Goal: Task Accomplishment & Management: Use online tool/utility

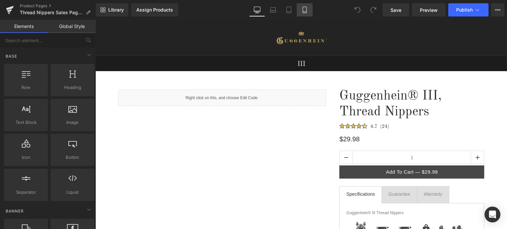
click at [306, 10] on icon at bounding box center [304, 10] width 7 height 7
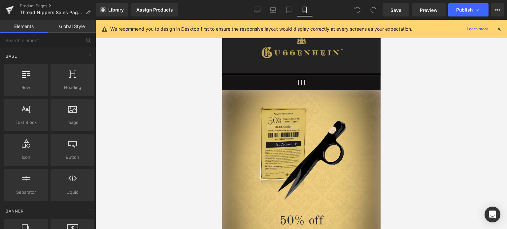
click at [498, 29] on icon at bounding box center [499, 29] width 6 height 6
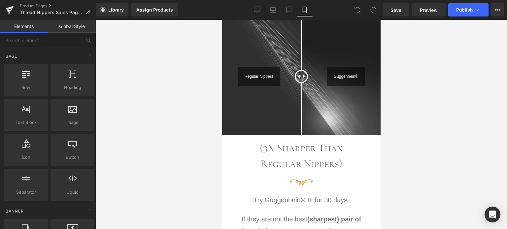
scroll to position [660, 0]
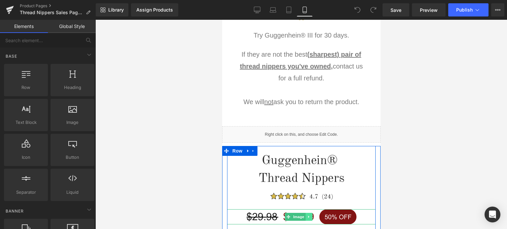
click at [308, 216] on icon at bounding box center [309, 217] width 4 height 4
click at [311, 216] on icon at bounding box center [312, 217] width 4 height 4
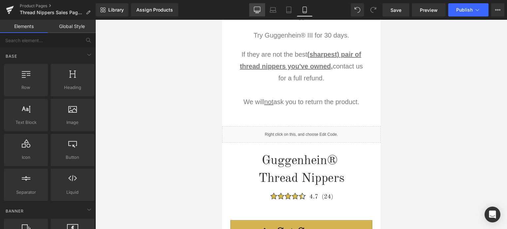
click at [255, 8] on icon at bounding box center [257, 10] width 7 height 7
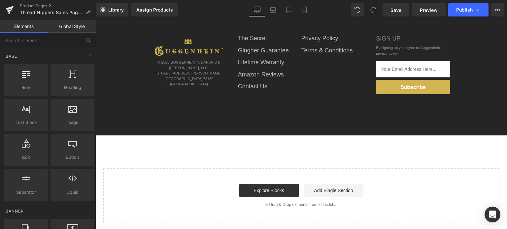
scroll to position [51, 0]
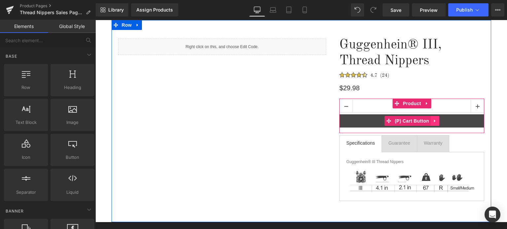
click at [431, 124] on link at bounding box center [434, 121] width 9 height 10
click at [436, 123] on link at bounding box center [439, 121] width 9 height 10
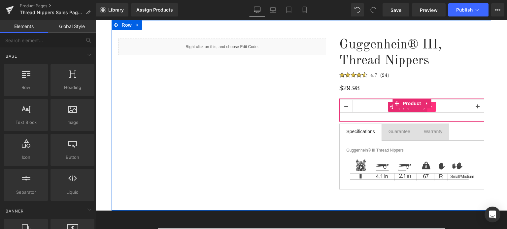
click at [429, 108] on icon at bounding box center [431, 107] width 5 height 5
click at [433, 109] on icon at bounding box center [435, 107] width 5 height 5
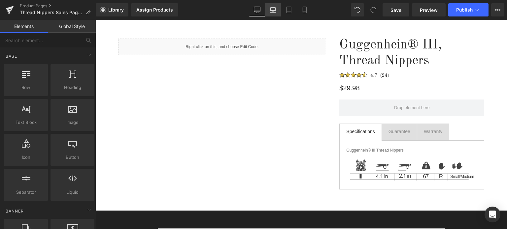
click at [274, 13] on icon at bounding box center [272, 10] width 7 height 7
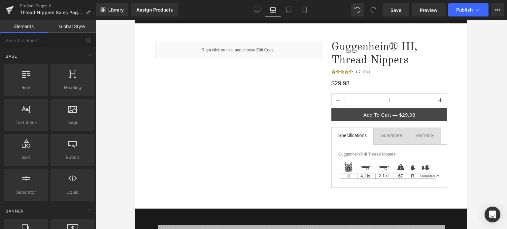
scroll to position [54, 0]
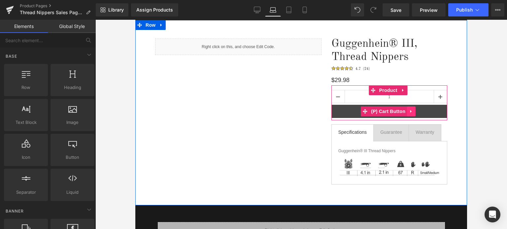
click at [409, 112] on icon at bounding box center [411, 111] width 5 height 5
click at [413, 112] on icon at bounding box center [415, 111] width 5 height 5
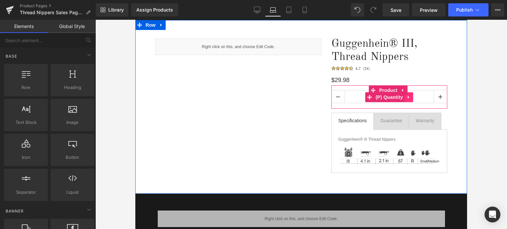
click at [406, 98] on icon at bounding box center [408, 97] width 5 height 5
click at [411, 99] on icon at bounding box center [413, 97] width 5 height 5
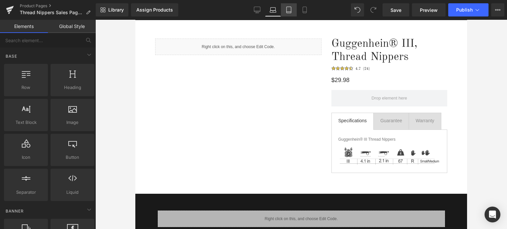
click at [291, 12] on icon at bounding box center [288, 10] width 5 height 6
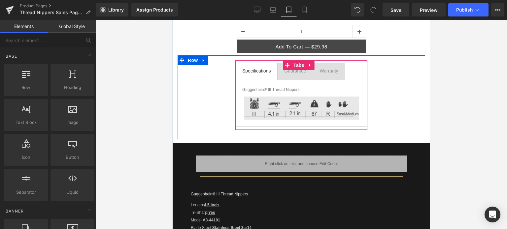
scroll to position [132, 0]
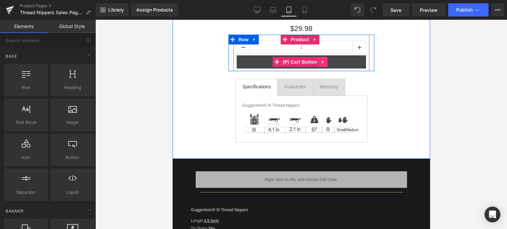
click at [322, 64] on icon at bounding box center [322, 62] width 5 height 5
click at [327, 65] on link at bounding box center [327, 62] width 9 height 10
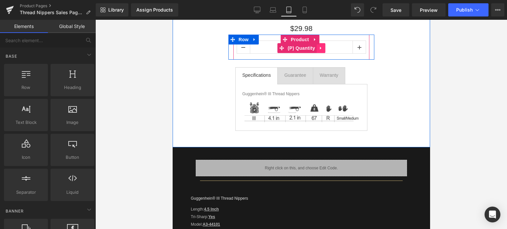
click at [318, 50] on icon at bounding box center [320, 48] width 5 height 5
click at [322, 48] on icon at bounding box center [324, 48] width 5 height 5
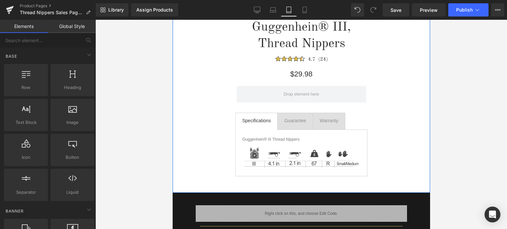
scroll to position [66, 0]
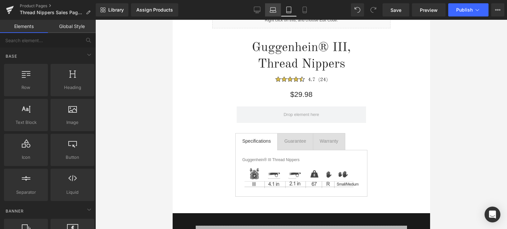
drag, startPoint x: 274, startPoint y: 14, endPoint x: 267, endPoint y: 13, distance: 7.3
click at [274, 14] on link "Laptop" at bounding box center [273, 9] width 16 height 13
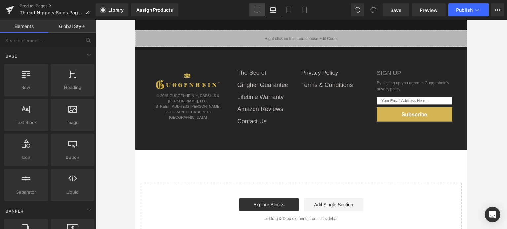
click at [257, 10] on icon at bounding box center [257, 10] width 7 height 7
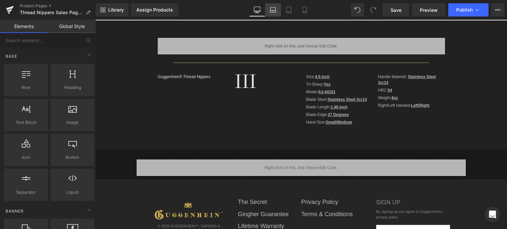
click at [274, 13] on icon at bounding box center [272, 10] width 7 height 7
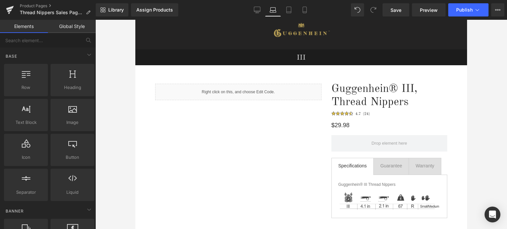
scroll to position [0, 0]
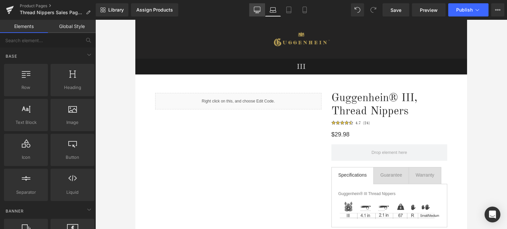
click at [257, 12] on icon at bounding box center [257, 10] width 7 height 7
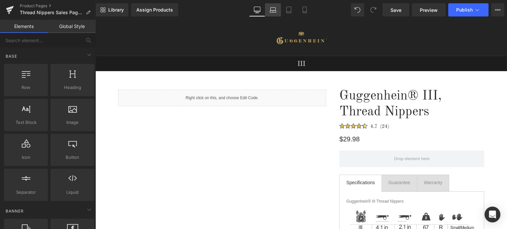
click at [274, 12] on icon at bounding box center [273, 12] width 6 height 2
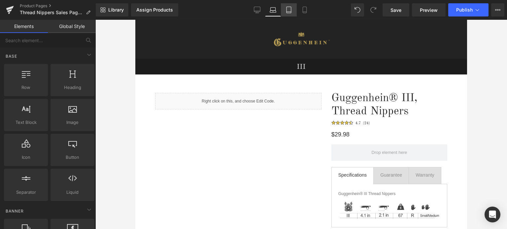
click at [291, 11] on icon at bounding box center [288, 10] width 5 height 6
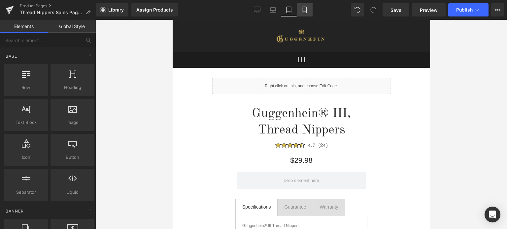
click at [303, 13] on link "Mobile" at bounding box center [305, 9] width 16 height 13
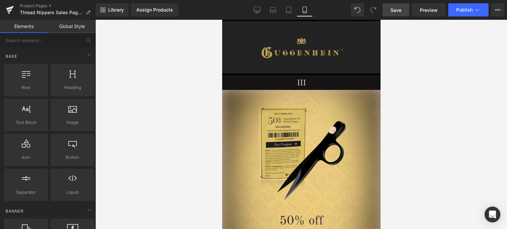
click at [397, 8] on span "Save" at bounding box center [395, 10] width 11 height 7
click at [405, 12] on link "Save" at bounding box center [395, 9] width 27 height 13
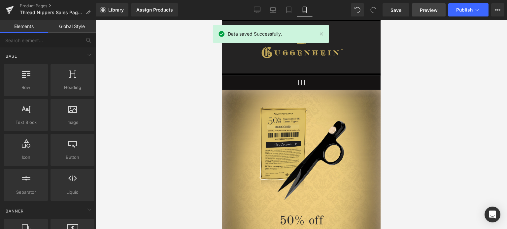
click at [423, 11] on span "Preview" at bounding box center [429, 10] width 18 height 7
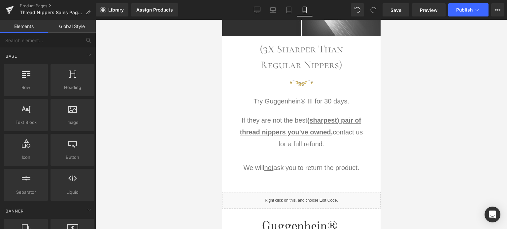
scroll to position [528, 0]
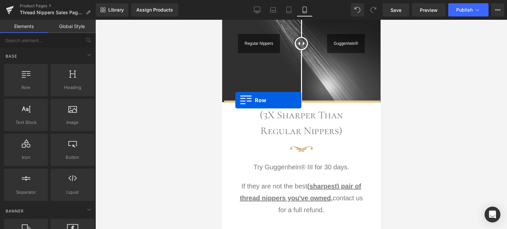
drag, startPoint x: 267, startPoint y: 100, endPoint x: 235, endPoint y: 100, distance: 32.3
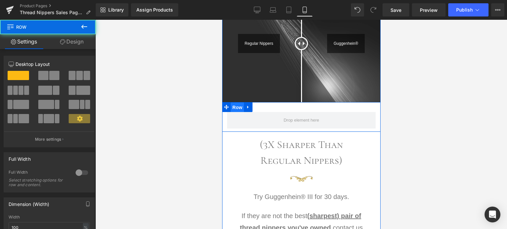
click at [234, 107] on span "Row" at bounding box center [236, 108] width 13 height 10
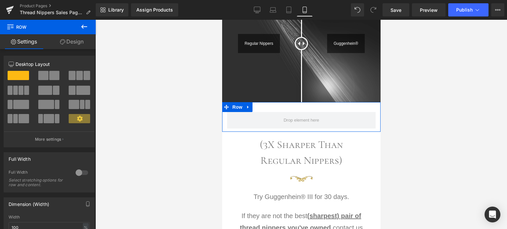
click at [77, 42] on link "Design" at bounding box center [72, 41] width 48 height 15
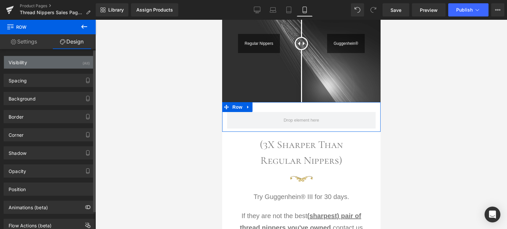
click at [48, 68] on div "Visibility (All)" at bounding box center [49, 62] width 90 height 13
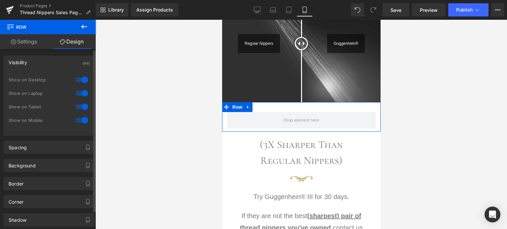
click at [80, 103] on div at bounding box center [82, 107] width 16 height 11
click at [80, 94] on div at bounding box center [82, 93] width 16 height 11
click at [80, 82] on div at bounding box center [82, 80] width 16 height 11
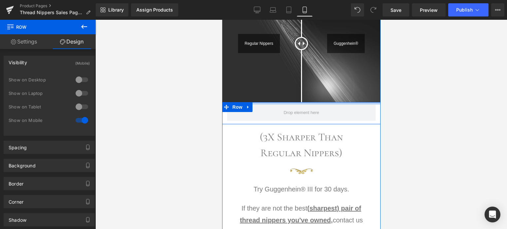
drag, startPoint x: 323, startPoint y: 110, endPoint x: 323, endPoint y: 102, distance: 7.6
click at [323, 102] on div at bounding box center [301, 103] width 158 height 2
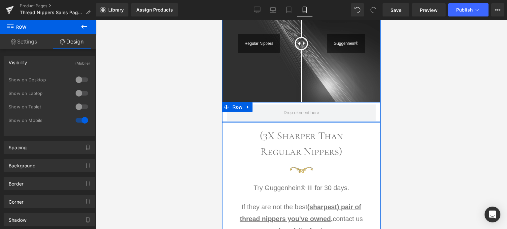
click at [325, 121] on div at bounding box center [301, 122] width 158 height 2
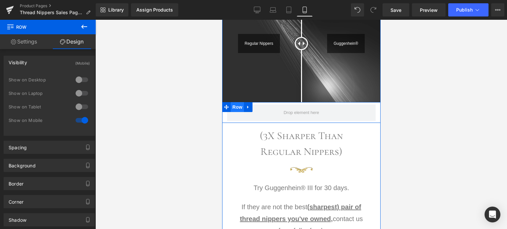
click at [232, 107] on span "Row" at bounding box center [236, 107] width 13 height 10
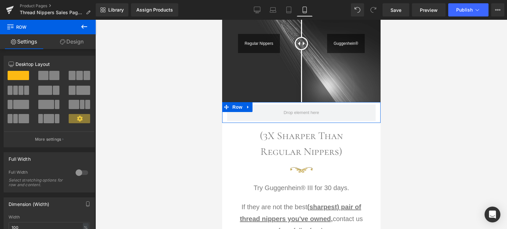
click at [75, 41] on link "Design" at bounding box center [72, 41] width 48 height 15
click at [0, 0] on div "Background" at bounding box center [0, 0] width 0 height 0
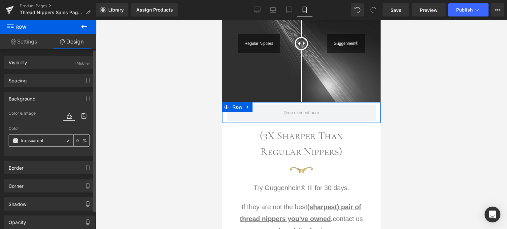
click at [14, 139] on span at bounding box center [15, 140] width 5 height 5
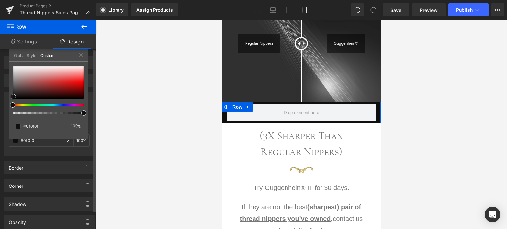
click at [15, 95] on span at bounding box center [13, 96] width 5 height 5
drag, startPoint x: 14, startPoint y: 96, endPoint x: 35, endPoint y: 116, distance: 28.9
click at [9, 106] on div "transparent 0 %" at bounding box center [48, 103] width 79 height 74
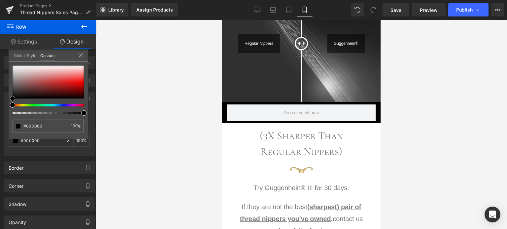
click at [210, 136] on div at bounding box center [300, 124] width 411 height 209
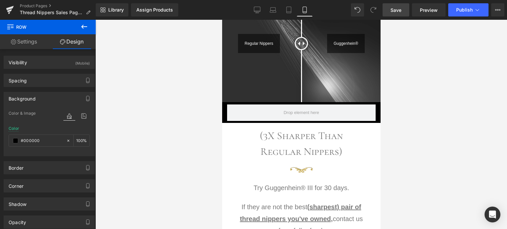
click at [395, 10] on span "Save" at bounding box center [395, 10] width 11 height 7
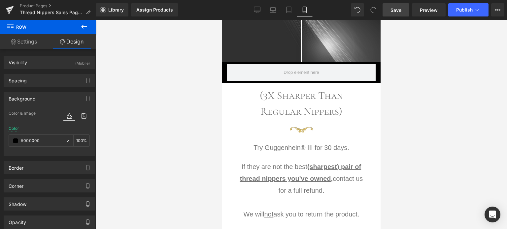
scroll to position [627, 0]
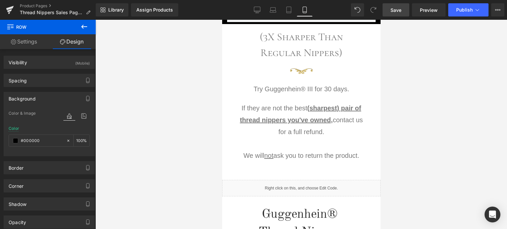
click at [322, 122] on u "(sharpest) pair of thread nippers you've owned," at bounding box center [299, 114] width 121 height 19
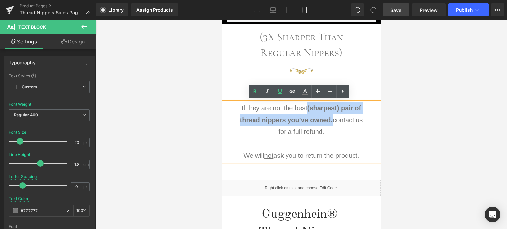
drag, startPoint x: 305, startPoint y: 106, endPoint x: 329, endPoint y: 118, distance: 26.4
click at [329, 118] on u "(sharpest) pair of thread nippers you've owned," at bounding box center [299, 114] width 121 height 19
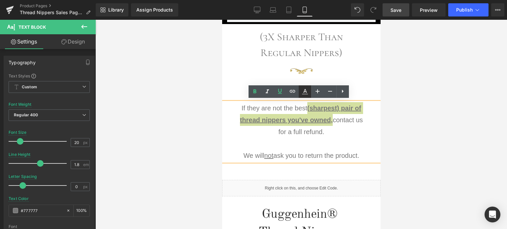
click at [304, 91] on icon at bounding box center [305, 91] width 4 height 4
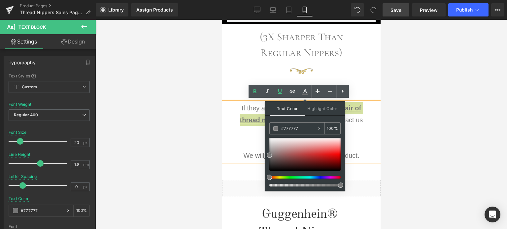
drag, startPoint x: 298, startPoint y: 129, endPoint x: 282, endPoint y: 130, distance: 15.5
click at [282, 130] on input "#777777" at bounding box center [299, 128] width 36 height 7
type input "#2f2f2f"
click at [342, 136] on div "Text Color Highlight Color #333333 #2f2f2f 100 % transparent 0 %" at bounding box center [305, 146] width 80 height 90
click at [363, 138] on div "If they are not the best (sharpest) pair of thread nippers you've owned, contac…" at bounding box center [301, 131] width 158 height 59
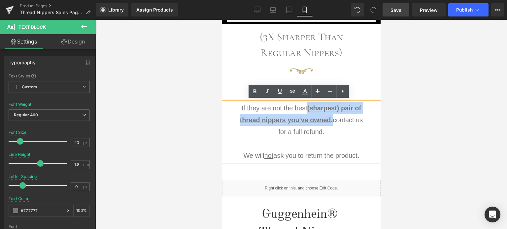
drag, startPoint x: 312, startPoint y: 106, endPoint x: 328, endPoint y: 117, distance: 19.7
click at [328, 117] on u "(sharpest) pair of thread nippers you've owned," at bounding box center [299, 114] width 121 height 19
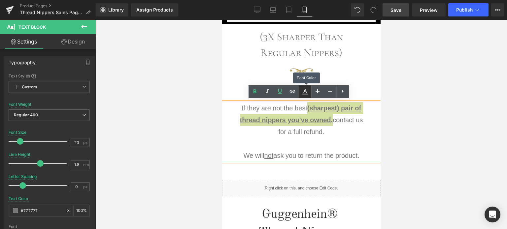
click at [305, 93] on icon at bounding box center [305, 92] width 8 height 8
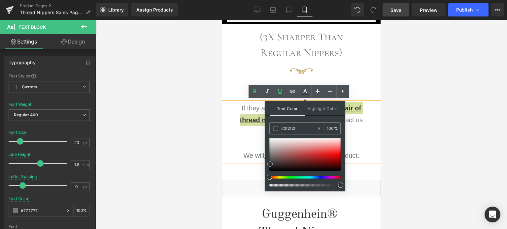
drag, startPoint x: 271, startPoint y: 158, endPoint x: 271, endPoint y: 164, distance: 5.6
click at [271, 164] on span at bounding box center [269, 164] width 5 height 5
drag, startPoint x: 301, startPoint y: 128, endPoint x: 282, endPoint y: 130, distance: 19.2
click at [282, 130] on input "#2f2f2f" at bounding box center [299, 128] width 36 height 7
type input "#2f2f2f"
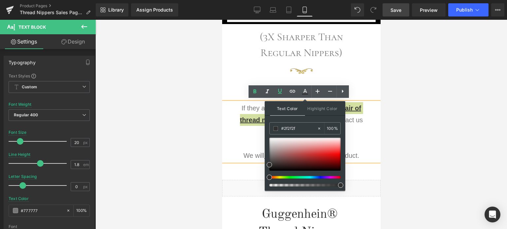
click at [306, 118] on div "Text Color Highlight Color #333333 #2f2f2f 100 % transparent 0 %" at bounding box center [305, 146] width 80 height 90
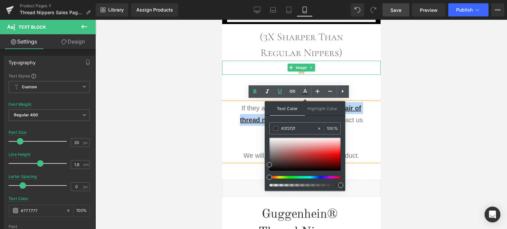
click at [355, 67] on div at bounding box center [301, 68] width 158 height 14
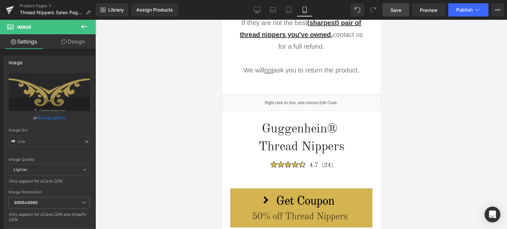
scroll to position [647, 0]
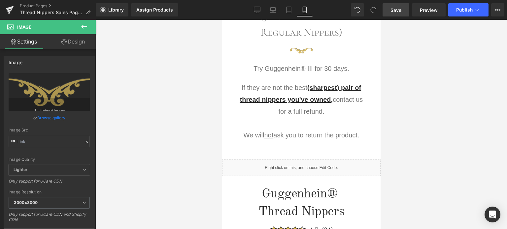
click at [84, 26] on icon at bounding box center [84, 27] width 8 height 8
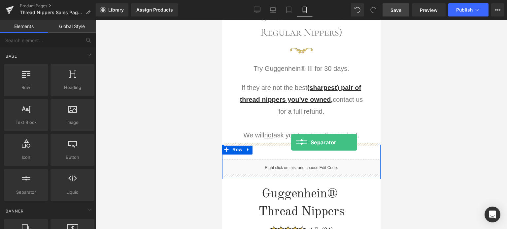
drag, startPoint x: 307, startPoint y: 197, endPoint x: 291, endPoint y: 142, distance: 56.8
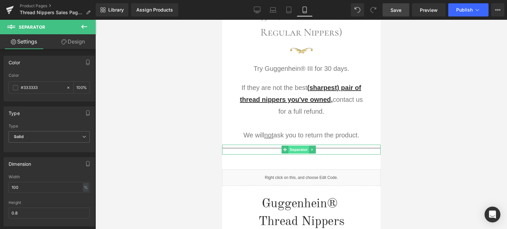
click at [296, 147] on span "Separator" at bounding box center [298, 150] width 20 height 8
drag, startPoint x: 26, startPoint y: 188, endPoint x: 0, endPoint y: 190, distance: 26.1
click at [0, 190] on div "Dimension 100% Width 100 % % px 0.8px Height 0.8" at bounding box center [49, 189] width 99 height 74
type input "25"
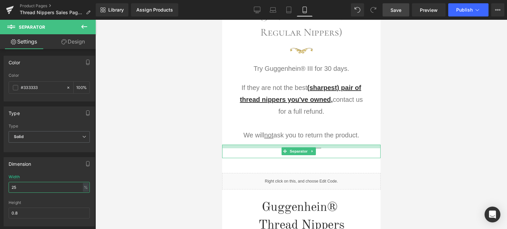
drag, startPoint x: 333, startPoint y: 144, endPoint x: 333, endPoint y: 148, distance: 3.6
click at [333, 148] on div "Separator" at bounding box center [301, 152] width 158 height 14
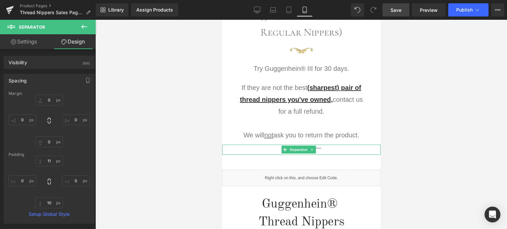
drag, startPoint x: 331, startPoint y: 156, endPoint x: 363, endPoint y: 155, distance: 31.7
click at [332, 151] on div "Separator" at bounding box center [301, 150] width 158 height 10
click at [299, 148] on span "Separator" at bounding box center [298, 150] width 20 height 8
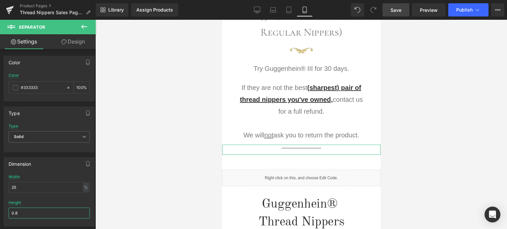
drag, startPoint x: 19, startPoint y: 208, endPoint x: 10, endPoint y: 209, distance: 9.3
click at [10, 209] on input "0.8" at bounding box center [49, 213] width 81 height 11
type input "2"
drag, startPoint x: 14, startPoint y: 187, endPoint x: 9, endPoint y: 187, distance: 4.9
click at [9, 187] on input "25" at bounding box center [49, 187] width 81 height 11
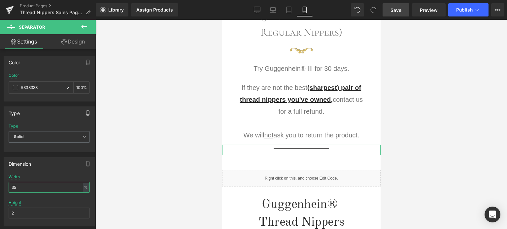
drag, startPoint x: 14, startPoint y: 186, endPoint x: 10, endPoint y: 186, distance: 3.6
click at [10, 186] on input "35" at bounding box center [49, 187] width 81 height 11
type input "15"
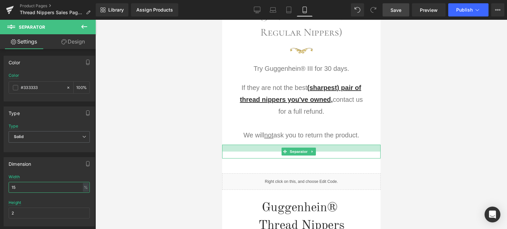
drag, startPoint x: 336, startPoint y: 144, endPoint x: 337, endPoint y: 148, distance: 3.7
click at [337, 148] on div at bounding box center [301, 148] width 158 height 7
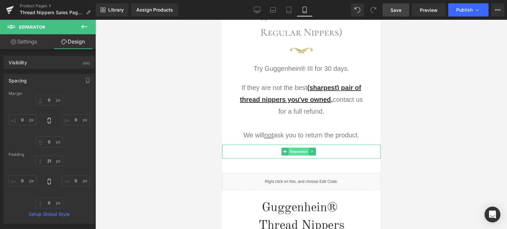
click at [300, 152] on span "Separator" at bounding box center [298, 152] width 20 height 8
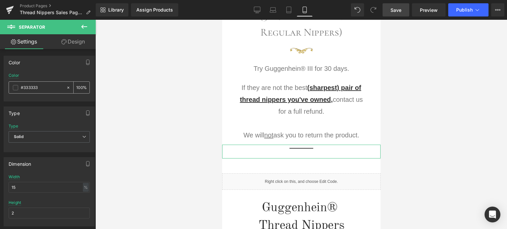
click at [16, 88] on span at bounding box center [15, 87] width 5 height 5
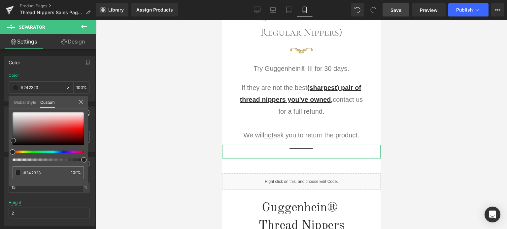
click at [14, 141] on span at bounding box center [13, 140] width 5 height 5
click at [78, 45] on link "Design" at bounding box center [73, 41] width 48 height 15
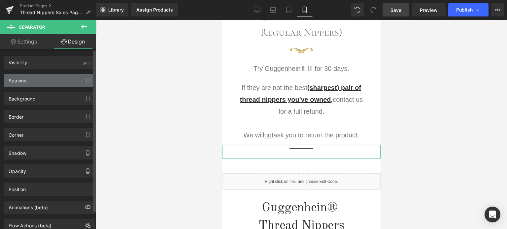
click at [41, 79] on div "Spacing" at bounding box center [49, 80] width 90 height 13
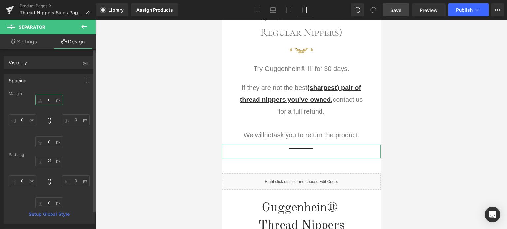
click at [49, 98] on input "text" at bounding box center [49, 100] width 28 height 11
type input "25"
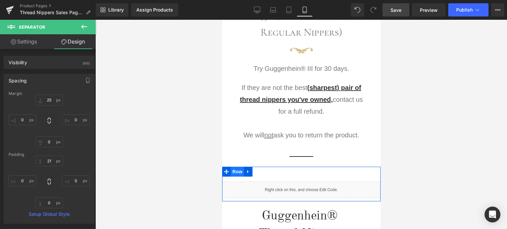
click at [234, 172] on span "Row" at bounding box center [236, 172] width 13 height 10
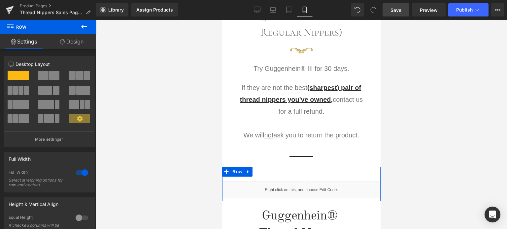
click at [81, 41] on link "Design" at bounding box center [72, 41] width 48 height 15
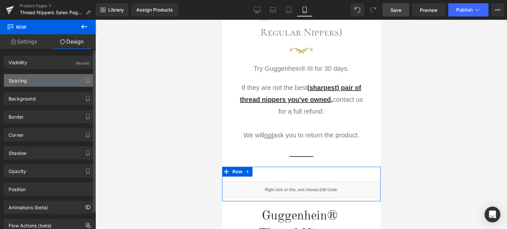
click at [40, 83] on div "Spacing" at bounding box center [49, 80] width 90 height 13
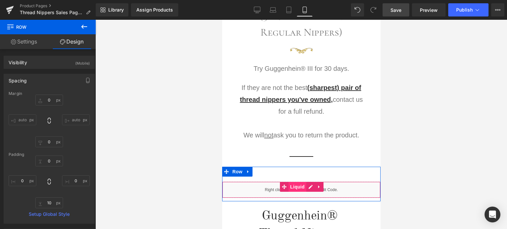
click at [299, 187] on span "Liquid" at bounding box center [297, 187] width 18 height 10
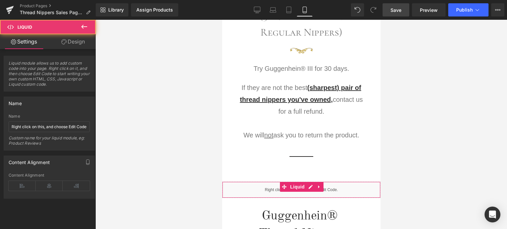
click at [82, 38] on link "Design" at bounding box center [73, 41] width 48 height 15
click at [0, 0] on div "Spacing" at bounding box center [0, 0] width 0 height 0
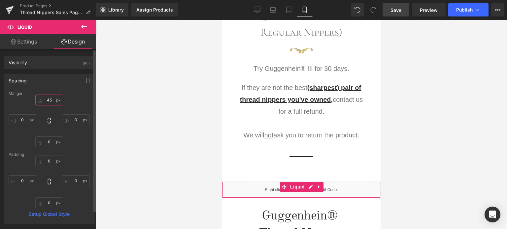
click at [51, 100] on input "text" at bounding box center [49, 100] width 28 height 11
type input "25"
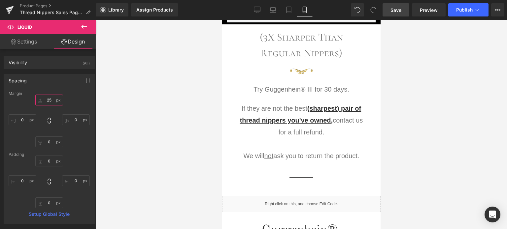
scroll to position [637, 0]
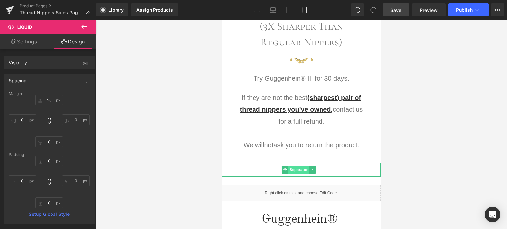
click at [297, 167] on span "Separator" at bounding box center [298, 170] width 20 height 8
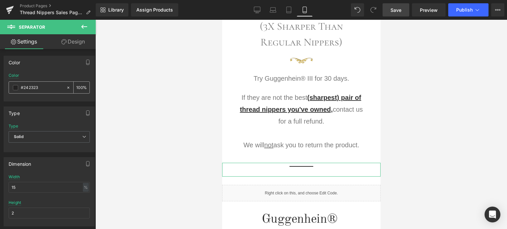
click at [15, 89] on span at bounding box center [15, 87] width 5 height 5
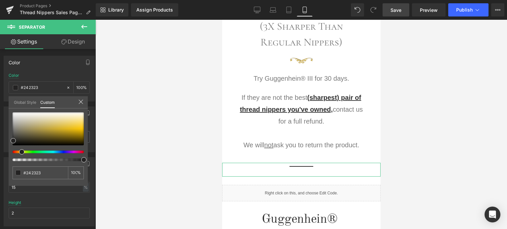
click at [19, 152] on div at bounding box center [45, 152] width 71 height 3
drag, startPoint x: 37, startPoint y: 134, endPoint x: 49, endPoint y: 131, distance: 12.3
click at [49, 131] on div at bounding box center [48, 128] width 71 height 33
drag, startPoint x: 61, startPoint y: 196, endPoint x: 62, endPoint y: 193, distance: 3.4
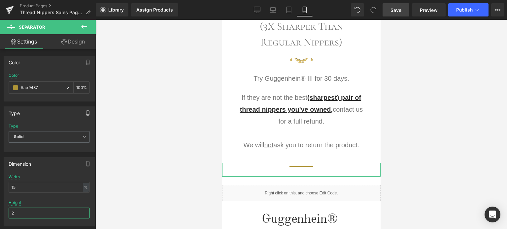
drag, startPoint x: 15, startPoint y: 212, endPoint x: 11, endPoint y: 212, distance: 4.3
click at [11, 212] on input "2" at bounding box center [49, 213] width 81 height 11
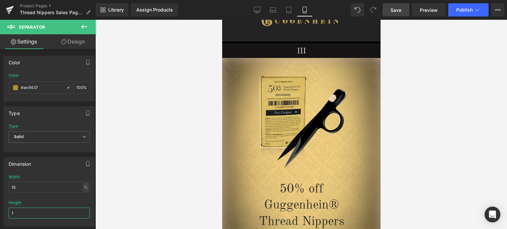
scroll to position [0, 0]
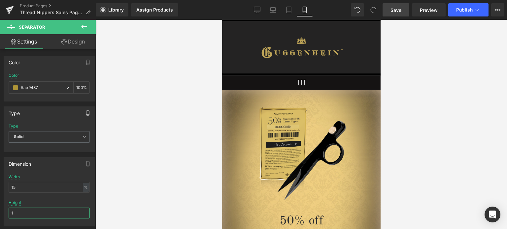
drag, startPoint x: 378, startPoint y: 91, endPoint x: 607, endPoint y: 55, distance: 231.4
type input "1"
click at [396, 12] on span "Save" at bounding box center [395, 10] width 11 height 7
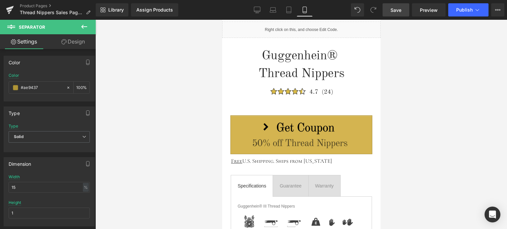
scroll to position [799, 0]
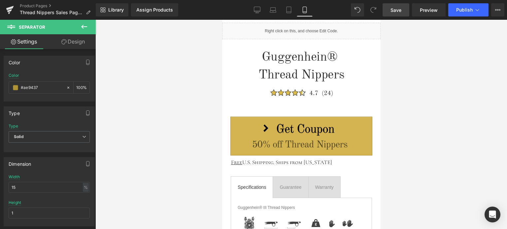
drag, startPoint x: 87, startPoint y: 29, endPoint x: 81, endPoint y: 26, distance: 6.5
click at [87, 29] on icon at bounding box center [84, 27] width 8 height 8
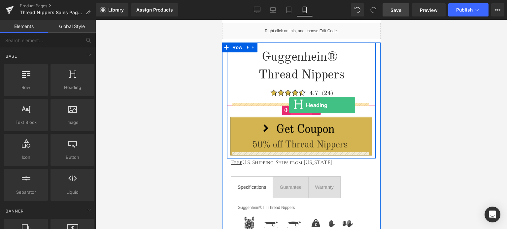
drag, startPoint x: 398, startPoint y: 112, endPoint x: 289, endPoint y: 105, distance: 110.0
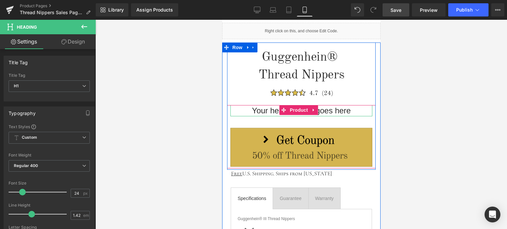
click at [344, 108] on h1 "Your heading text goes here" at bounding box center [301, 110] width 142 height 11
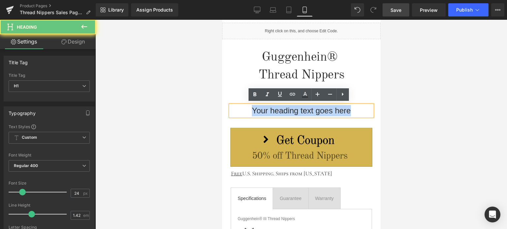
drag, startPoint x: 348, startPoint y: 109, endPoint x: 238, endPoint y: 110, distance: 109.2
click at [238, 110] on h1 "Your heading text goes here" at bounding box center [301, 110] width 142 height 11
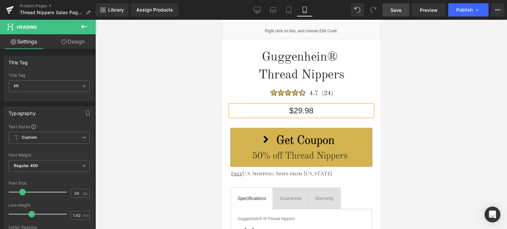
click at [439, 146] on div at bounding box center [300, 124] width 411 height 209
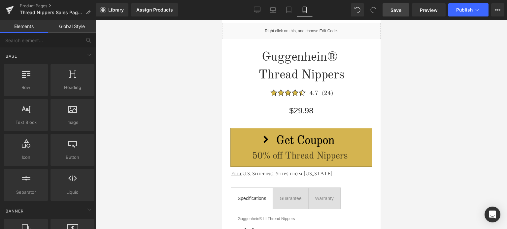
click at [399, 9] on span "Save" at bounding box center [395, 10] width 11 height 7
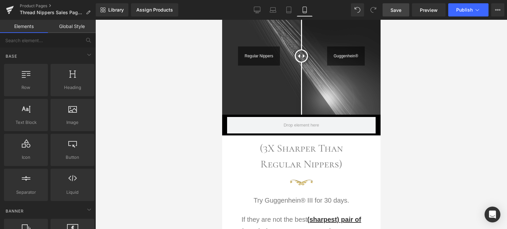
scroll to position [502, 0]
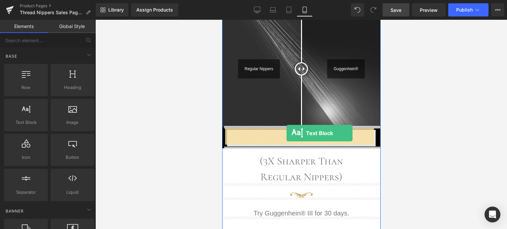
drag, startPoint x: 404, startPoint y: 154, endPoint x: 286, endPoint y: 133, distance: 119.9
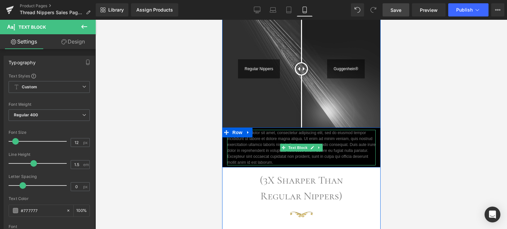
click at [275, 160] on p "Lorem ipsum dolor sit amet, consectetur adipiscing elit, sed do eiusmod tempor …" at bounding box center [301, 148] width 148 height 36
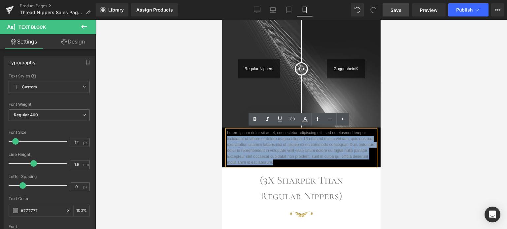
drag, startPoint x: 280, startPoint y: 159, endPoint x: 224, endPoint y: 138, distance: 59.7
click at [227, 138] on p "Lorem ipsum dolor sit amet, consectetur adipiscing elit, sed do eiusmod tempor …" at bounding box center [301, 148] width 148 height 36
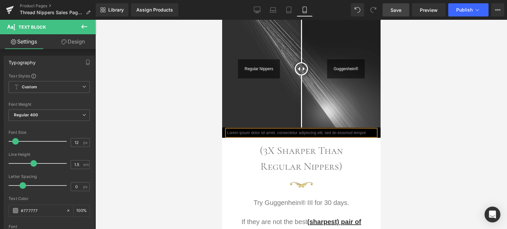
drag, startPoint x: 465, startPoint y: 156, endPoint x: 402, endPoint y: 149, distance: 64.1
click at [464, 156] on div at bounding box center [300, 124] width 411 height 209
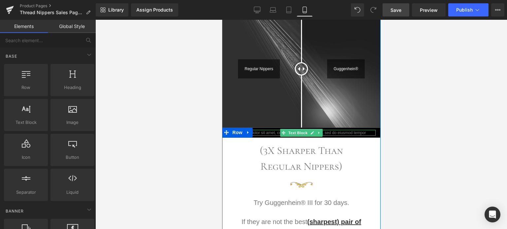
click at [296, 131] on span "Text Block" at bounding box center [297, 133] width 22 height 8
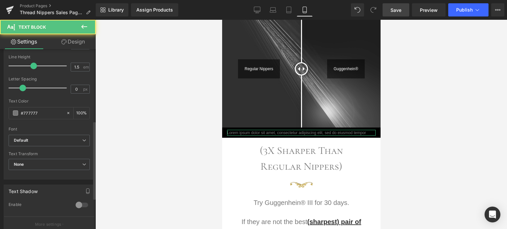
scroll to position [165, 0]
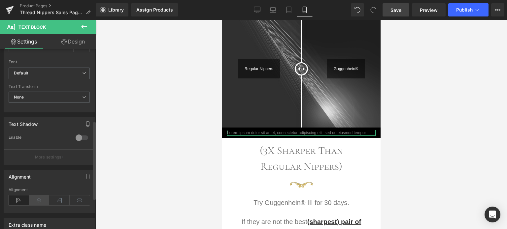
click at [42, 199] on icon at bounding box center [39, 201] width 20 height 10
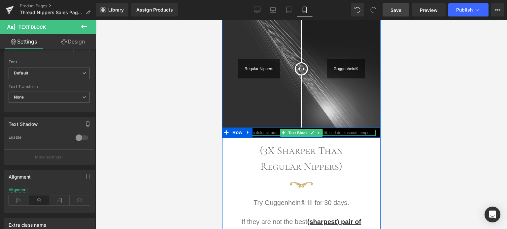
click at [333, 130] on p "Lorem ipsum dolor sit amet, consectetur adipiscing elit, sed do eiusmod tempor" at bounding box center [301, 133] width 148 height 6
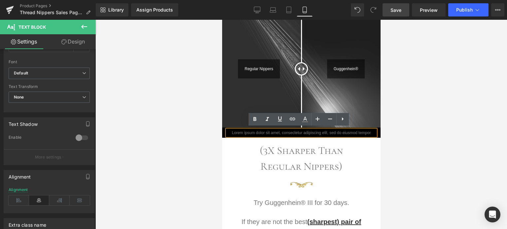
drag, startPoint x: 370, startPoint y: 130, endPoint x: 228, endPoint y: 131, distance: 141.8
click at [228, 131] on p "Lorem ipsum dolor sit amet, consectetur adipiscing elit, sed do eiusmod tempor" at bounding box center [301, 133] width 148 height 6
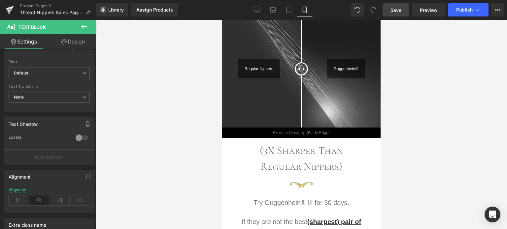
click at [400, 132] on div at bounding box center [300, 124] width 411 height 209
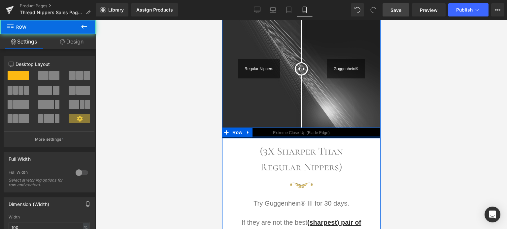
click at [331, 136] on div at bounding box center [301, 137] width 158 height 3
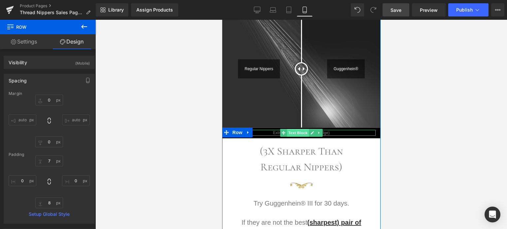
click at [294, 131] on span "Text Block" at bounding box center [297, 133] width 22 height 8
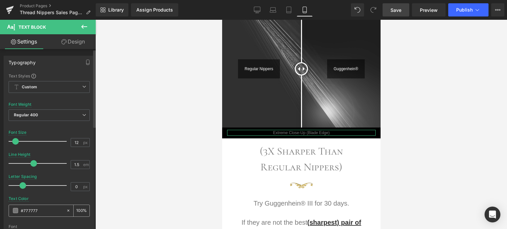
click at [16, 211] on span at bounding box center [15, 210] width 5 height 5
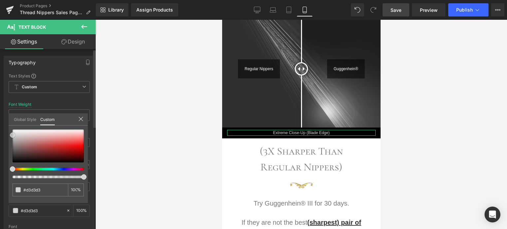
drag, startPoint x: 13, startPoint y: 144, endPoint x: 13, endPoint y: 134, distance: 9.6
click at [13, 134] on span at bounding box center [12, 135] width 5 height 5
click at [15, 133] on span at bounding box center [13, 133] width 5 height 5
click at [396, 8] on span "Save" at bounding box center [395, 10] width 11 height 7
click at [82, 119] on icon at bounding box center [80, 118] width 5 height 5
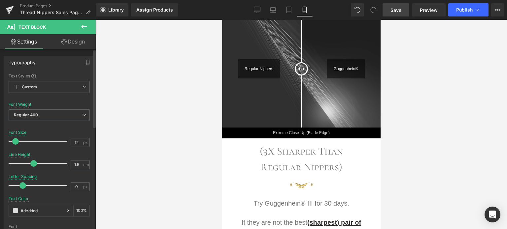
scroll to position [304, 0]
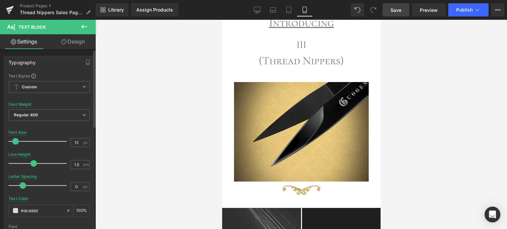
drag, startPoint x: 380, startPoint y: 79, endPoint x: 602, endPoint y: 82, distance: 222.0
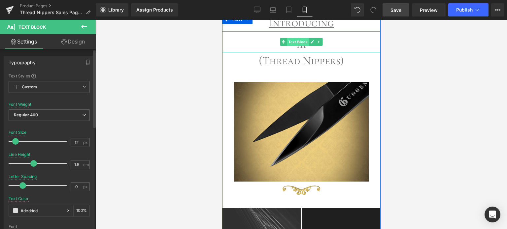
click at [294, 40] on span "Text Block" at bounding box center [297, 42] width 22 height 8
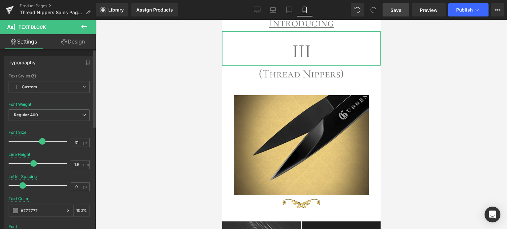
drag, startPoint x: 26, startPoint y: 142, endPoint x: 41, endPoint y: 140, distance: 15.0
click at [41, 140] on span at bounding box center [42, 141] width 7 height 7
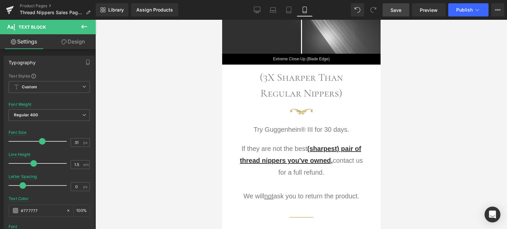
scroll to position [681, 0]
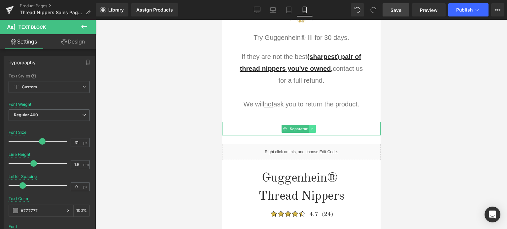
click at [311, 128] on icon at bounding box center [311, 129] width 1 height 2
click at [308, 127] on icon at bounding box center [309, 129] width 4 height 4
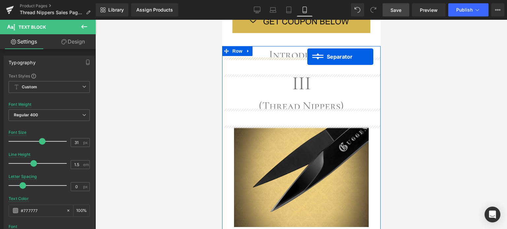
scroll to position [259, 0]
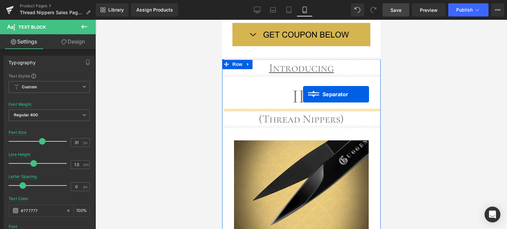
drag, startPoint x: 285, startPoint y: 149, endPoint x: 639, endPoint y: 133, distance: 354.6
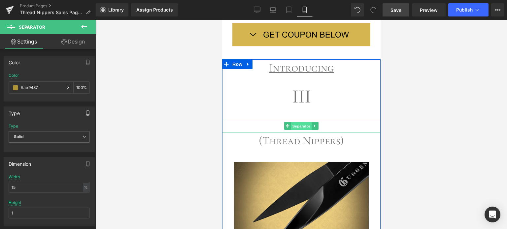
click at [298, 124] on span "Separator" at bounding box center [301, 126] width 20 height 8
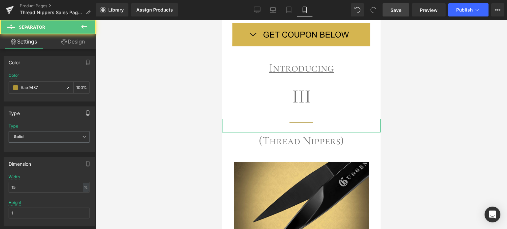
click at [71, 42] on link "Design" at bounding box center [73, 41] width 48 height 15
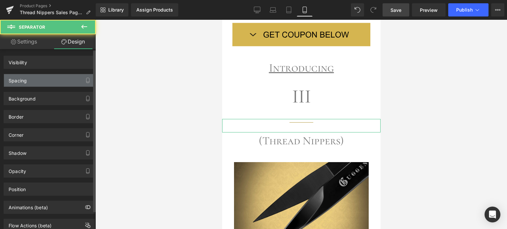
click at [46, 81] on div "Spacing" at bounding box center [49, 80] width 90 height 13
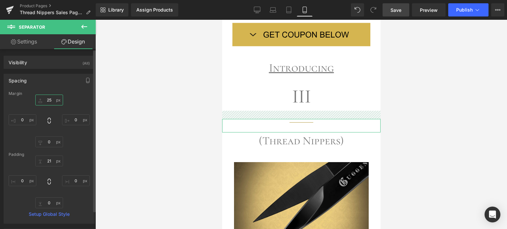
click at [52, 97] on input "25" at bounding box center [49, 100] width 28 height 11
type input "0"
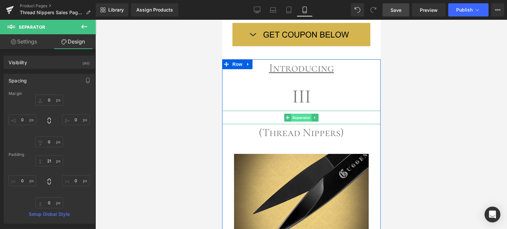
click at [301, 115] on span "Separator" at bounding box center [301, 118] width 20 height 8
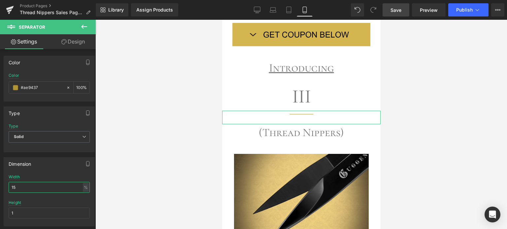
drag, startPoint x: 19, startPoint y: 188, endPoint x: 8, endPoint y: 188, distance: 11.2
click at [8, 188] on div "15% Width 15 % % px 1px Height 1" at bounding box center [49, 200] width 90 height 51
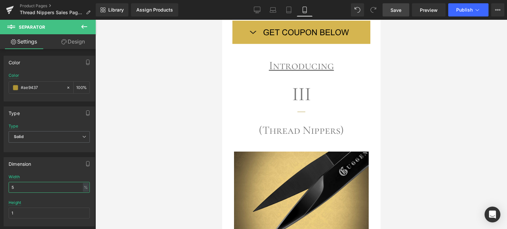
scroll to position [257, 0]
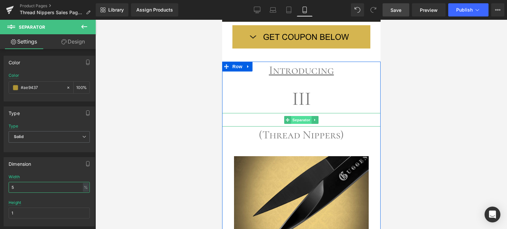
click at [298, 117] on span "Separator" at bounding box center [301, 120] width 20 height 8
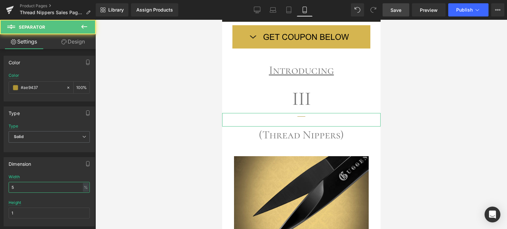
type input "5"
drag, startPoint x: 71, startPoint y: 39, endPoint x: 63, endPoint y: 92, distance: 53.3
click at [71, 39] on link "Design" at bounding box center [73, 41] width 48 height 15
click at [0, 0] on div "Spacing" at bounding box center [0, 0] width 0 height 0
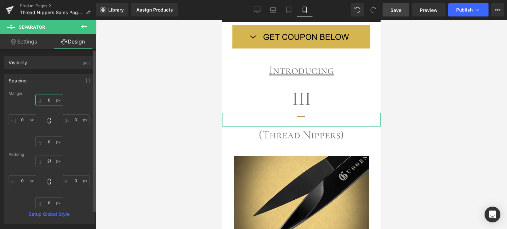
click at [52, 101] on input "text" at bounding box center [49, 100] width 28 height 11
type input "-15"
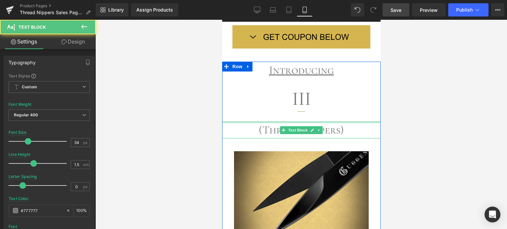
drag, startPoint x: 342, startPoint y: 119, endPoint x: 711, endPoint y: 119, distance: 368.7
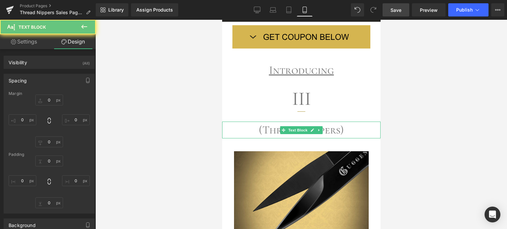
click at [443, 102] on div at bounding box center [300, 124] width 411 height 209
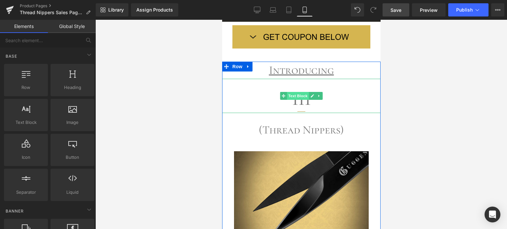
click at [292, 95] on span "Text Block" at bounding box center [297, 96] width 22 height 8
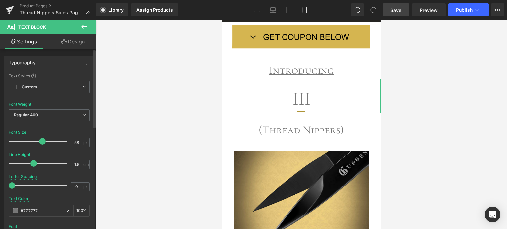
drag, startPoint x: 20, startPoint y: 187, endPoint x: 0, endPoint y: 187, distance: 20.4
click at [0, 187] on div "Typography Text Styles Custom Custom Setup Global Style Custom Setup Global Sty…" at bounding box center [49, 164] width 99 height 227
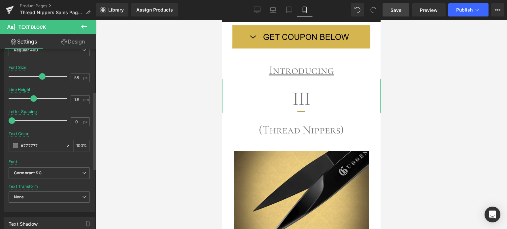
scroll to position [99, 0]
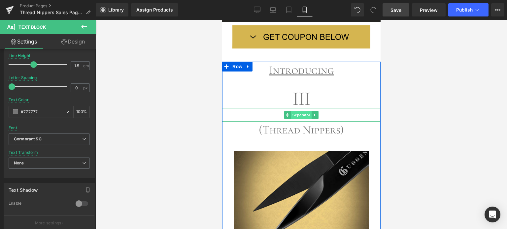
click at [298, 113] on span "Separator" at bounding box center [301, 115] width 20 height 8
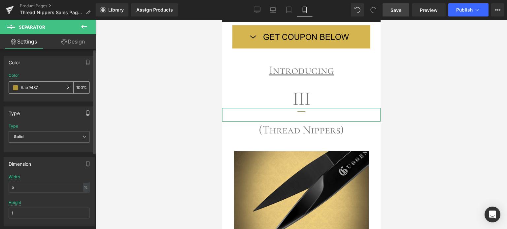
drag, startPoint x: 47, startPoint y: 89, endPoint x: 19, endPoint y: 92, distance: 27.9
click at [19, 92] on div "#ae9437" at bounding box center [37, 88] width 57 height 12
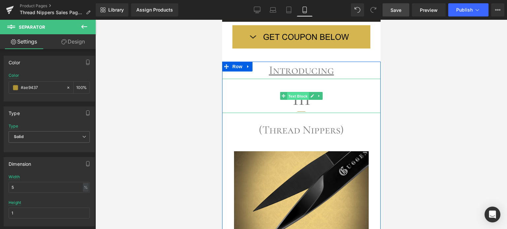
drag, startPoint x: 298, startPoint y: 96, endPoint x: 387, endPoint y: 122, distance: 92.9
click at [298, 96] on span "Text Block" at bounding box center [297, 96] width 22 height 8
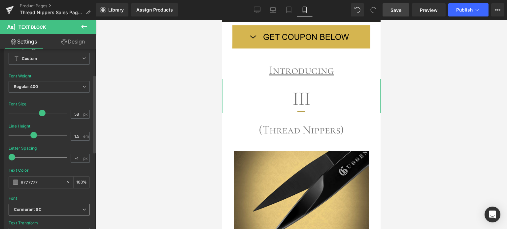
scroll to position [66, 0]
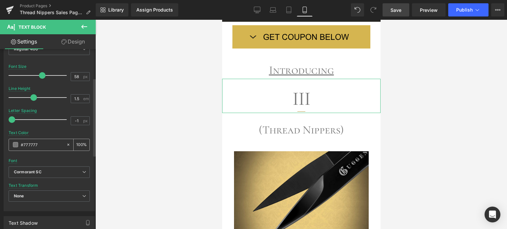
click at [44, 143] on input "#777777" at bounding box center [42, 144] width 42 height 7
drag, startPoint x: 18, startPoint y: 146, endPoint x: 11, endPoint y: 146, distance: 6.9
click at [11, 146] on div "#777777" at bounding box center [37, 145] width 57 height 12
paste input "ae943"
type input "#ae9437"
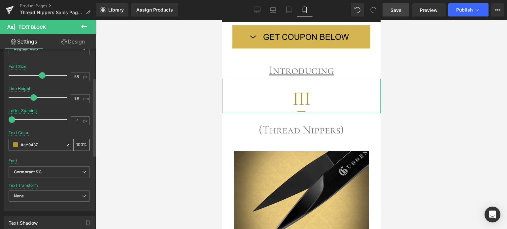
click at [16, 144] on span at bounding box center [15, 144] width 5 height 5
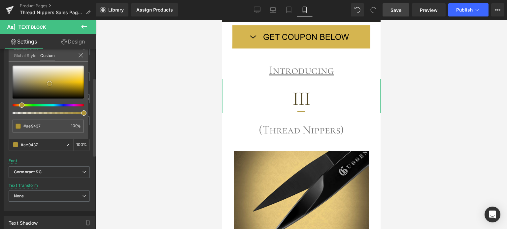
click at [38, 91] on div at bounding box center [48, 82] width 71 height 33
click at [45, 123] on input "#ae9437" at bounding box center [40, 126] width 35 height 7
drag, startPoint x: 43, startPoint y: 124, endPoint x: 20, endPoint y: 127, distance: 22.9
click at [20, 127] on div "#ae9437" at bounding box center [40, 126] width 55 height 13
click at [53, 137] on div "#ae9437 100 %" at bounding box center [48, 103] width 79 height 74
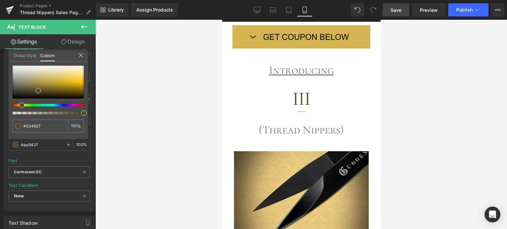
click at [399, 10] on span "Save" at bounding box center [395, 10] width 11 height 7
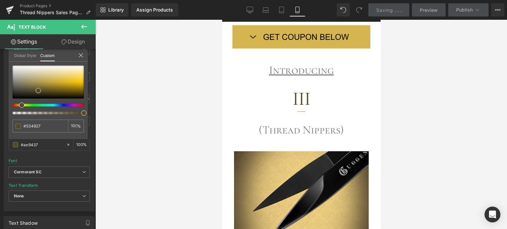
scroll to position [552, 0]
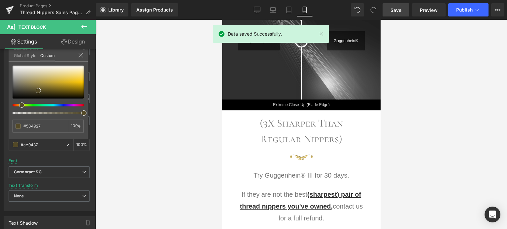
drag, startPoint x: 377, startPoint y: 57, endPoint x: 612, endPoint y: 43, distance: 235.6
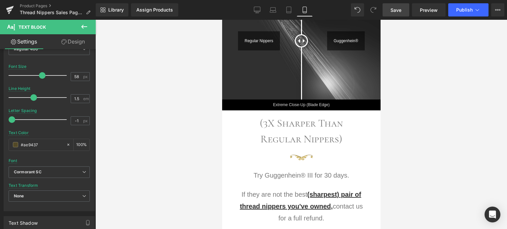
click at [400, 75] on div at bounding box center [300, 124] width 411 height 209
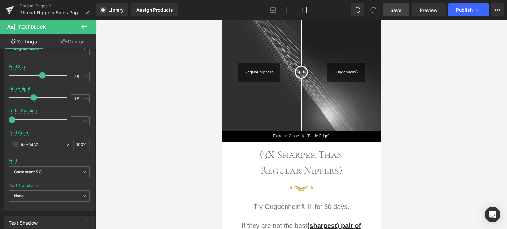
scroll to position [512, 0]
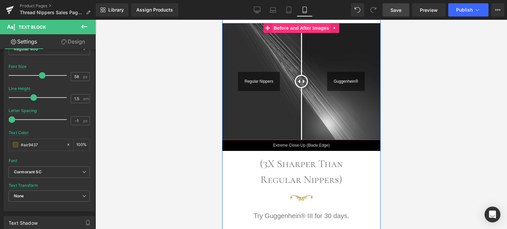
click at [292, 29] on span "Before and After Images" at bounding box center [300, 28] width 59 height 10
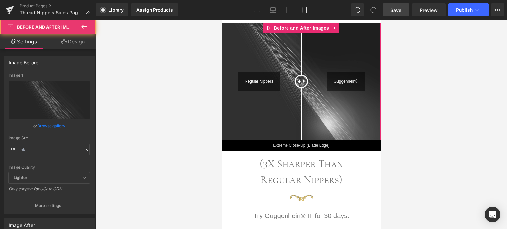
click at [79, 43] on link "Design" at bounding box center [73, 41] width 48 height 15
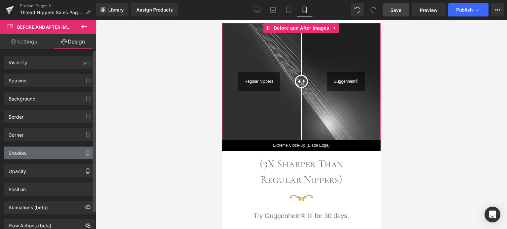
click at [44, 152] on div "Shadow" at bounding box center [49, 153] width 90 height 13
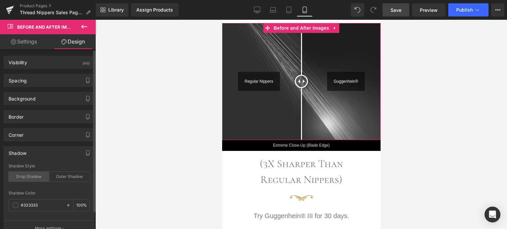
click at [28, 178] on div "Drop Shadow" at bounding box center [29, 177] width 41 height 10
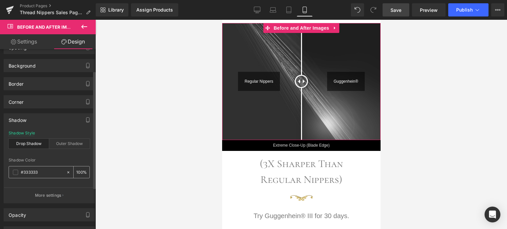
click at [13, 174] on span at bounding box center [15, 172] width 5 height 5
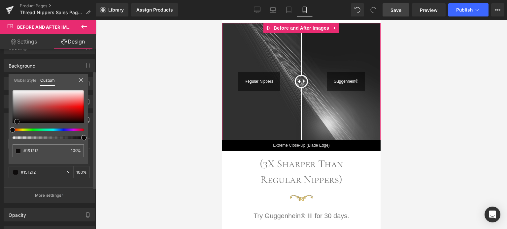
click at [16, 122] on div at bounding box center [48, 106] width 71 height 33
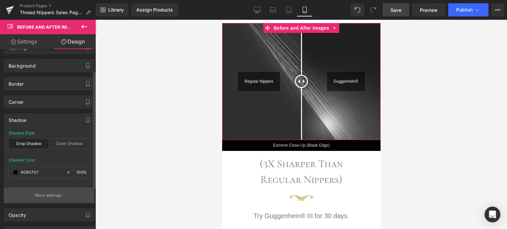
click at [41, 193] on p "More settings" at bounding box center [48, 196] width 26 height 6
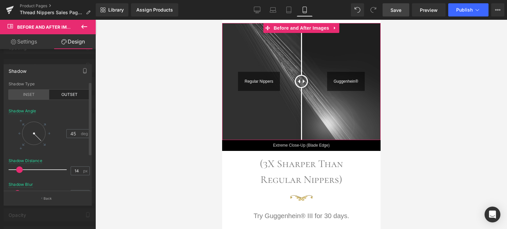
click at [34, 99] on div "INSET" at bounding box center [29, 95] width 41 height 10
drag, startPoint x: 35, startPoint y: 170, endPoint x: 46, endPoint y: 170, distance: 10.2
click at [46, 170] on div at bounding box center [39, 169] width 55 height 13
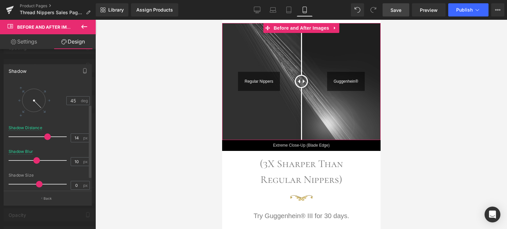
drag, startPoint x: 19, startPoint y: 161, endPoint x: 38, endPoint y: 162, distance: 18.2
click at [38, 162] on span at bounding box center [36, 160] width 7 height 7
drag, startPoint x: 50, startPoint y: 183, endPoint x: 46, endPoint y: 141, distance: 42.4
click at [58, 181] on span at bounding box center [61, 183] width 7 height 7
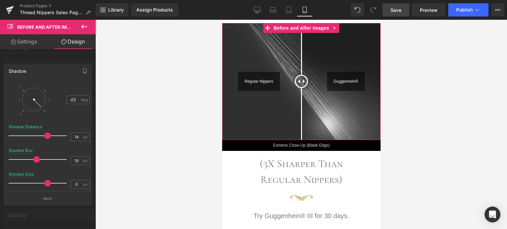
click at [53, 61] on div at bounding box center [48, 126] width 96 height 213
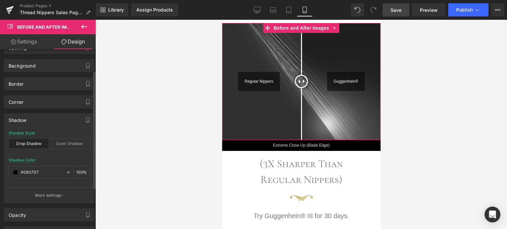
click at [27, 143] on div "Drop Shadow" at bounding box center [29, 144] width 41 height 10
click at [68, 111] on div "Shadow Shadow Style Drop Shadow Outer Shadow Shadow Color % More settings" at bounding box center [49, 156] width 99 height 95
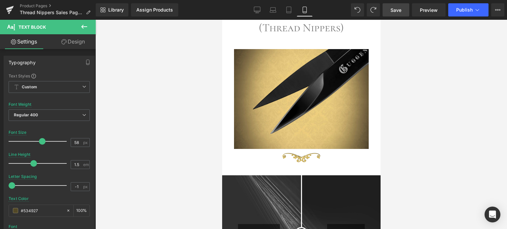
scroll to position [356, 0]
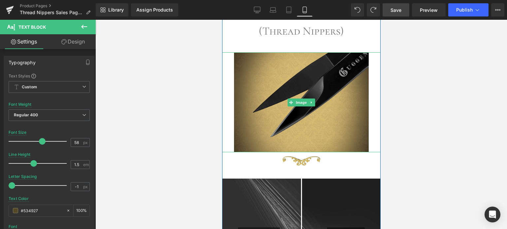
click at [300, 102] on span "Image" at bounding box center [301, 103] width 14 height 8
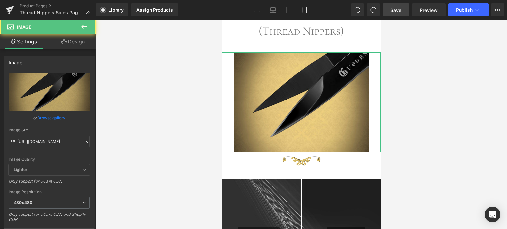
drag, startPoint x: 78, startPoint y: 46, endPoint x: 40, endPoint y: 129, distance: 91.3
click at [78, 46] on link "Design" at bounding box center [73, 41] width 48 height 15
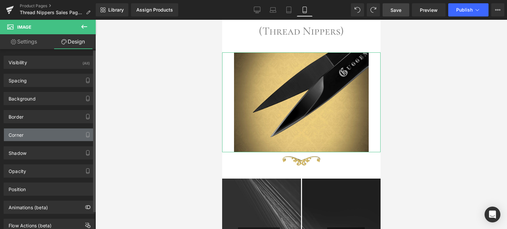
click at [39, 137] on div "Corner" at bounding box center [49, 135] width 90 height 13
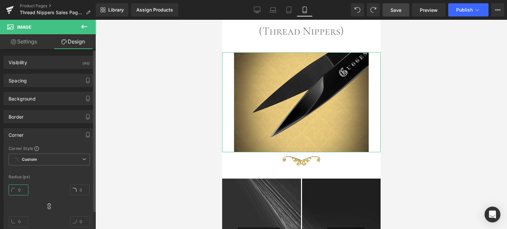
click at [22, 190] on input "text" at bounding box center [19, 190] width 20 height 11
click at [18, 190] on input "5" at bounding box center [19, 190] width 20 height 11
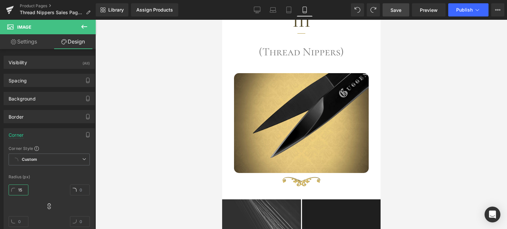
scroll to position [352, 0]
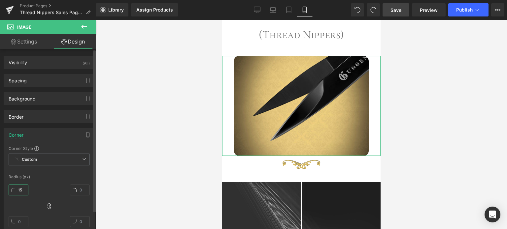
drag, startPoint x: 24, startPoint y: 191, endPoint x: 14, endPoint y: 191, distance: 10.6
click at [14, 191] on input "15" at bounding box center [19, 190] width 20 height 11
type input "0"
click at [57, 173] on div "Corner Style Custom Custom Setup Global Style Custom Setup Global Style Radius …" at bounding box center [49, 190] width 90 height 89
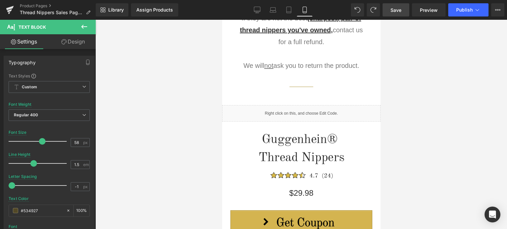
scroll to position [801, 0]
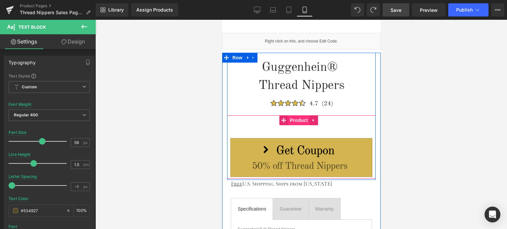
click at [298, 119] on span "Product" at bounding box center [298, 120] width 21 height 10
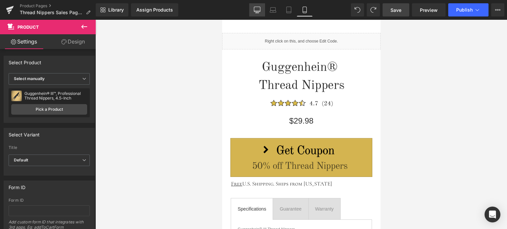
click at [257, 10] on icon at bounding box center [257, 10] width 7 height 7
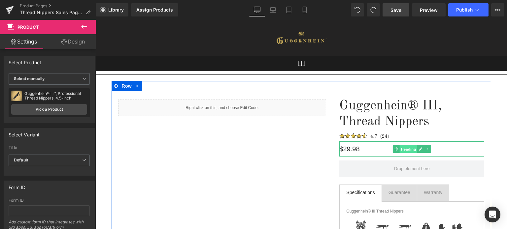
click at [401, 148] on span "Heading" at bounding box center [408, 149] width 18 height 8
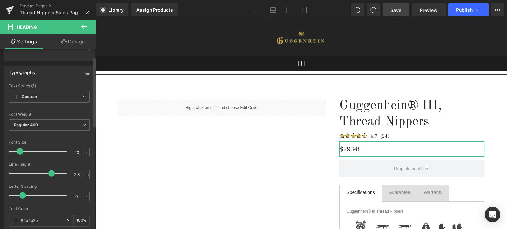
scroll to position [66, 0]
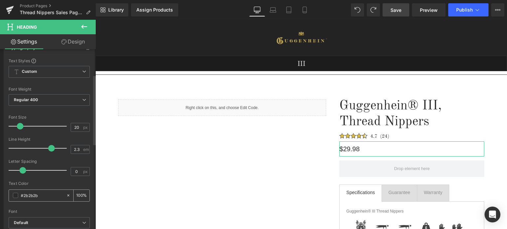
click at [44, 197] on input "#2b2b2b" at bounding box center [42, 195] width 42 height 7
click at [19, 195] on div "#2b2b2b" at bounding box center [37, 196] width 57 height 12
click at [56, 185] on div "Text Color" at bounding box center [49, 183] width 81 height 5
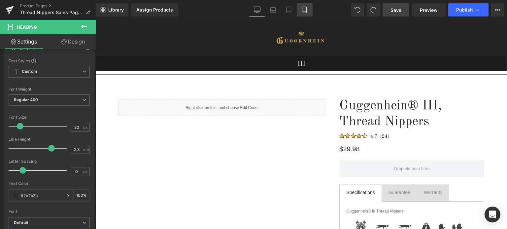
click at [305, 12] on icon at bounding box center [304, 12] width 4 height 0
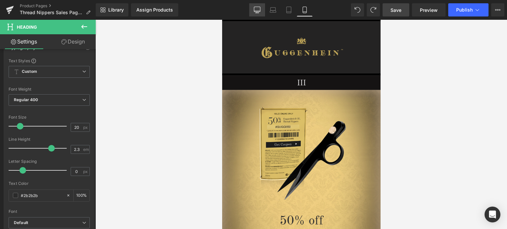
click at [253, 9] on link "Desktop" at bounding box center [257, 9] width 16 height 13
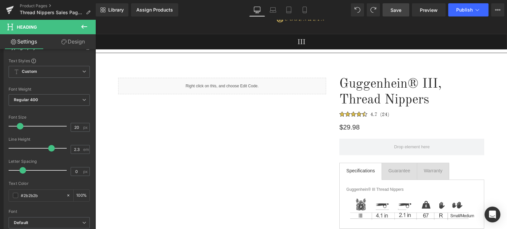
scroll to position [17, 0]
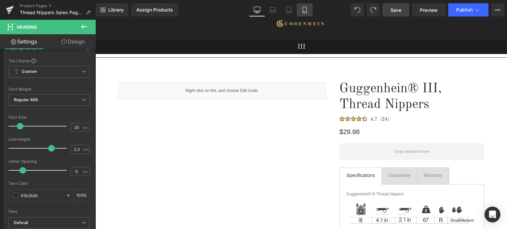
click at [307, 11] on icon at bounding box center [304, 10] width 7 height 7
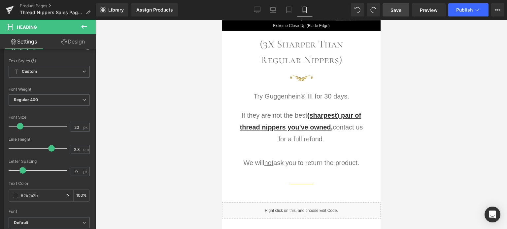
scroll to position [726, 0]
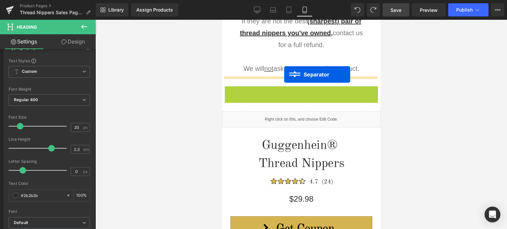
drag, startPoint x: 274, startPoint y: 91, endPoint x: 284, endPoint y: 74, distance: 20.3
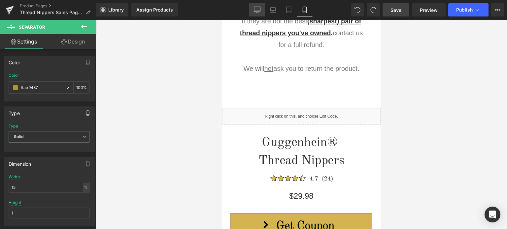
click at [256, 8] on icon at bounding box center [257, 10] width 7 height 7
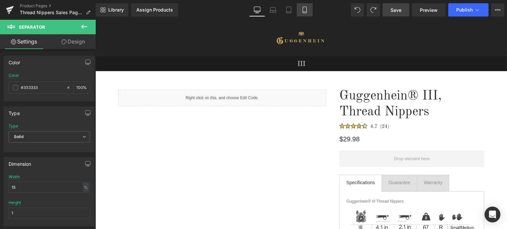
click at [311, 7] on link "Mobile" at bounding box center [305, 9] width 16 height 13
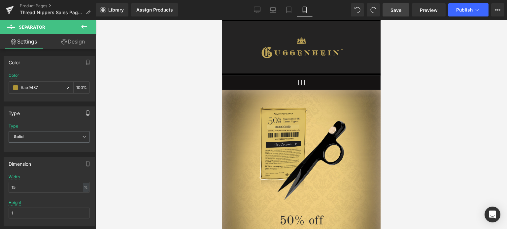
scroll to position [716, 0]
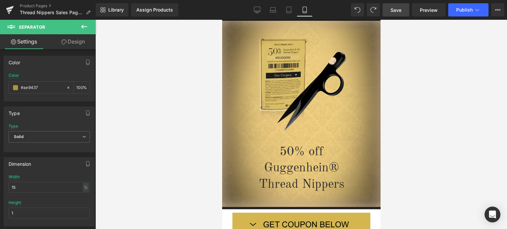
drag, startPoint x: 377, startPoint y: 98, endPoint x: 602, endPoint y: 62, distance: 227.8
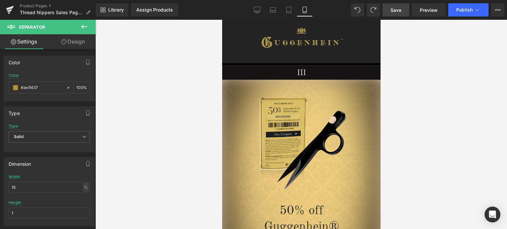
scroll to position [3, 0]
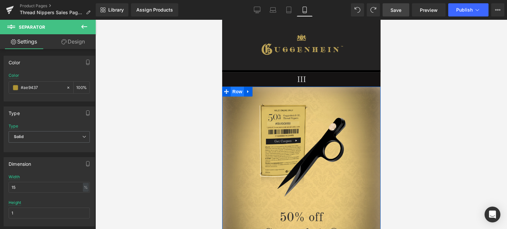
click at [236, 91] on span "Row" at bounding box center [236, 92] width 13 height 10
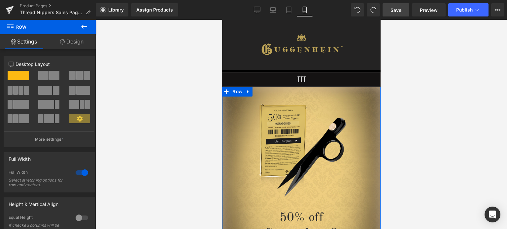
click at [75, 44] on link "Design" at bounding box center [72, 41] width 48 height 15
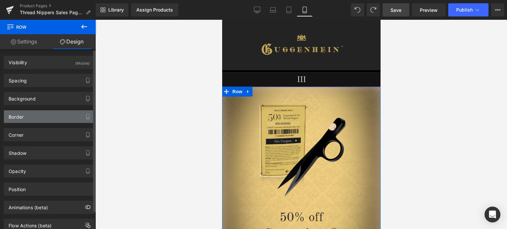
click at [40, 116] on div "Border" at bounding box center [49, 116] width 90 height 13
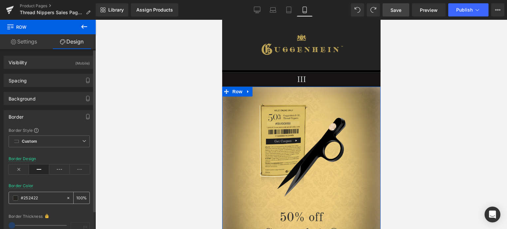
click at [16, 198] on span at bounding box center [15, 198] width 5 height 5
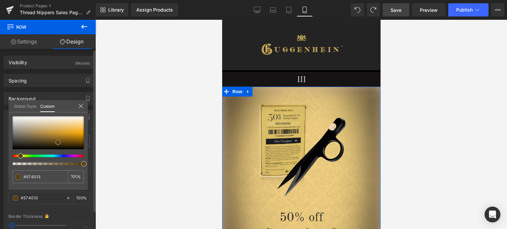
drag, startPoint x: 52, startPoint y: 140, endPoint x: 58, endPoint y: 142, distance: 6.9
click at [58, 142] on div at bounding box center [48, 132] width 71 height 33
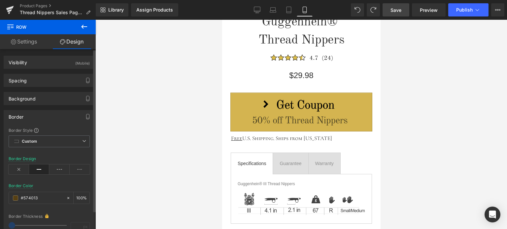
scroll to position [861, 0]
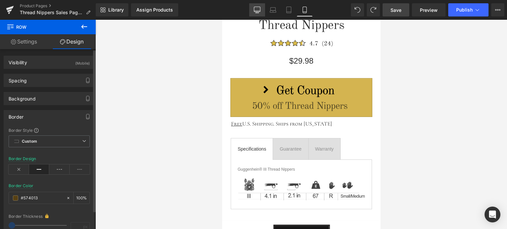
click at [261, 12] on link "Desktop" at bounding box center [257, 9] width 16 height 13
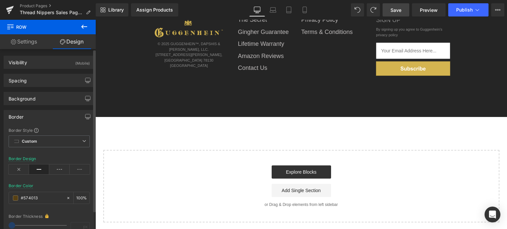
scroll to position [0, 0]
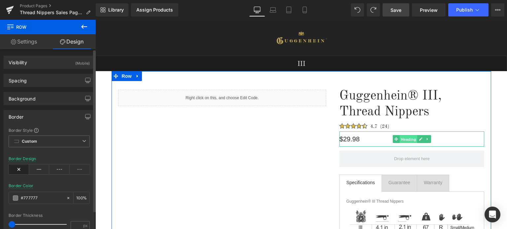
click at [403, 139] on span "Heading" at bounding box center [408, 140] width 18 height 8
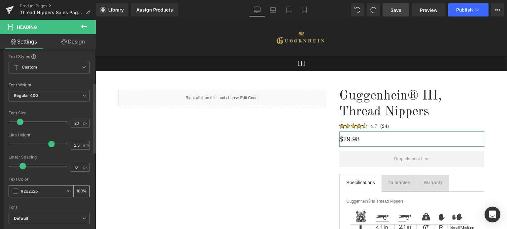
scroll to position [99, 0]
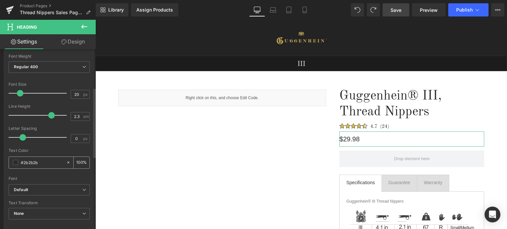
drag, startPoint x: 50, startPoint y: 163, endPoint x: 18, endPoint y: 162, distance: 32.0
click at [18, 162] on div "#2b2b2b" at bounding box center [37, 163] width 57 height 12
click at [51, 153] on div "Text Color #2b2b2b 100 %" at bounding box center [49, 162] width 81 height 28
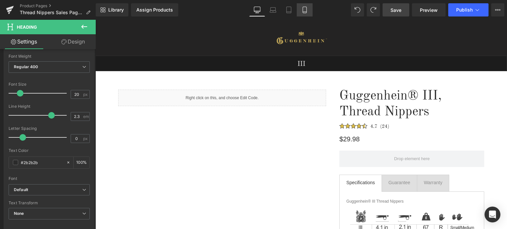
drag, startPoint x: 303, startPoint y: 12, endPoint x: 298, endPoint y: 7, distance: 7.5
click at [303, 12] on icon at bounding box center [304, 12] width 4 height 0
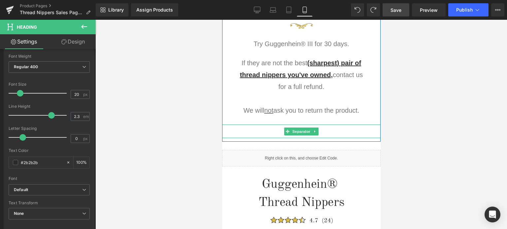
scroll to position [792, 0]
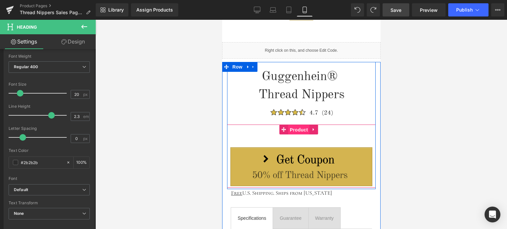
click at [298, 129] on span "Product" at bounding box center [298, 130] width 21 height 10
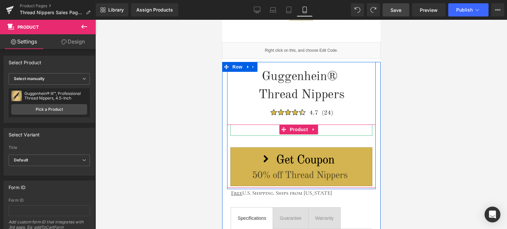
click at [336, 129] on h1 "$29.98" at bounding box center [301, 130] width 142 height 11
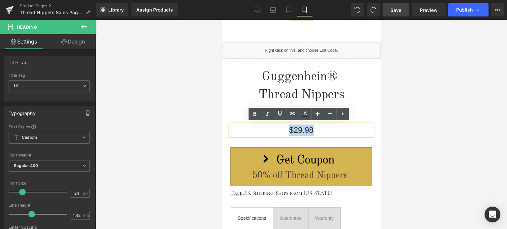
drag, startPoint x: 304, startPoint y: 128, endPoint x: 273, endPoint y: 128, distance: 30.3
click at [273, 128] on h1 "$29.98" at bounding box center [301, 130] width 142 height 11
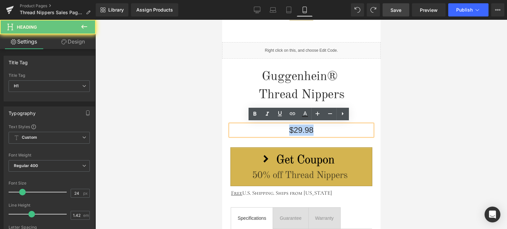
click at [312, 129] on h1 "$29.98" at bounding box center [301, 130] width 142 height 11
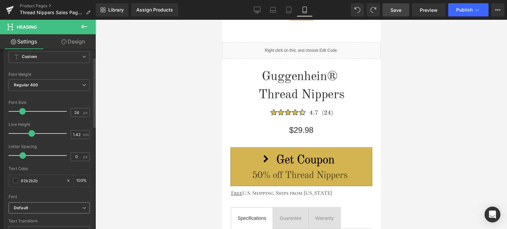
scroll to position [132, 0]
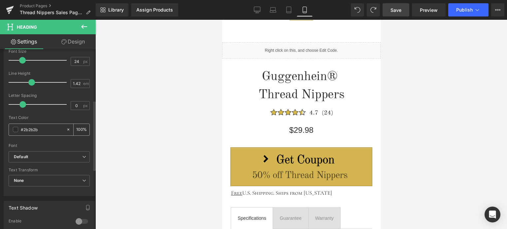
click at [48, 126] on input "#2b2b2b" at bounding box center [42, 129] width 42 height 7
drag, startPoint x: 32, startPoint y: 128, endPoint x: 20, endPoint y: 128, distance: 11.5
click at [21, 128] on input "#2b2b2b" at bounding box center [42, 129] width 42 height 7
click at [67, 141] on div at bounding box center [49, 141] width 81 height 4
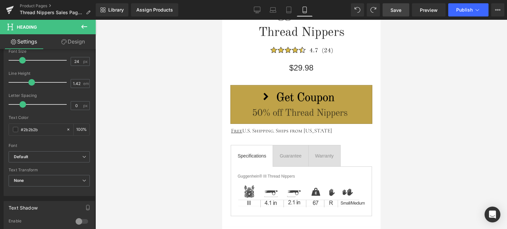
scroll to position [817, 0]
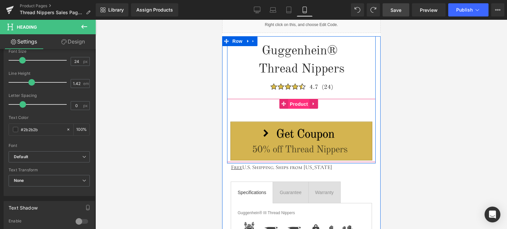
click at [295, 104] on span "Product" at bounding box center [298, 104] width 21 height 10
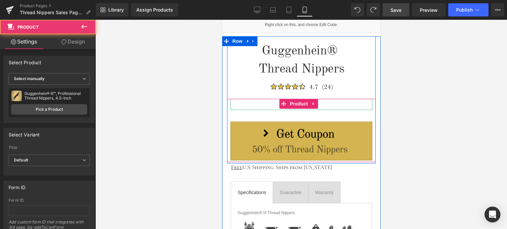
click at [341, 104] on h1 "$29.98" at bounding box center [301, 104] width 142 height 11
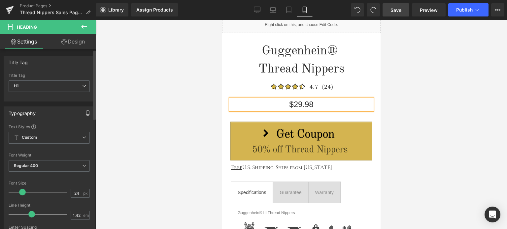
scroll to position [99, 0]
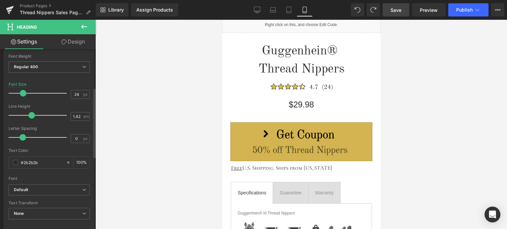
click at [22, 92] on span at bounding box center [23, 93] width 7 height 7
click at [393, 8] on span "Save" at bounding box center [395, 10] width 11 height 7
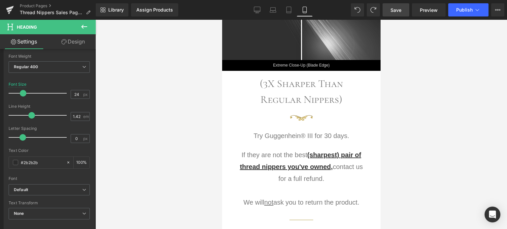
scroll to position [586, 0]
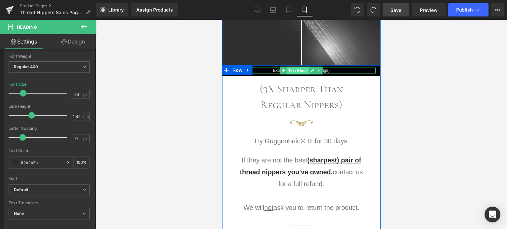
click at [295, 68] on span "Text Block" at bounding box center [297, 71] width 22 height 8
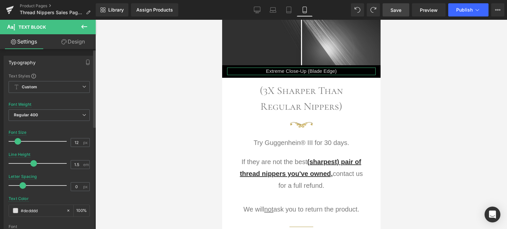
click at [19, 141] on span at bounding box center [18, 141] width 7 height 7
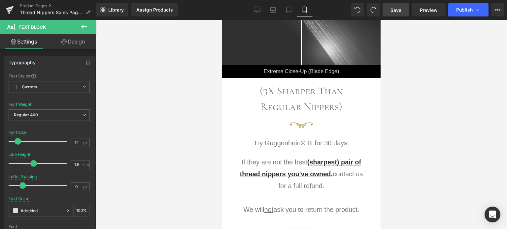
click at [399, 9] on span "Save" at bounding box center [395, 10] width 11 height 7
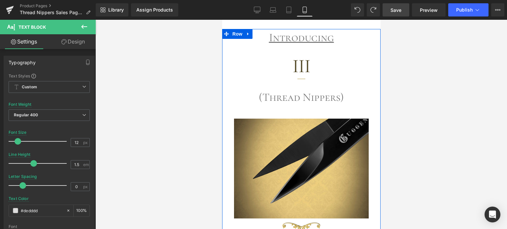
scroll to position [125, 0]
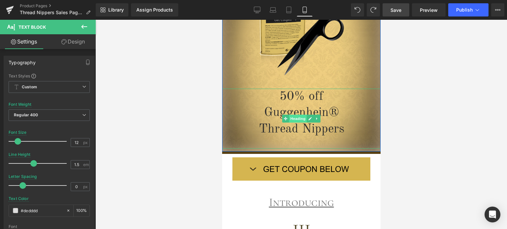
click at [294, 118] on span "Heading" at bounding box center [298, 119] width 18 height 8
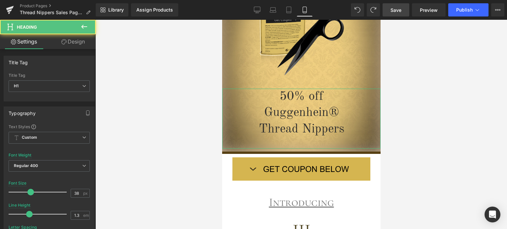
click at [74, 41] on link "Design" at bounding box center [73, 41] width 48 height 15
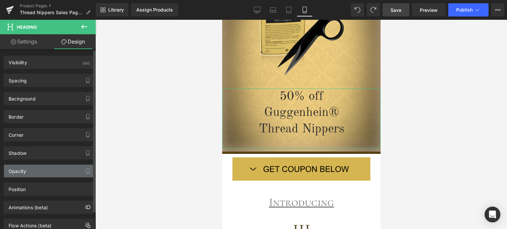
click at [50, 171] on div "Opacity" at bounding box center [49, 171] width 90 height 13
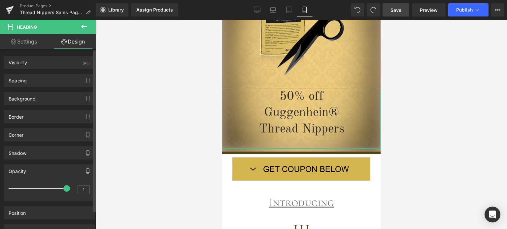
click at [50, 171] on div "Opacity" at bounding box center [49, 171] width 90 height 13
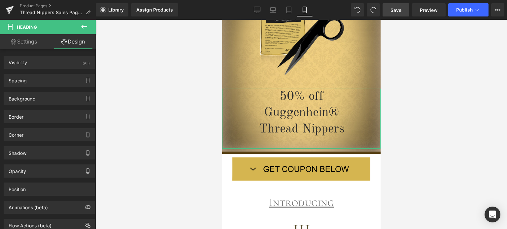
click at [33, 40] on link "Settings" at bounding box center [24, 41] width 48 height 15
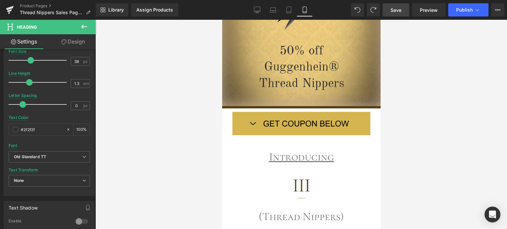
scroll to position [232, 0]
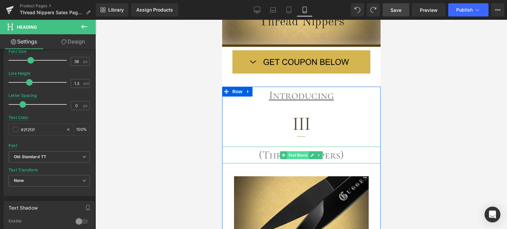
click at [295, 154] on span "Text Block" at bounding box center [297, 155] width 22 height 8
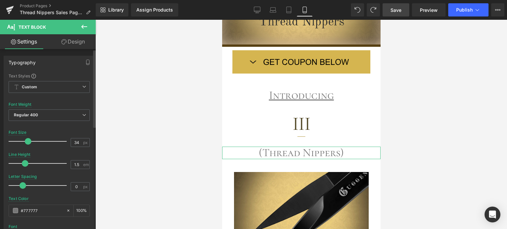
drag, startPoint x: 33, startPoint y: 165, endPoint x: 24, endPoint y: 165, distance: 8.6
click at [24, 165] on span at bounding box center [25, 163] width 7 height 7
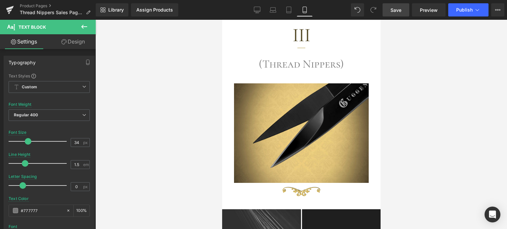
scroll to position [464, 0]
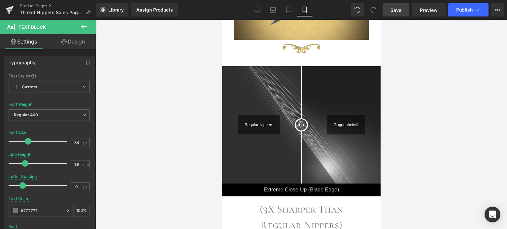
drag, startPoint x: 377, startPoint y: 52, endPoint x: 603, endPoint y: 100, distance: 231.0
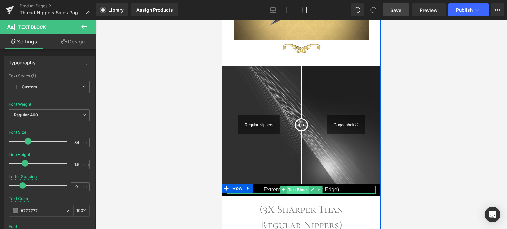
click at [293, 189] on span "Text Block" at bounding box center [297, 190] width 22 height 8
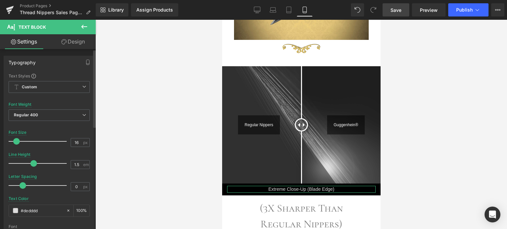
click at [15, 140] on span at bounding box center [16, 141] width 7 height 7
click at [18, 141] on span at bounding box center [17, 141] width 7 height 7
click at [392, 10] on span "Save" at bounding box center [395, 10] width 11 height 7
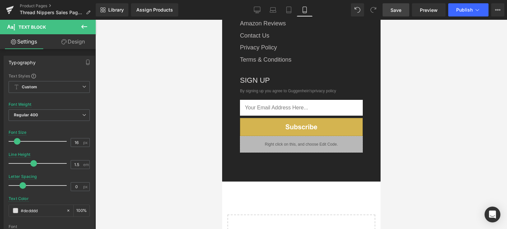
scroll to position [2086, 0]
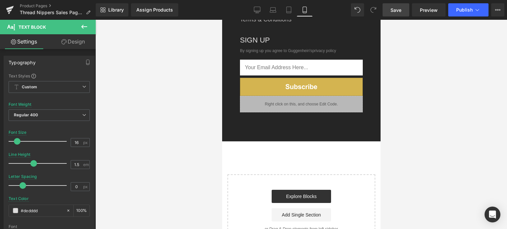
click at [84, 24] on icon at bounding box center [84, 27] width 8 height 8
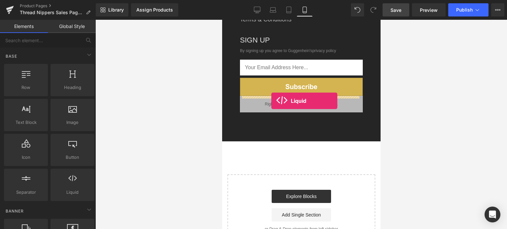
drag, startPoint x: 335, startPoint y: 188, endPoint x: 271, endPoint y: 101, distance: 108.7
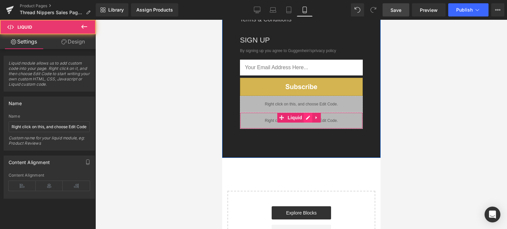
click at [306, 112] on div "Liquid" at bounding box center [300, 120] width 123 height 16
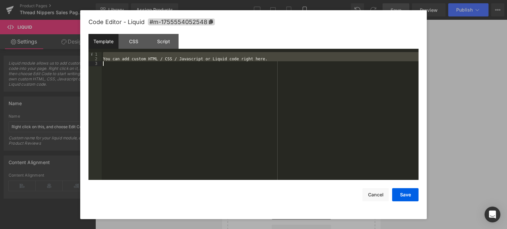
drag, startPoint x: 110, startPoint y: 55, endPoint x: 147, endPoint y: 82, distance: 46.0
click at [147, 82] on div "You can add custom HTML / CSS / Javascript or Liquid code right here." at bounding box center [260, 121] width 317 height 138
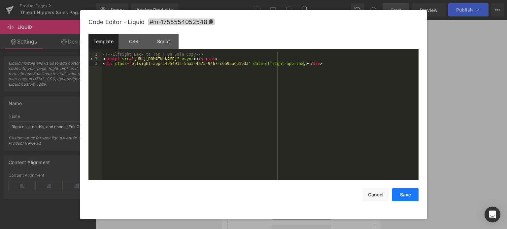
click at [403, 195] on button "Save" at bounding box center [405, 194] width 26 height 13
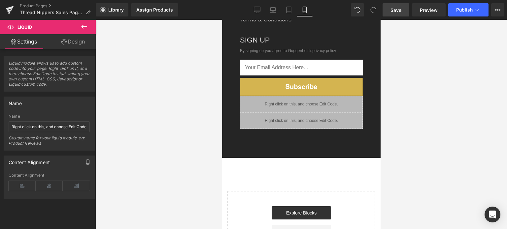
click at [399, 7] on span "Save" at bounding box center [395, 10] width 11 height 7
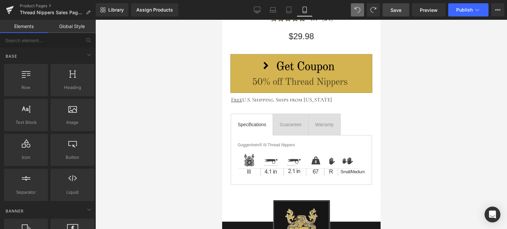
scroll to position [763, 0]
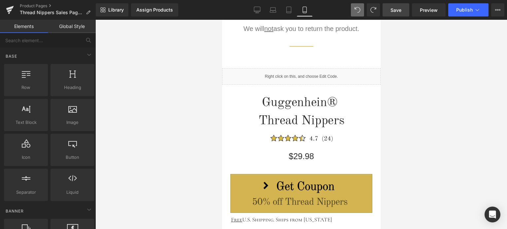
click at [397, 9] on span "Save" at bounding box center [395, 10] width 11 height 7
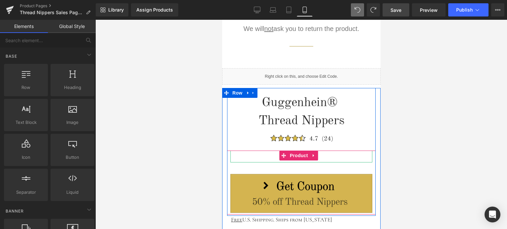
click at [339, 156] on h1 "$29.98" at bounding box center [301, 157] width 142 height 12
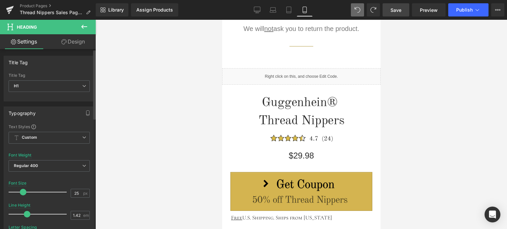
drag, startPoint x: 31, startPoint y: 215, endPoint x: 27, endPoint y: 213, distance: 4.5
click at [27, 213] on span at bounding box center [27, 214] width 7 height 7
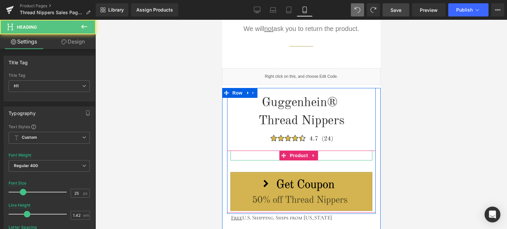
click at [327, 155] on h1 "$29.98" at bounding box center [301, 156] width 142 height 10
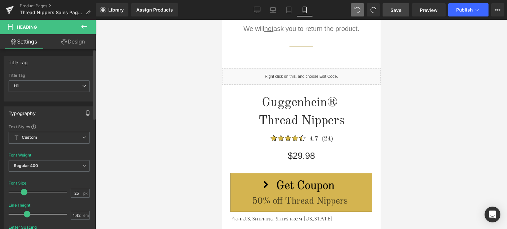
click at [23, 191] on span at bounding box center [24, 192] width 7 height 7
click at [22, 190] on span at bounding box center [23, 192] width 7 height 7
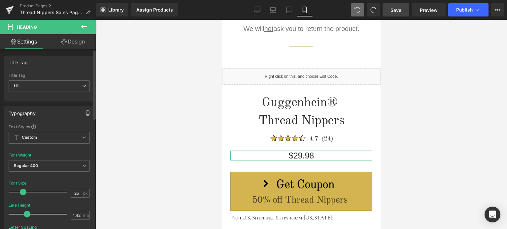
click at [22, 191] on span at bounding box center [23, 192] width 7 height 7
click at [397, 6] on link "Save" at bounding box center [395, 9] width 27 height 13
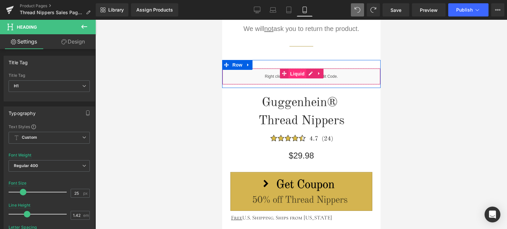
click at [295, 75] on span "Liquid" at bounding box center [297, 74] width 18 height 10
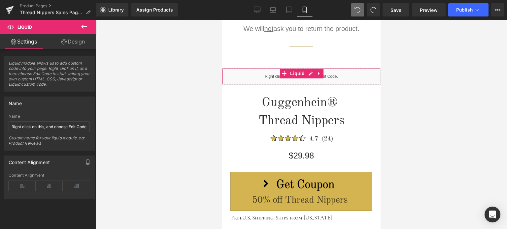
click at [69, 42] on link "Design" at bounding box center [73, 41] width 48 height 15
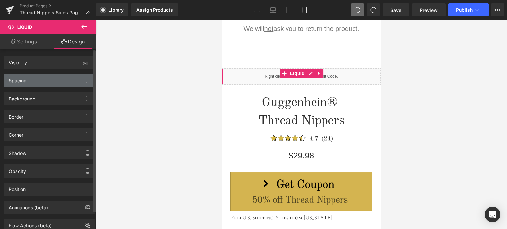
click at [51, 81] on div "Spacing" at bounding box center [49, 80] width 90 height 13
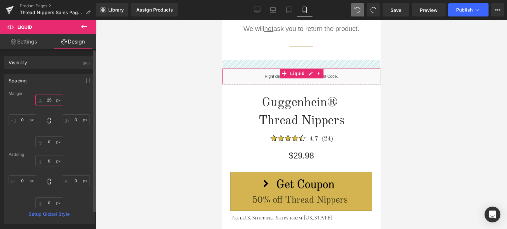
click at [51, 101] on input "text" at bounding box center [49, 100] width 28 height 11
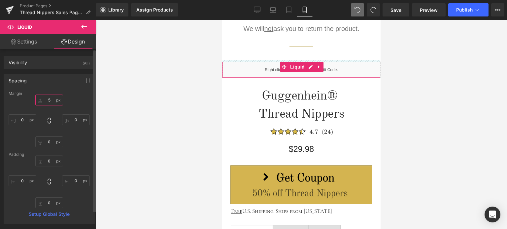
click at [47, 99] on input "5" at bounding box center [49, 100] width 28 height 11
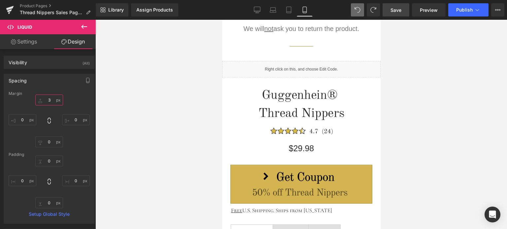
type input "3"
click at [400, 10] on span "Save" at bounding box center [395, 10] width 11 height 7
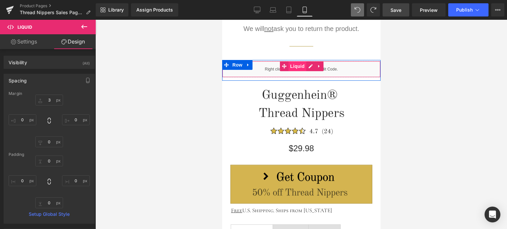
drag, startPoint x: 295, startPoint y: 66, endPoint x: 296, endPoint y: 63, distance: 3.6
click at [295, 66] on span "Liquid" at bounding box center [297, 66] width 18 height 10
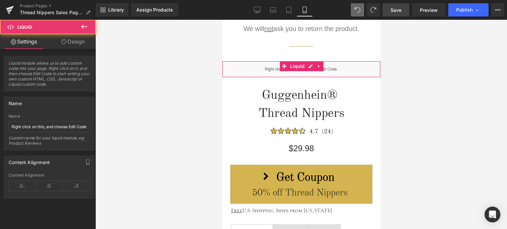
click at [78, 44] on link "Design" at bounding box center [73, 41] width 48 height 15
click at [0, 0] on div "Spacing" at bounding box center [0, 0] width 0 height 0
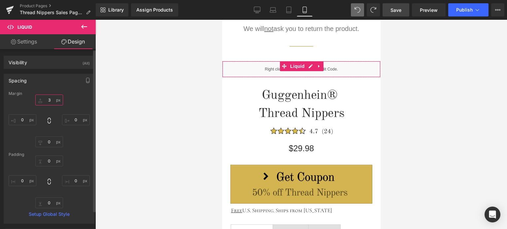
click at [50, 101] on input "text" at bounding box center [49, 100] width 28 height 11
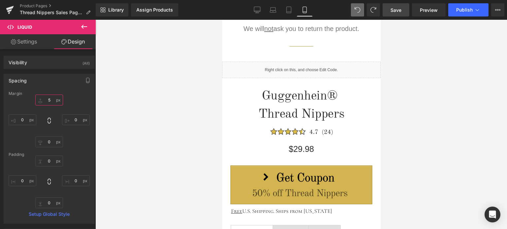
type input "5"
click at [398, 10] on span "Save" at bounding box center [395, 10] width 11 height 7
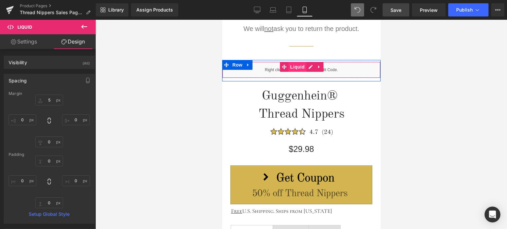
click at [296, 67] on span "Liquid" at bounding box center [297, 67] width 18 height 10
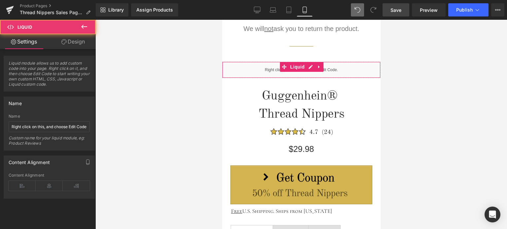
click at [76, 39] on link "Design" at bounding box center [73, 41] width 48 height 15
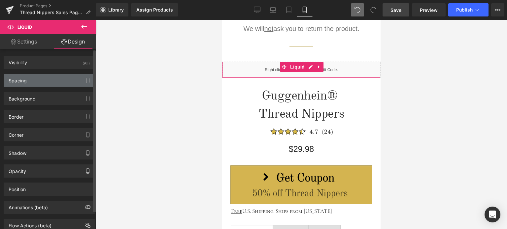
click at [36, 82] on div "Spacing" at bounding box center [49, 80] width 90 height 13
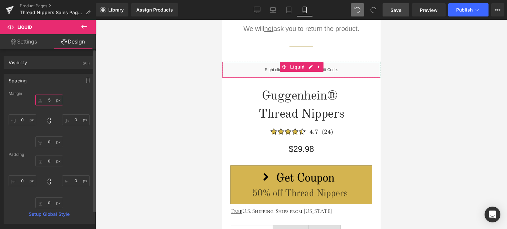
click at [50, 100] on input "text" at bounding box center [49, 100] width 28 height 11
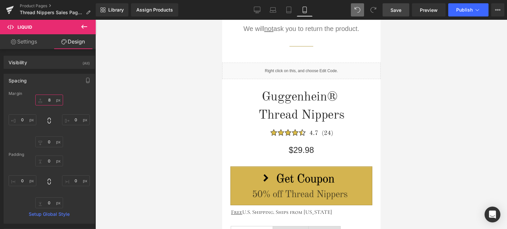
type input "8"
click at [397, 8] on span "Save" at bounding box center [395, 10] width 11 height 7
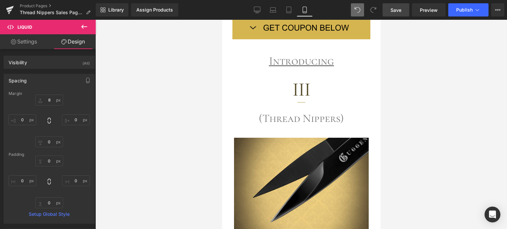
scroll to position [186, 0]
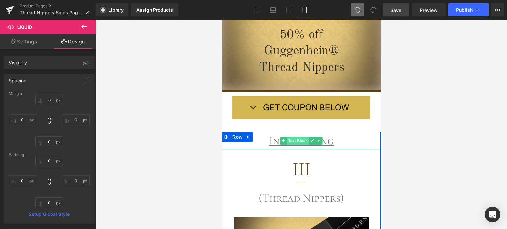
click at [301, 138] on span "Text Block" at bounding box center [297, 141] width 22 height 8
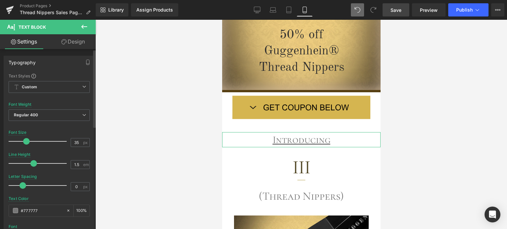
click at [25, 140] on span at bounding box center [26, 141] width 7 height 7
click at [402, 10] on link "Save" at bounding box center [395, 9] width 27 height 13
click at [400, 11] on span "Save" at bounding box center [395, 10] width 11 height 7
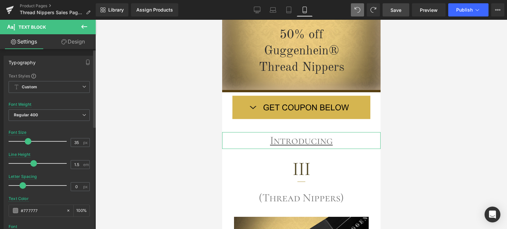
click at [27, 141] on span at bounding box center [28, 141] width 7 height 7
click at [399, 11] on span "Save" at bounding box center [395, 10] width 11 height 7
click at [401, 13] on span "Save" at bounding box center [395, 10] width 11 height 7
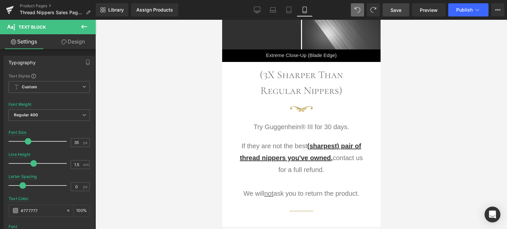
scroll to position [746, 0]
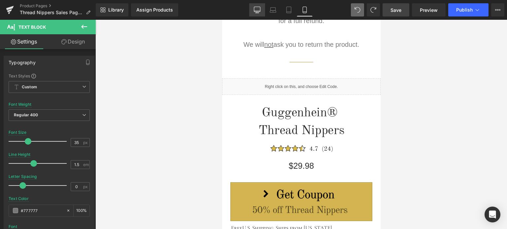
click at [255, 13] on icon at bounding box center [257, 10] width 7 height 7
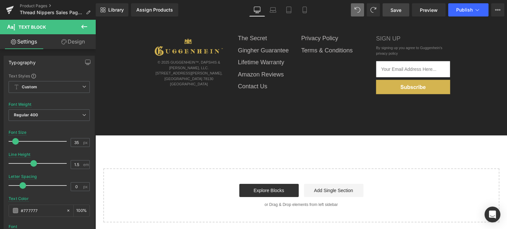
scroll to position [0, 0]
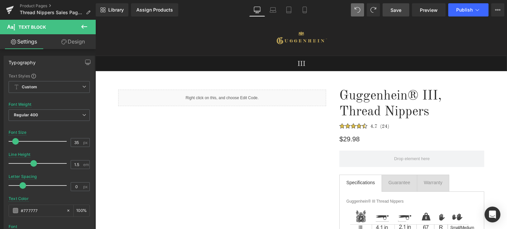
click at [396, 9] on span "Save" at bounding box center [395, 10] width 11 height 7
click at [306, 13] on link "Mobile" at bounding box center [305, 9] width 16 height 13
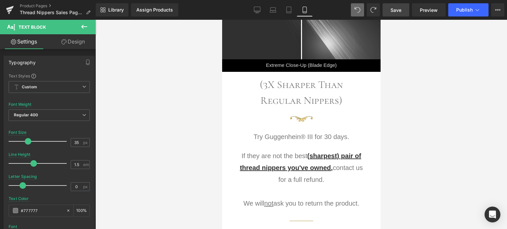
scroll to position [756, 0]
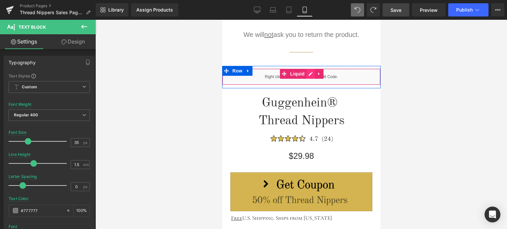
click at [307, 72] on div "Liquid" at bounding box center [301, 77] width 158 height 16
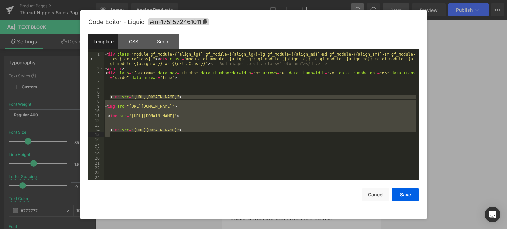
drag, startPoint x: 109, startPoint y: 95, endPoint x: 358, endPoint y: 136, distance: 251.9
click at [358, 136] on div "< div class = "module gf_module-{{align_lg}} gf_module-{{align_lg}}-lg gf_modul…" at bounding box center [260, 125] width 312 height 147
click at [329, 143] on div "< div class = "module gf_module-{{align_lg}} gf_module-{{align_lg}}-lg gf_modul…" at bounding box center [260, 125] width 312 height 147
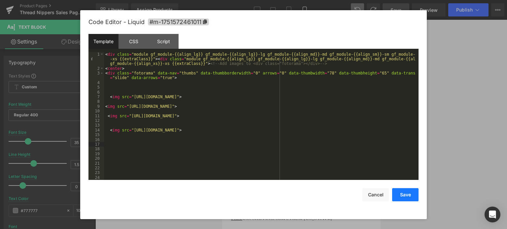
click at [409, 194] on button "Save" at bounding box center [405, 194] width 26 height 13
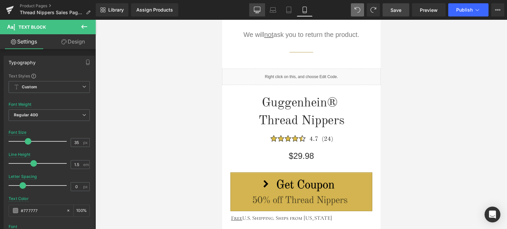
click at [255, 8] on icon at bounding box center [257, 10] width 7 height 7
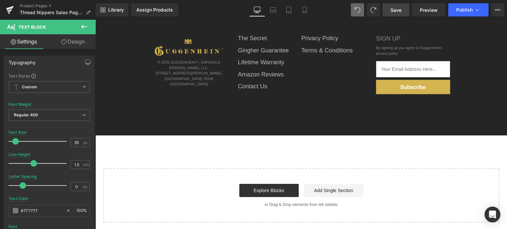
scroll to position [0, 0]
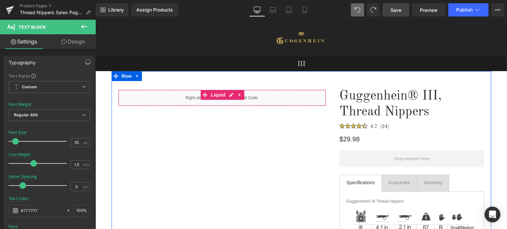
click at [229, 96] on div "Liquid" at bounding box center [222, 98] width 208 height 16
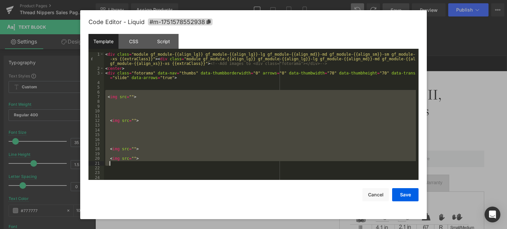
drag, startPoint x: 106, startPoint y: 93, endPoint x: 227, endPoint y: 164, distance: 140.3
click at [227, 164] on div "< div class = "module gf_module-{{align_lg}} gf_module-{{align_lg}}-lg gf_modul…" at bounding box center [260, 125] width 312 height 147
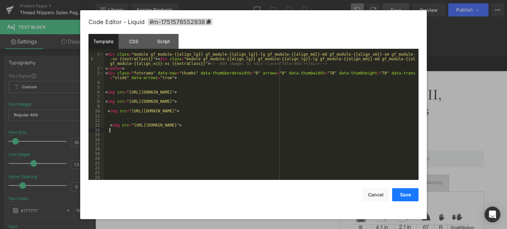
click at [402, 194] on button "Save" at bounding box center [405, 194] width 26 height 13
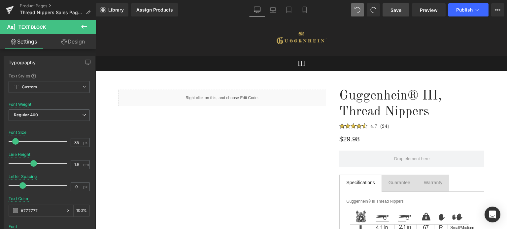
click at [398, 8] on span "Save" at bounding box center [395, 10] width 11 height 7
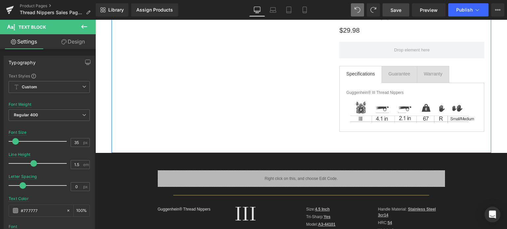
scroll to position [198, 0]
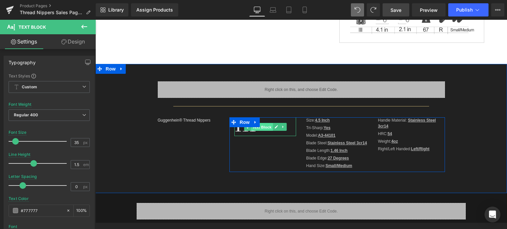
click at [265, 128] on span "Text Block" at bounding box center [262, 127] width 22 height 8
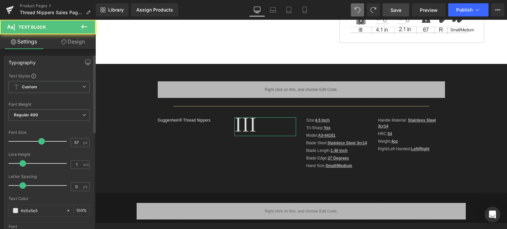
scroll to position [165, 0]
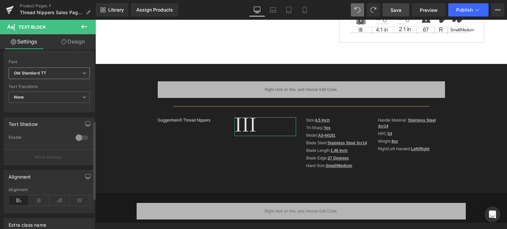
click at [40, 73] on icon "Old Standard TT" at bounding box center [30, 74] width 32 height 6
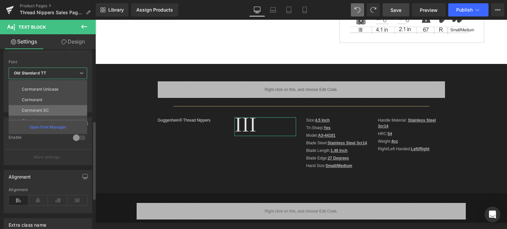
click at [57, 110] on li "Cormorant SC" at bounding box center [49, 110] width 81 height 11
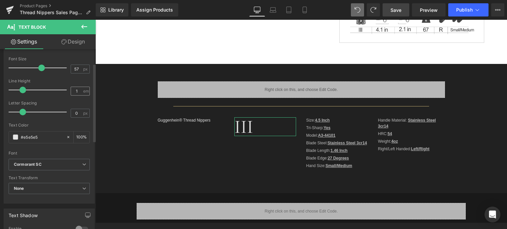
scroll to position [33, 0]
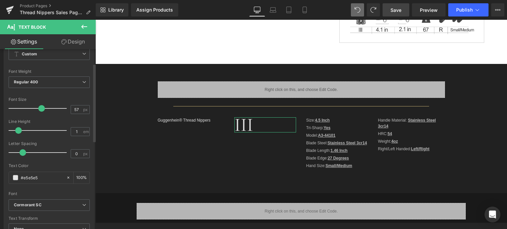
drag, startPoint x: 22, startPoint y: 128, endPoint x: 18, endPoint y: 129, distance: 4.6
click at [18, 129] on span at bounding box center [18, 130] width 7 height 7
click at [15, 130] on span at bounding box center [16, 130] width 7 height 7
click at [274, 12] on icon at bounding box center [273, 12] width 6 height 2
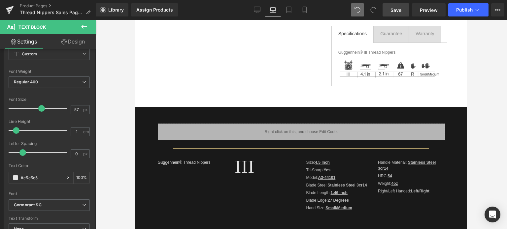
scroll to position [198, 0]
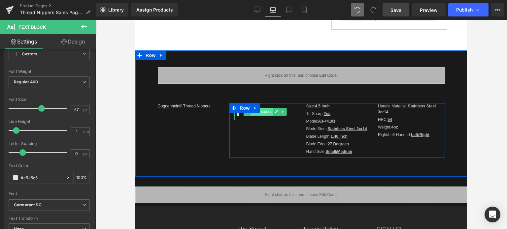
click at [262, 112] on span "Text Block" at bounding box center [262, 112] width 22 height 8
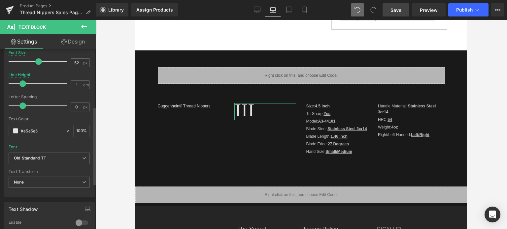
scroll to position [132, 0]
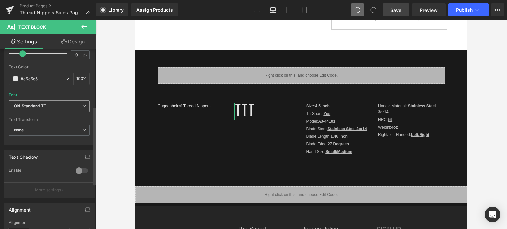
click at [47, 108] on b "Old Standard TT" at bounding box center [48, 107] width 68 height 6
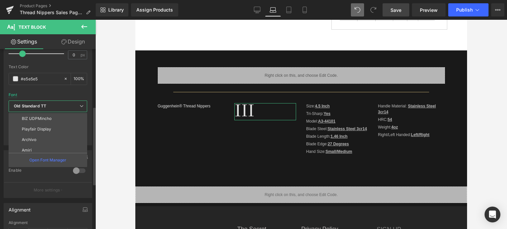
scroll to position [182, 0]
click at [45, 126] on p "Cormorant SC" at bounding box center [35, 126] width 27 height 5
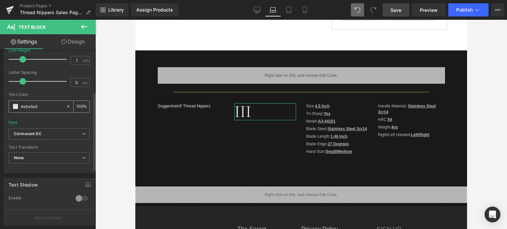
scroll to position [99, 0]
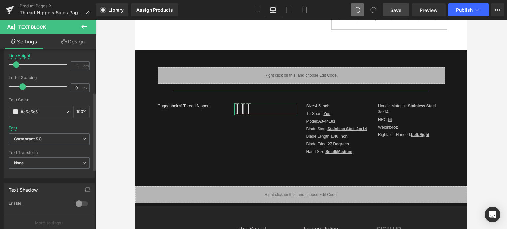
drag, startPoint x: 20, startPoint y: 65, endPoint x: 16, endPoint y: 65, distance: 4.3
click at [16, 65] on span at bounding box center [16, 64] width 7 height 7
click at [289, 11] on icon at bounding box center [288, 10] width 7 height 7
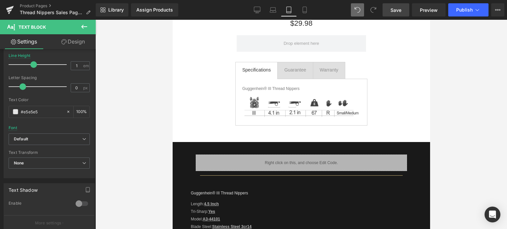
scroll to position [0, 0]
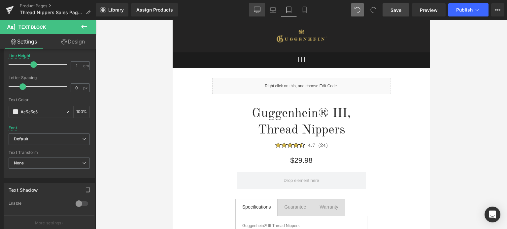
click at [255, 13] on icon at bounding box center [257, 10] width 7 height 7
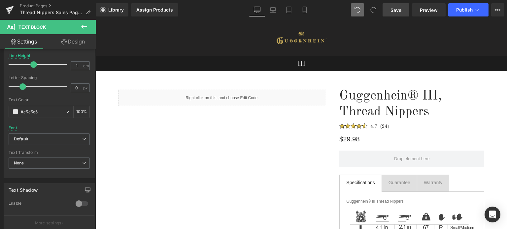
click at [399, 7] on span "Save" at bounding box center [395, 10] width 11 height 7
drag, startPoint x: 82, startPoint y: 25, endPoint x: 93, endPoint y: 29, distance: 11.0
click at [82, 25] on icon at bounding box center [84, 27] width 8 height 8
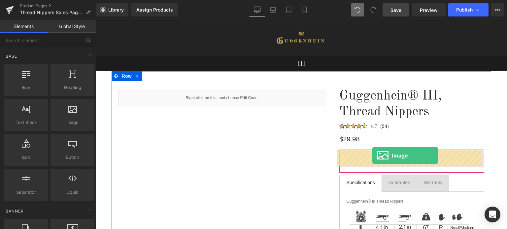
drag, startPoint x: 185, startPoint y: 140, endPoint x: 372, endPoint y: 156, distance: 188.0
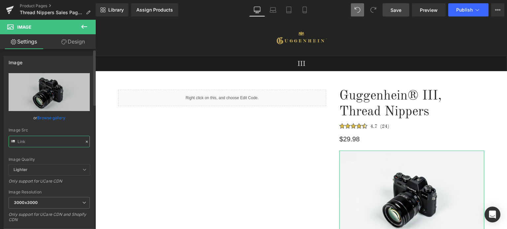
click at [47, 142] on input "text" at bounding box center [49, 142] width 81 height 12
paste input "<img src="[URL][DOMAIN_NAME]"> <img src="[URL][DOMAIN_NAME]"> <img src="[URL][D…"
type input "<img src="[URL][DOMAIN_NAME]"> <img src="[URL][DOMAIN_NAME]"> <img src="[URL][D…"
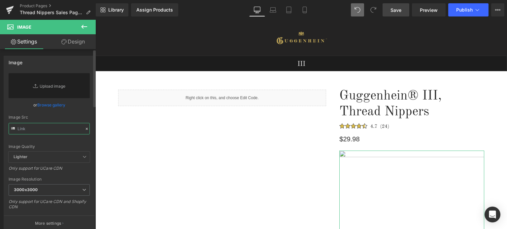
paste input "<img src="[URL][DOMAIN_NAME]"> <img src="[URL][DOMAIN_NAME]"> <img src="[URL][D…"
type input "<img src="[URL][DOMAIN_NAME]"> <img src="[URL][DOMAIN_NAME]"> <img src="[URL][D…"
paste input "[URL][DOMAIN_NAME]"
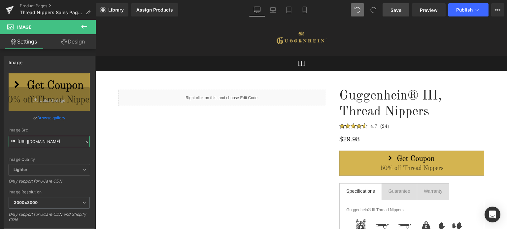
type input "[URL][DOMAIN_NAME]"
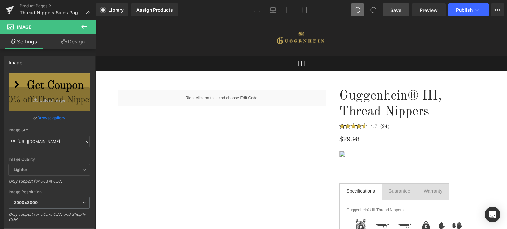
scroll to position [0, 0]
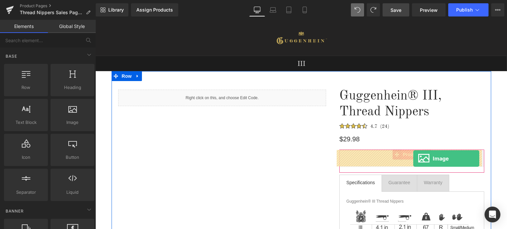
drag, startPoint x: 180, startPoint y: 136, endPoint x: 413, endPoint y: 159, distance: 233.6
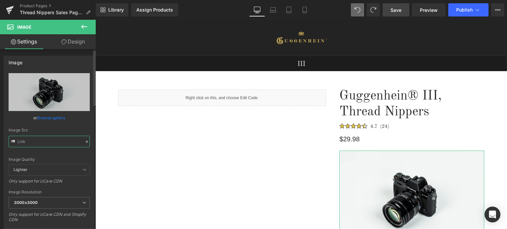
click at [45, 138] on input "text" at bounding box center [49, 142] width 81 height 12
paste input "[URL][DOMAIN_NAME]"
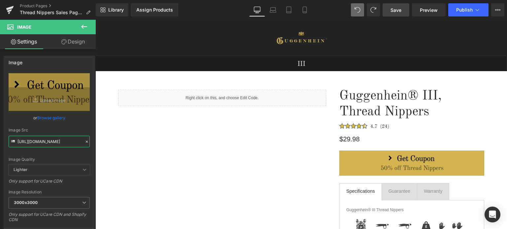
type input "[URL][DOMAIN_NAME]"
click at [395, 9] on span "Save" at bounding box center [395, 10] width 11 height 7
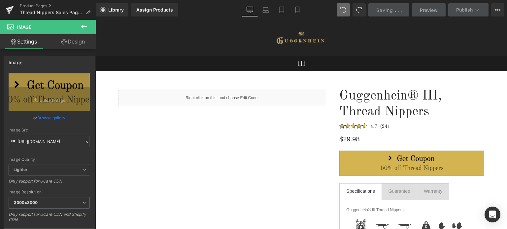
scroll to position [0, 0]
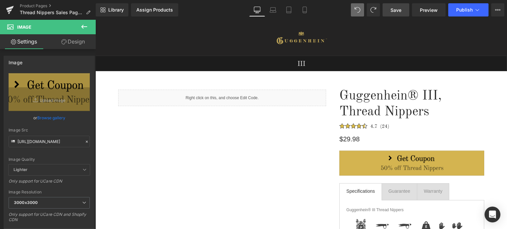
click at [393, 7] on span "Save" at bounding box center [395, 10] width 11 height 7
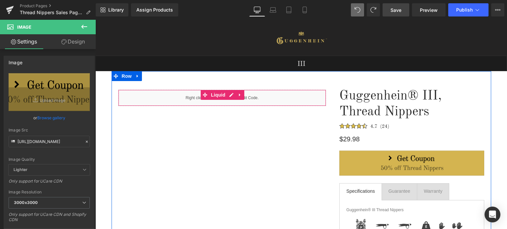
click at [229, 95] on div "Liquid" at bounding box center [222, 98] width 208 height 16
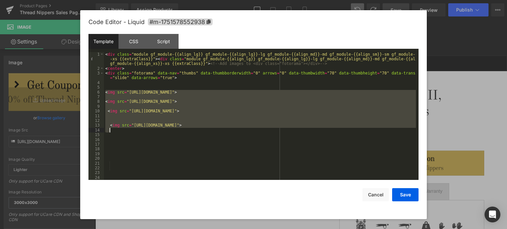
drag, startPoint x: 105, startPoint y: 91, endPoint x: 272, endPoint y: 133, distance: 172.5
click at [272, 133] on div "< div class = "module gf_module-{{align_lg}} gf_module-{{align_lg}}-lg gf_modul…" at bounding box center [260, 125] width 312 height 147
click at [282, 146] on div "< div class = "module gf_module-{{align_lg}} gf_module-{{align_lg}}-lg gf_modul…" at bounding box center [260, 125] width 312 height 147
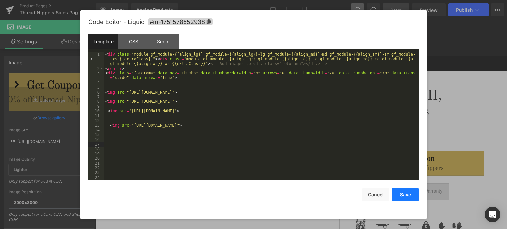
click at [410, 195] on button "Save" at bounding box center [405, 194] width 26 height 13
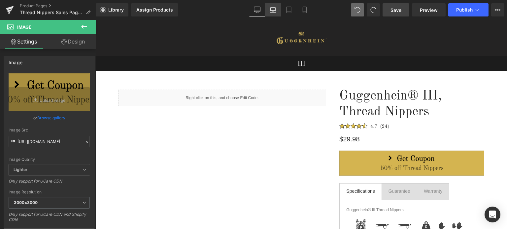
click at [275, 11] on icon at bounding box center [273, 12] width 6 height 2
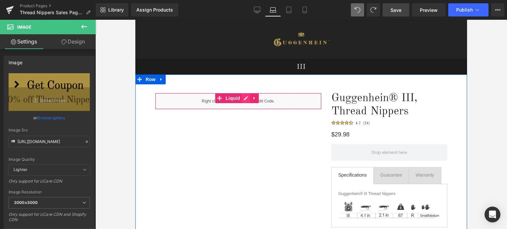
click at [245, 99] on div "Liquid" at bounding box center [238, 101] width 166 height 16
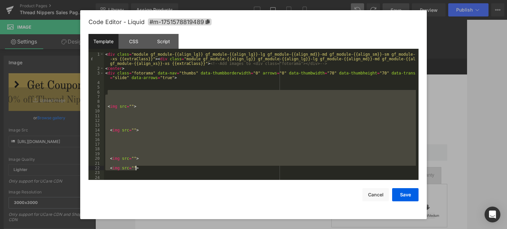
drag, startPoint x: 110, startPoint y: 95, endPoint x: 205, endPoint y: 170, distance: 120.9
click at [205, 170] on div "< div class = "module gf_module-{{align_lg}} gf_module-{{align_lg}}-lg gf_modul…" at bounding box center [260, 125] width 312 height 147
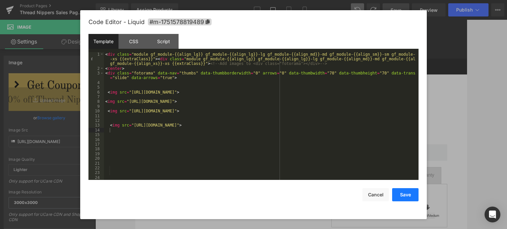
click at [399, 192] on button "Save" at bounding box center [405, 194] width 26 height 13
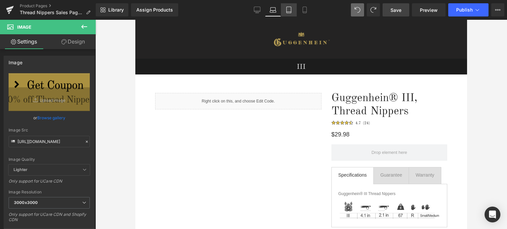
click at [291, 10] on icon at bounding box center [288, 10] width 5 height 6
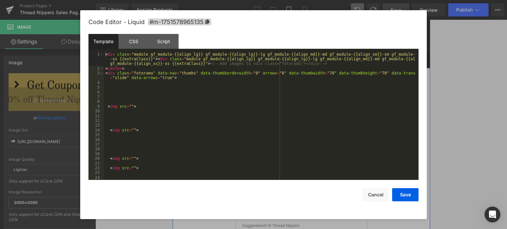
click at [307, 83] on div "Liquid" at bounding box center [301, 86] width 178 height 16
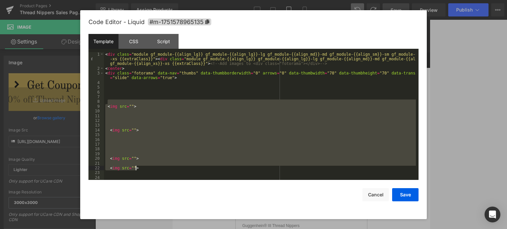
drag, startPoint x: 107, startPoint y: 102, endPoint x: 208, endPoint y: 167, distance: 120.3
click at [208, 167] on div "< div class = "module gf_module-{{align_lg}} gf_module-{{align_lg}}-lg gf_modul…" at bounding box center [260, 125] width 312 height 147
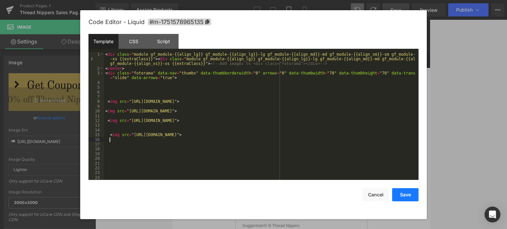
click at [404, 195] on button "Save" at bounding box center [405, 194] width 26 height 13
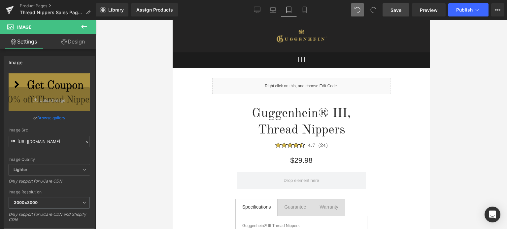
click at [397, 8] on span "Save" at bounding box center [395, 10] width 11 height 7
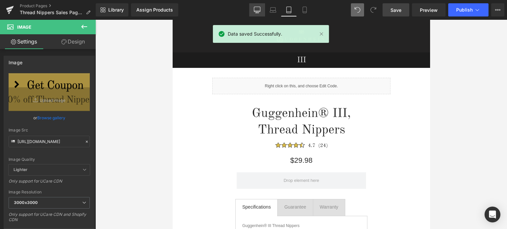
click at [257, 9] on icon at bounding box center [257, 10] width 7 height 7
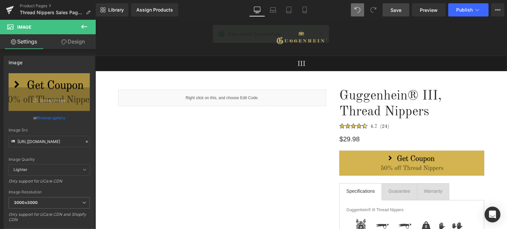
scroll to position [59, 0]
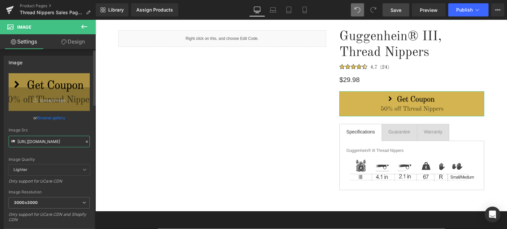
click at [35, 143] on input "[URL][DOMAIN_NAME]" at bounding box center [49, 142] width 81 height 12
click at [273, 11] on icon at bounding box center [272, 10] width 7 height 7
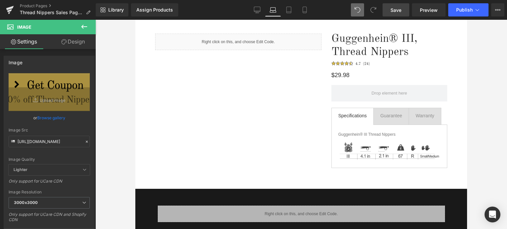
scroll to position [0, 0]
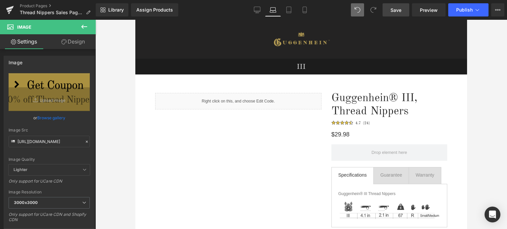
click at [84, 29] on icon at bounding box center [84, 27] width 8 height 8
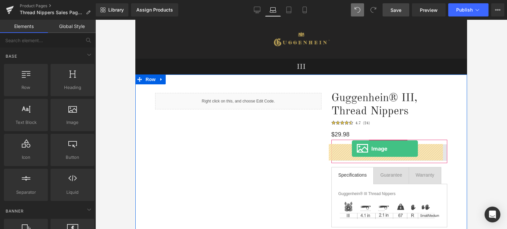
drag, startPoint x: 264, startPoint y: 141, endPoint x: 352, endPoint y: 149, distance: 88.1
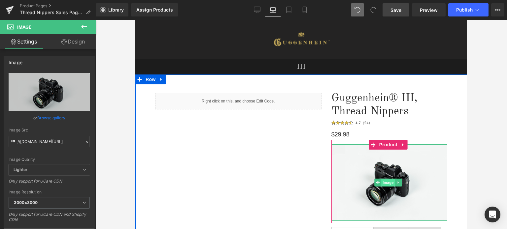
click at [386, 182] on span "Image" at bounding box center [388, 183] width 14 height 8
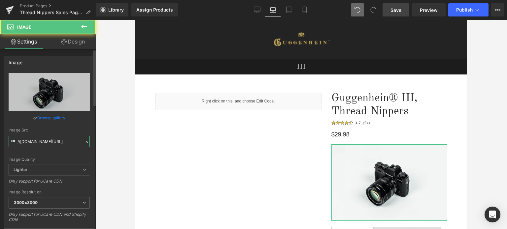
click at [45, 142] on input "//[DOMAIN_NAME][URL]" at bounding box center [49, 142] width 81 height 12
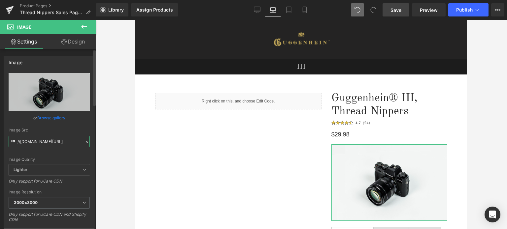
paste input "[URL][DOMAIN_NAME]"
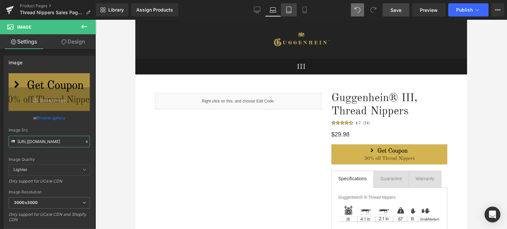
type input "[URL][DOMAIN_NAME]"
click at [287, 15] on link "Tablet" at bounding box center [289, 9] width 16 height 13
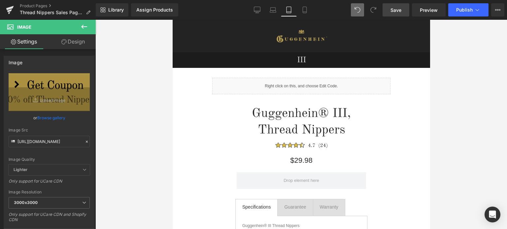
scroll to position [0, 0]
click at [86, 27] on icon at bounding box center [84, 27] width 6 height 4
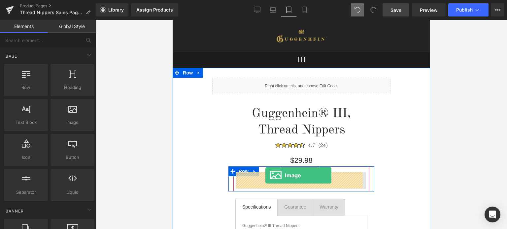
drag, startPoint x: 243, startPoint y: 139, endPoint x: 265, endPoint y: 175, distance: 42.6
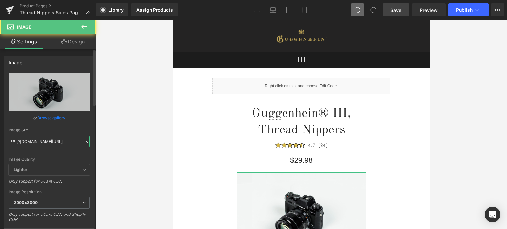
click at [52, 142] on input "//[DOMAIN_NAME][URL]" at bounding box center [49, 142] width 81 height 12
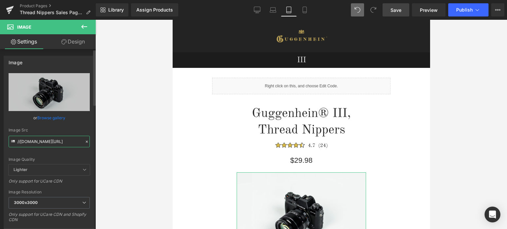
paste input "[URL][DOMAIN_NAME]"
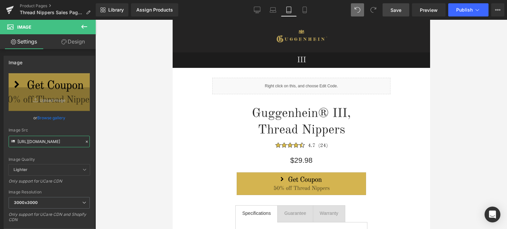
type input "[URL][DOMAIN_NAME]"
click at [398, 10] on span "Save" at bounding box center [395, 10] width 11 height 7
click at [401, 8] on span "Save" at bounding box center [395, 10] width 11 height 7
drag, startPoint x: 257, startPoint y: 12, endPoint x: 255, endPoint y: 8, distance: 3.8
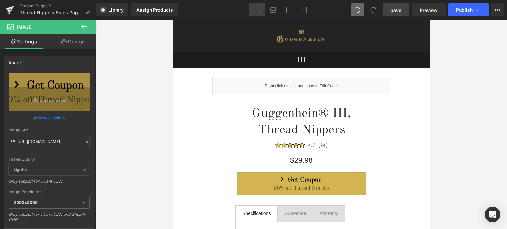
click at [257, 12] on icon at bounding box center [257, 9] width 6 height 5
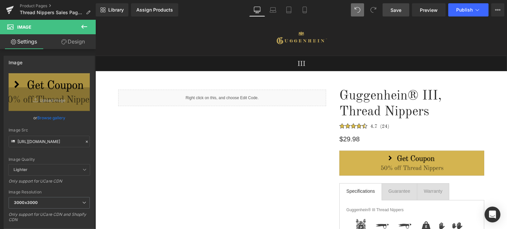
click at [397, 10] on span "Save" at bounding box center [395, 10] width 11 height 7
click at [400, 11] on span "Save" at bounding box center [395, 10] width 11 height 7
click at [275, 12] on icon at bounding box center [273, 12] width 6 height 2
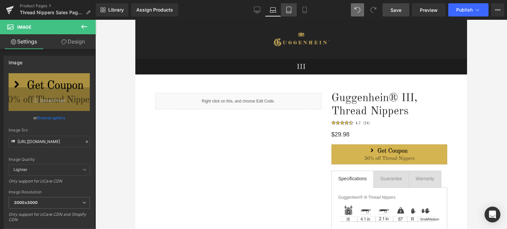
click at [288, 13] on icon at bounding box center [288, 10] width 5 height 6
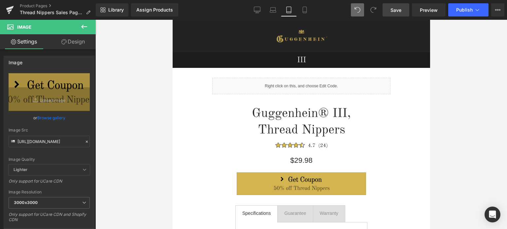
scroll to position [82, 0]
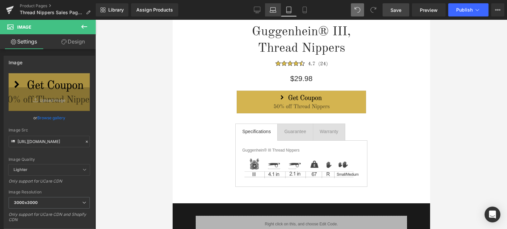
click at [274, 12] on icon at bounding box center [272, 10] width 7 height 7
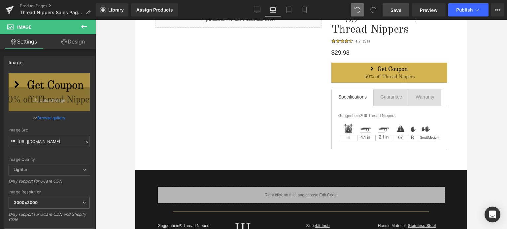
scroll to position [0, 0]
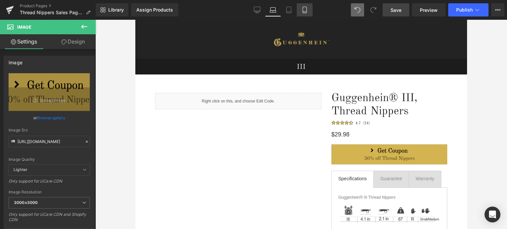
click at [308, 13] on link "Mobile" at bounding box center [305, 9] width 16 height 13
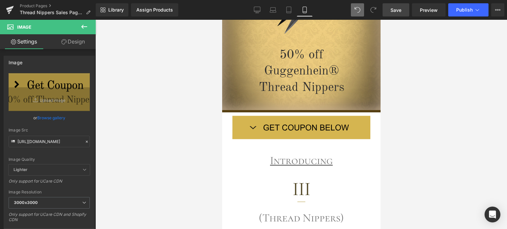
scroll to position [189, 0]
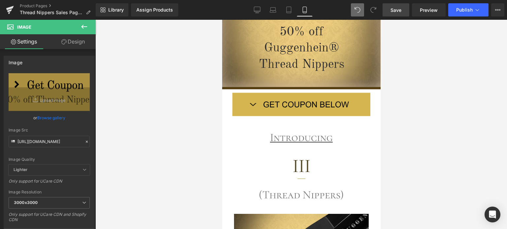
click at [400, 11] on span "Save" at bounding box center [395, 10] width 11 height 7
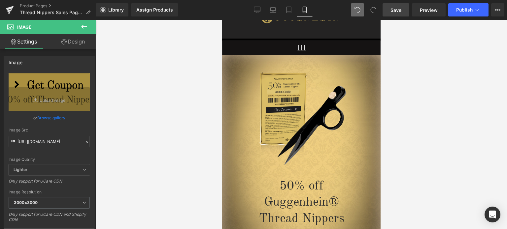
scroll to position [0, 0]
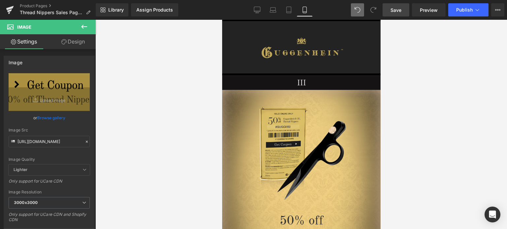
click at [395, 10] on span "Save" at bounding box center [395, 10] width 11 height 7
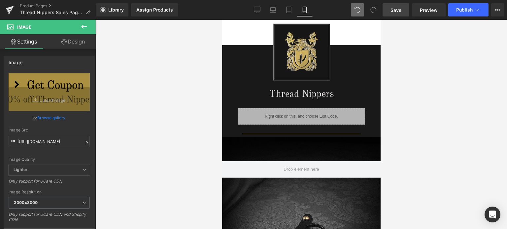
scroll to position [840, 0]
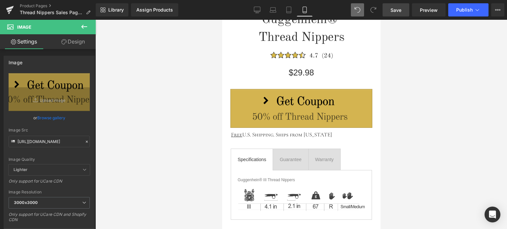
click at [85, 27] on icon at bounding box center [84, 27] width 8 height 8
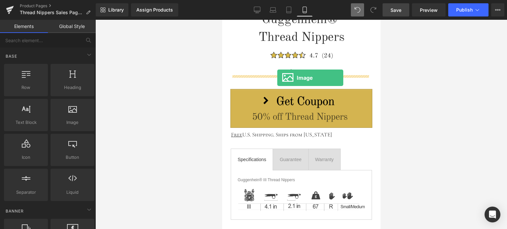
drag, startPoint x: 297, startPoint y: 133, endPoint x: 277, endPoint y: 78, distance: 58.8
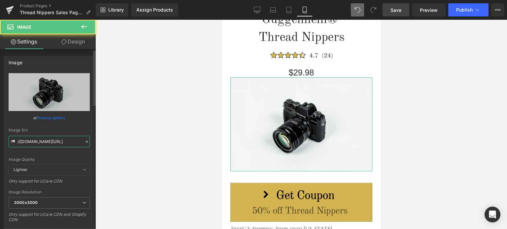
click at [46, 144] on input "//[DOMAIN_NAME][URL]" at bounding box center [49, 142] width 81 height 12
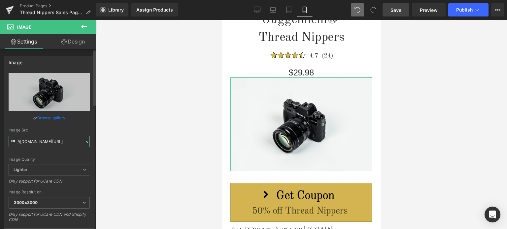
paste input "[URL][DOMAIN_NAME]"
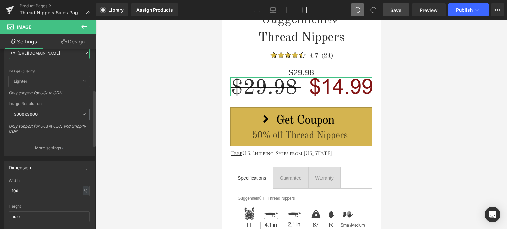
scroll to position [132, 0]
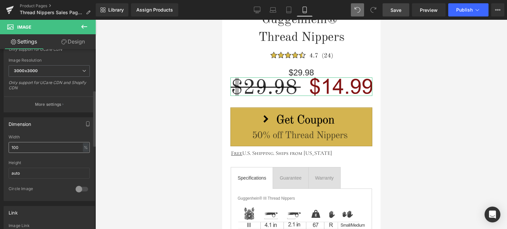
type input "[URL][DOMAIN_NAME]"
drag, startPoint x: 27, startPoint y: 146, endPoint x: 4, endPoint y: 149, distance: 22.9
click at [4, 149] on div "100% Width 100 % % px auto Height auto 0 Circle Image" at bounding box center [49, 168] width 90 height 66
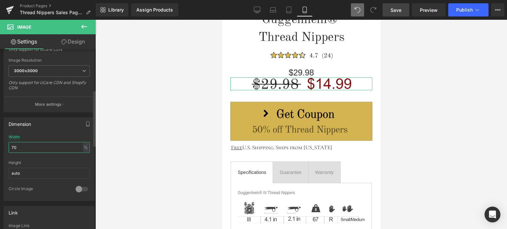
click at [11, 148] on input "70" at bounding box center [49, 147] width 81 height 11
type input "50"
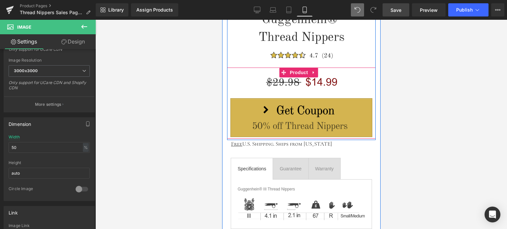
click at [354, 72] on h1 "$29.98" at bounding box center [301, 73] width 142 height 10
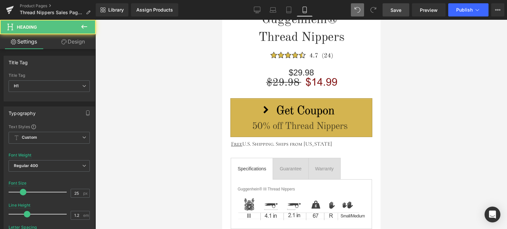
click at [82, 43] on link "Design" at bounding box center [73, 41] width 48 height 15
click at [0, 0] on div "Spacing" at bounding box center [0, 0] width 0 height 0
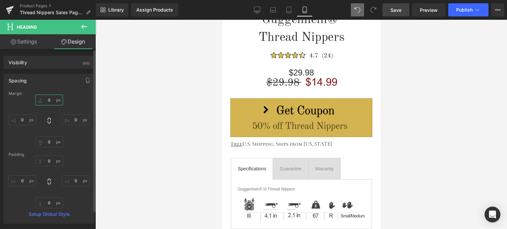
click at [51, 102] on input "0" at bounding box center [49, 100] width 28 height 11
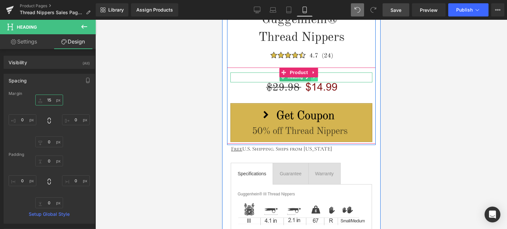
type input "15"
click at [315, 77] on icon at bounding box center [314, 78] width 4 height 4
click at [317, 78] on link at bounding box center [317, 78] width 7 height 8
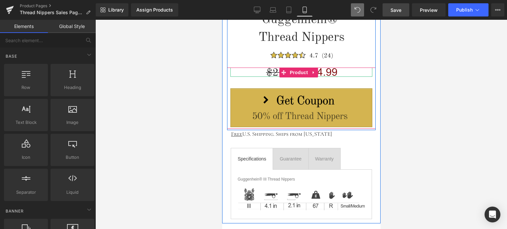
click at [356, 70] on div at bounding box center [301, 72] width 142 height 9
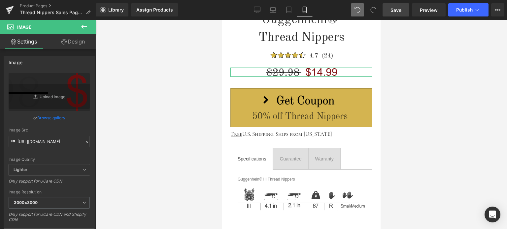
click at [77, 45] on link "Design" at bounding box center [73, 41] width 48 height 15
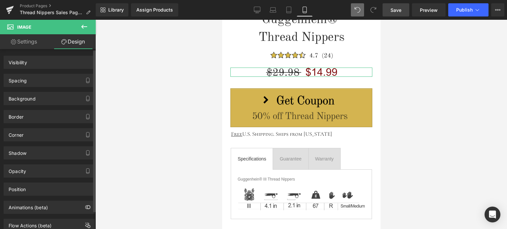
click at [50, 80] on div "Spacing" at bounding box center [49, 80] width 90 height 13
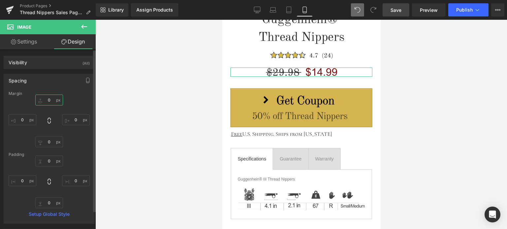
click at [51, 98] on input "text" at bounding box center [49, 100] width 28 height 11
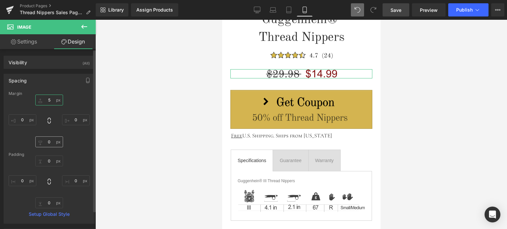
type input "5"
click at [48, 142] on input "text" at bounding box center [49, 142] width 28 height 11
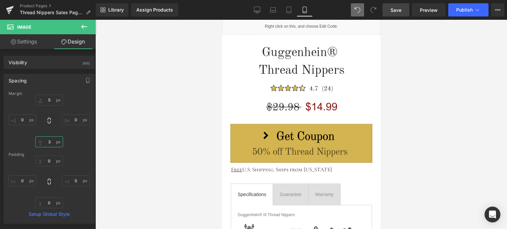
scroll to position [741, 0]
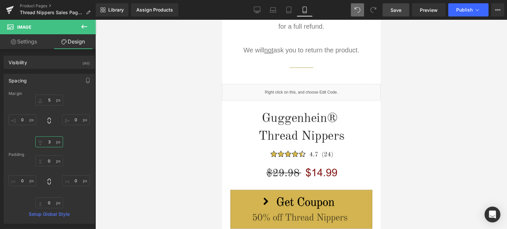
type input "3"
click at [400, 8] on span "Save" at bounding box center [395, 10] width 11 height 7
click at [430, 8] on span "Preview" at bounding box center [429, 10] width 18 height 7
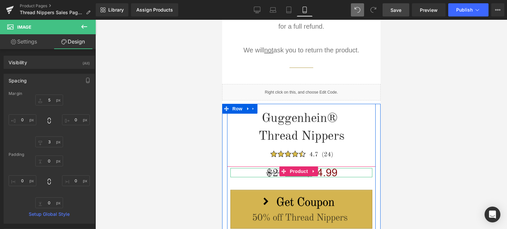
click at [347, 171] on div at bounding box center [301, 172] width 142 height 9
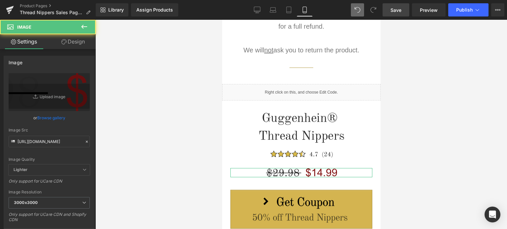
click at [81, 42] on link "Design" at bounding box center [73, 41] width 48 height 15
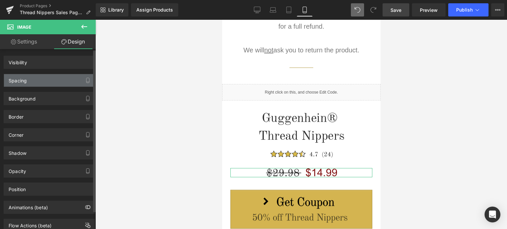
click at [37, 82] on div "Spacing" at bounding box center [49, 80] width 90 height 13
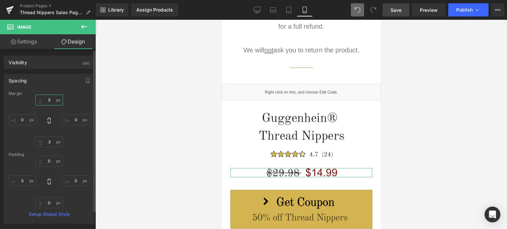
click at [51, 101] on input "text" at bounding box center [49, 100] width 28 height 11
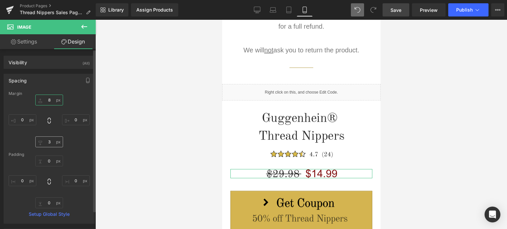
type input "8"
click at [51, 142] on input "text" at bounding box center [49, 142] width 28 height 11
type input "5"
click at [50, 100] on input "8" at bounding box center [49, 100] width 28 height 11
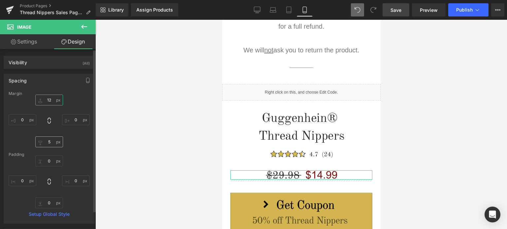
type input "12"
click at [50, 143] on input "5" at bounding box center [49, 142] width 28 height 11
click at [47, 143] on input "7" at bounding box center [49, 142] width 28 height 11
click at [46, 143] on input "9" at bounding box center [49, 142] width 28 height 11
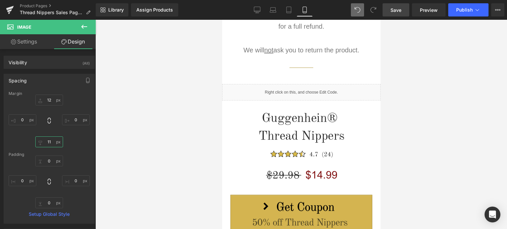
type input "11"
click at [396, 12] on span "Save" at bounding box center [395, 10] width 11 height 7
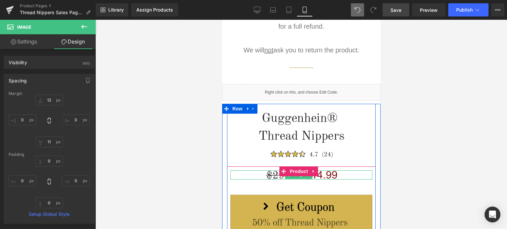
click at [343, 173] on div at bounding box center [301, 175] width 142 height 9
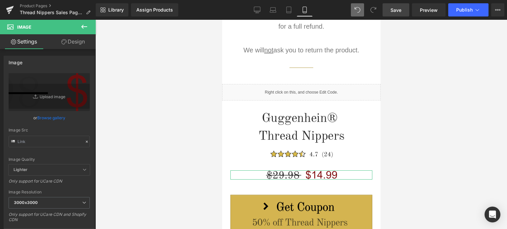
drag, startPoint x: 78, startPoint y: 40, endPoint x: 49, endPoint y: 82, distance: 51.3
click at [78, 40] on link "Design" at bounding box center [73, 41] width 48 height 15
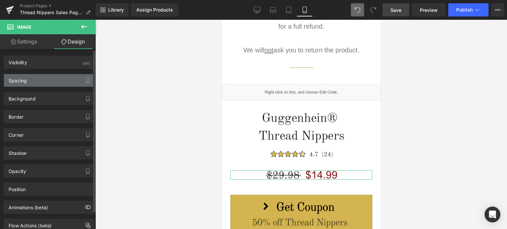
click at [49, 82] on div "Spacing" at bounding box center [49, 80] width 90 height 13
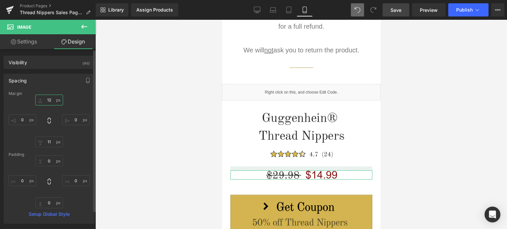
click at [51, 98] on input "12" at bounding box center [49, 100] width 28 height 11
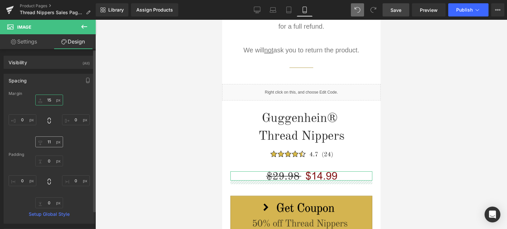
type input "15"
click at [50, 143] on input "11" at bounding box center [49, 142] width 28 height 11
click at [50, 141] on input "11" at bounding box center [49, 142] width 28 height 11
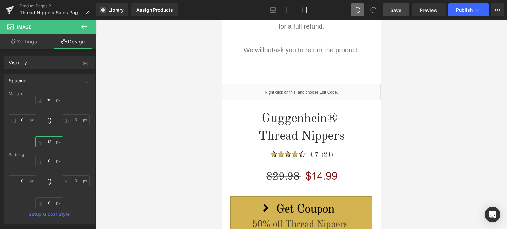
type input "13"
click at [402, 11] on link "Save" at bounding box center [395, 9] width 27 height 13
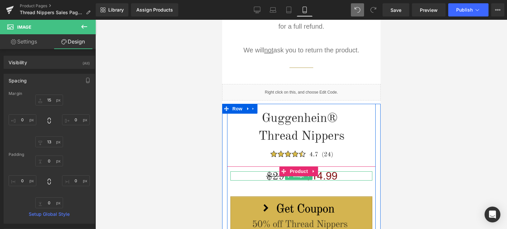
click at [347, 175] on div at bounding box center [301, 176] width 142 height 9
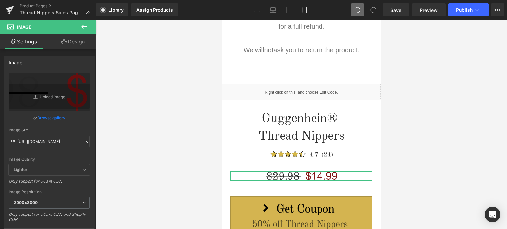
drag, startPoint x: 78, startPoint y: 41, endPoint x: 41, endPoint y: 84, distance: 56.6
click at [78, 41] on link "Design" at bounding box center [73, 41] width 48 height 15
click at [0, 0] on div "Spacing" at bounding box center [0, 0] width 0 height 0
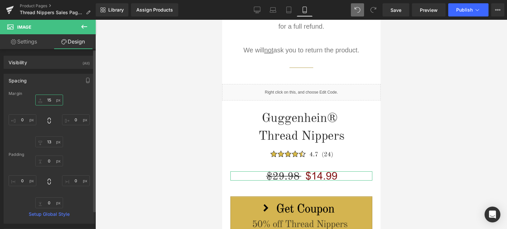
click at [52, 100] on input "text" at bounding box center [49, 100] width 28 height 11
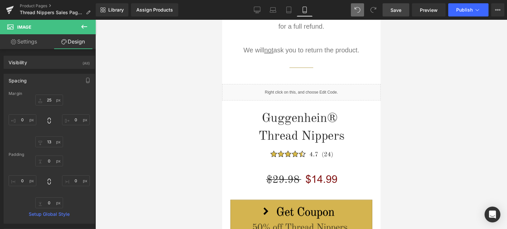
click at [393, 11] on span "Save" at bounding box center [395, 10] width 11 height 7
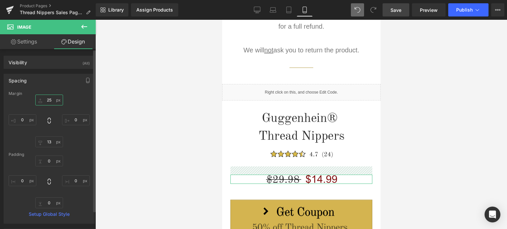
click at [50, 102] on input "25" at bounding box center [49, 100] width 28 height 11
click at [52, 100] on input "25" at bounding box center [49, 100] width 28 height 11
drag, startPoint x: 49, startPoint y: 99, endPoint x: 53, endPoint y: 99, distance: 4.3
click at [53, 99] on input "25" at bounding box center [49, 100] width 28 height 11
drag, startPoint x: 48, startPoint y: 100, endPoint x: 53, endPoint y: 100, distance: 4.9
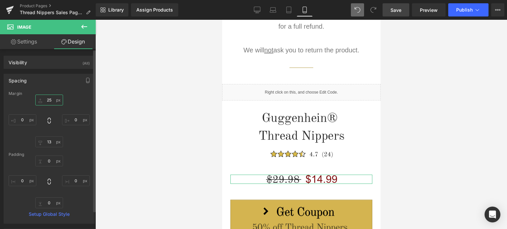
click at [52, 100] on input "25" at bounding box center [49, 100] width 28 height 11
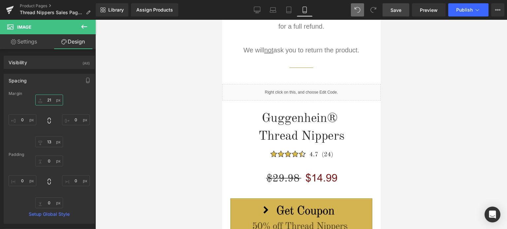
type input "21"
click at [400, 10] on span "Save" at bounding box center [395, 10] width 11 height 7
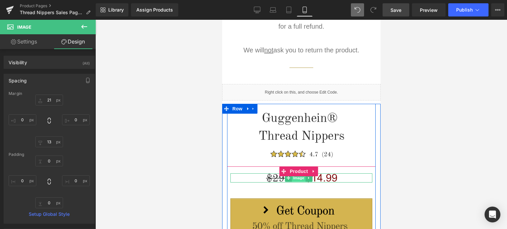
click at [299, 177] on span "Image" at bounding box center [299, 178] width 14 height 8
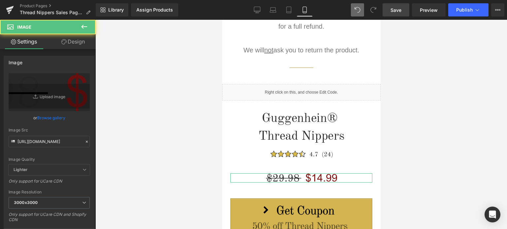
click at [80, 44] on link "Design" at bounding box center [73, 41] width 48 height 15
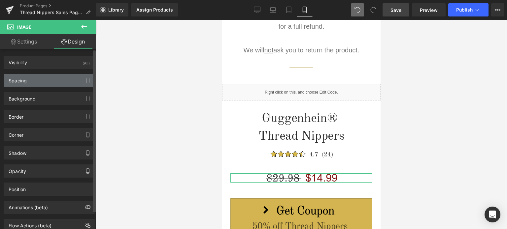
click at [34, 82] on div "Spacing" at bounding box center [49, 80] width 90 height 13
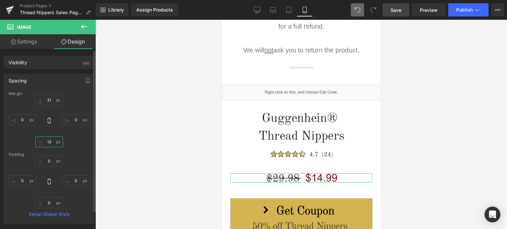
click at [51, 141] on input "text" at bounding box center [49, 142] width 28 height 11
click at [50, 141] on input "text" at bounding box center [49, 142] width 28 height 11
type input "15"
click at [70, 148] on div "Margin 15 [GEOGRAPHIC_DATA] Setup Global Style" at bounding box center [49, 157] width 90 height 132
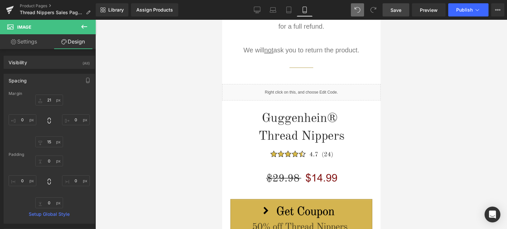
click at [397, 12] on span "Save" at bounding box center [395, 10] width 11 height 7
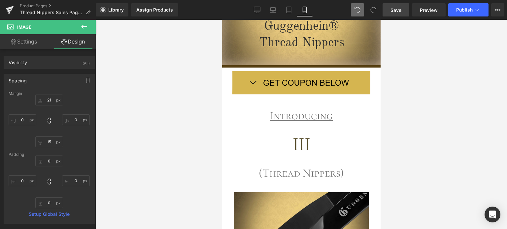
scroll to position [0, 0]
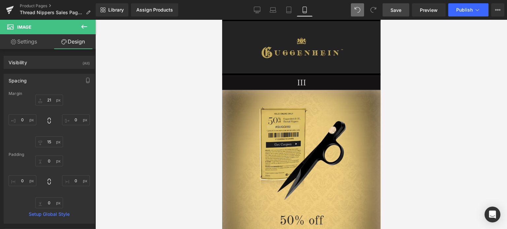
drag, startPoint x: 379, startPoint y: 99, endPoint x: 602, endPoint y: 47, distance: 229.8
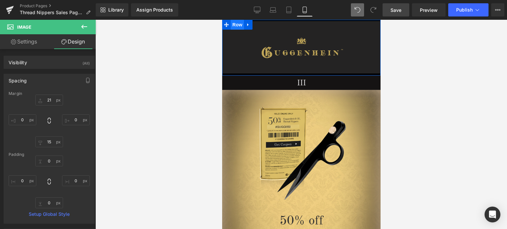
click at [235, 27] on span "Row" at bounding box center [236, 25] width 13 height 10
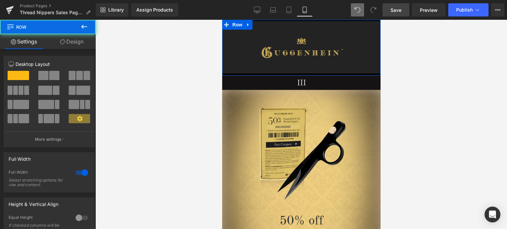
click at [66, 41] on link "Design" at bounding box center [72, 41] width 48 height 15
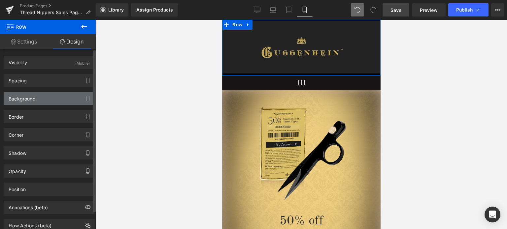
click at [41, 100] on div "Background" at bounding box center [49, 98] width 90 height 13
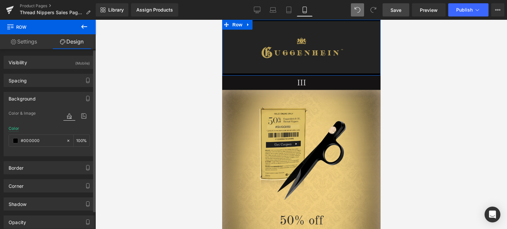
click at [32, 99] on div "Background" at bounding box center [22, 96] width 27 height 9
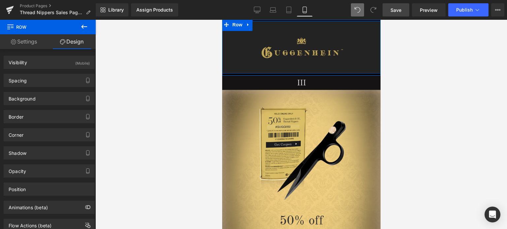
click at [320, 24] on div "Image Row 34px" at bounding box center [301, 47] width 158 height 52
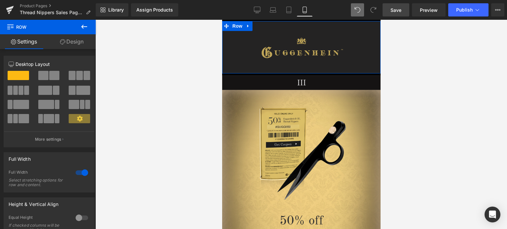
click at [73, 39] on link "Design" at bounding box center [72, 41] width 48 height 15
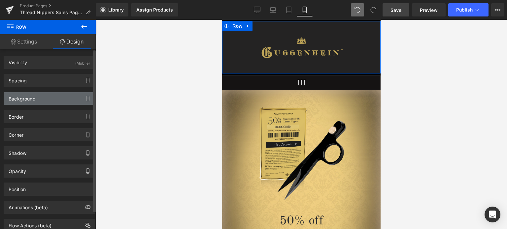
click at [44, 98] on div "Background" at bounding box center [49, 98] width 90 height 13
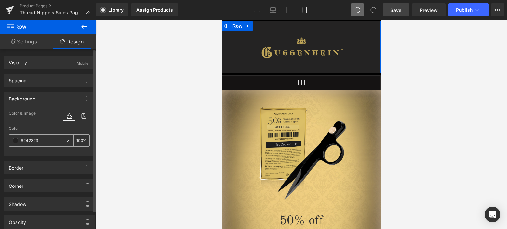
click at [16, 142] on span at bounding box center [15, 140] width 5 height 5
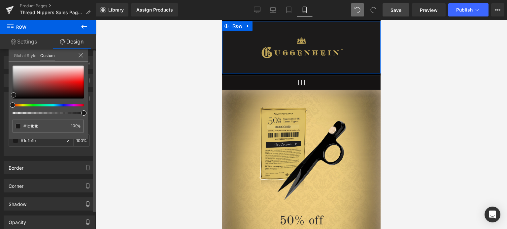
click at [13, 95] on span at bounding box center [13, 94] width 5 height 5
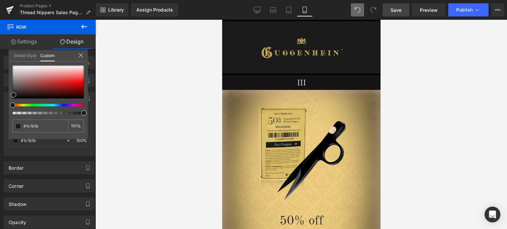
drag, startPoint x: 402, startPoint y: 12, endPoint x: 93, endPoint y: 5, distance: 309.1
click at [402, 12] on link "Save" at bounding box center [395, 9] width 27 height 13
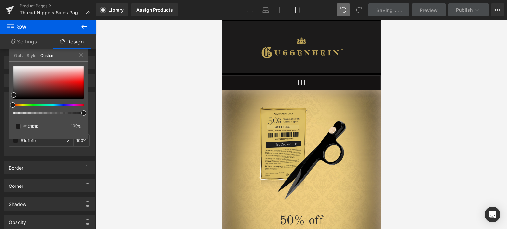
click at [407, 67] on div at bounding box center [300, 124] width 411 height 209
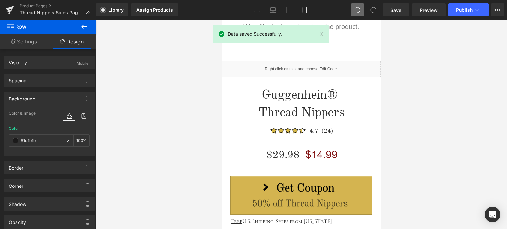
scroll to position [780, 0]
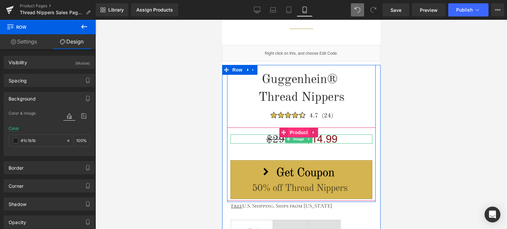
drag, startPoint x: 296, startPoint y: 138, endPoint x: 299, endPoint y: 136, distance: 3.6
click at [296, 138] on span "Image" at bounding box center [299, 139] width 14 height 8
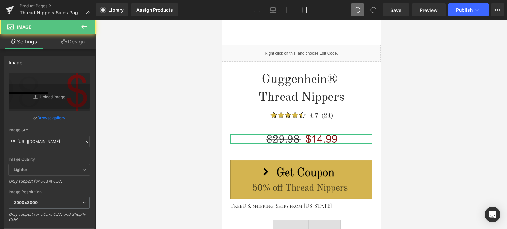
click at [62, 37] on link "Design" at bounding box center [73, 41] width 48 height 15
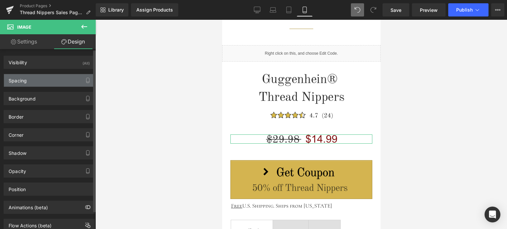
click at [44, 82] on div "Spacing" at bounding box center [49, 80] width 90 height 13
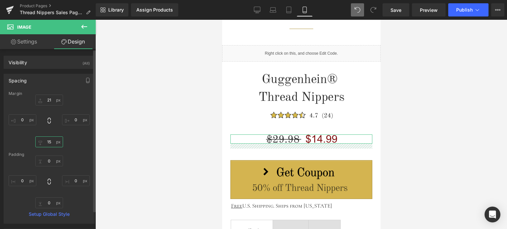
click at [51, 144] on input "text" at bounding box center [49, 142] width 28 height 11
click at [51, 142] on input "text" at bounding box center [49, 142] width 28 height 11
drag, startPoint x: 48, startPoint y: 142, endPoint x: 52, endPoint y: 141, distance: 3.6
click at [52, 141] on input "text" at bounding box center [49, 142] width 28 height 11
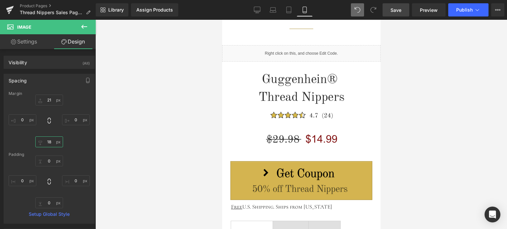
type input "18"
click at [400, 8] on span "Save" at bounding box center [395, 10] width 11 height 7
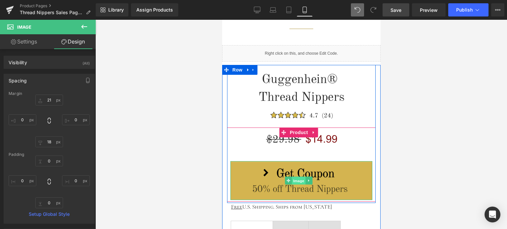
click at [298, 177] on span "Image" at bounding box center [299, 181] width 14 height 8
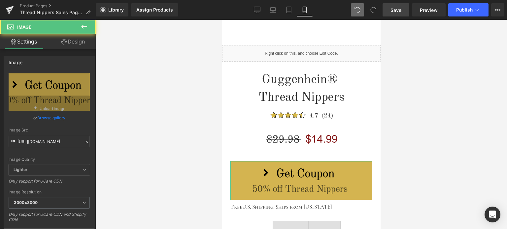
click at [73, 41] on link "Design" at bounding box center [73, 41] width 48 height 15
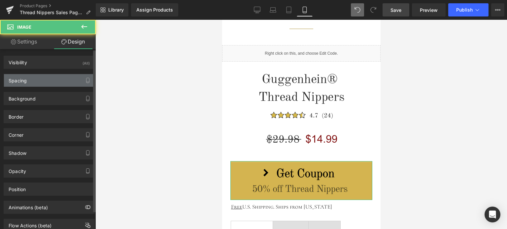
click at [37, 81] on div "Spacing" at bounding box center [49, 80] width 90 height 13
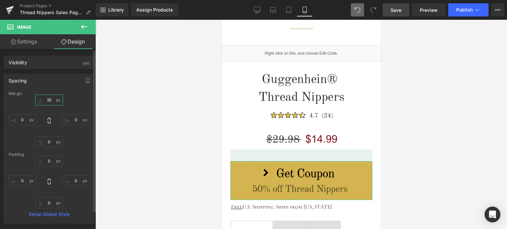
click at [53, 101] on input "text" at bounding box center [49, 100] width 28 height 11
click at [48, 100] on input "text" at bounding box center [49, 100] width 28 height 11
click at [51, 99] on input "text" at bounding box center [49, 100] width 28 height 11
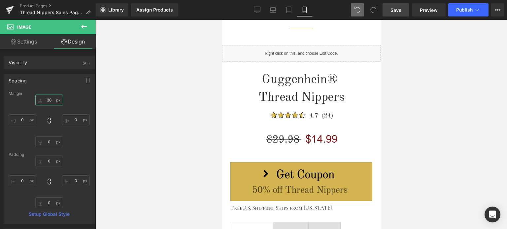
type input "38"
click at [398, 8] on span "Save" at bounding box center [395, 10] width 11 height 7
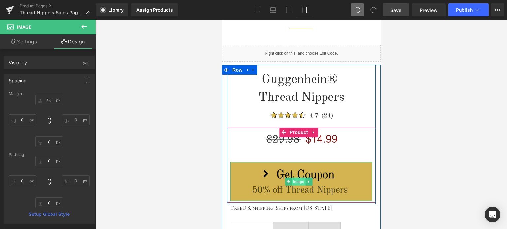
click at [298, 181] on span "Image" at bounding box center [299, 182] width 14 height 8
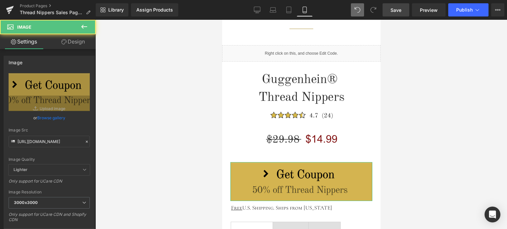
click at [78, 44] on link "Design" at bounding box center [73, 41] width 48 height 15
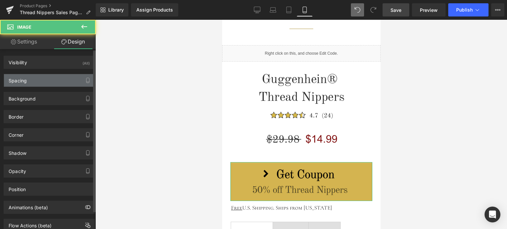
click at [32, 82] on div "Spacing" at bounding box center [49, 80] width 90 height 13
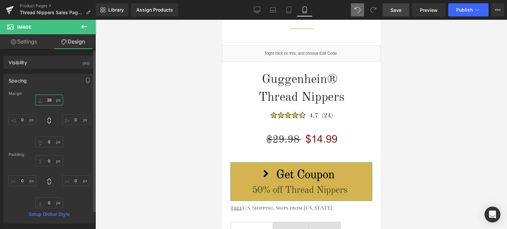
click at [51, 101] on input "text" at bounding box center [49, 100] width 28 height 11
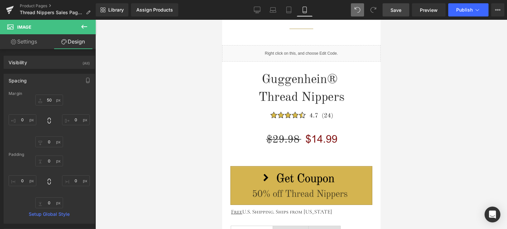
click at [398, 12] on span "Save" at bounding box center [395, 10] width 11 height 7
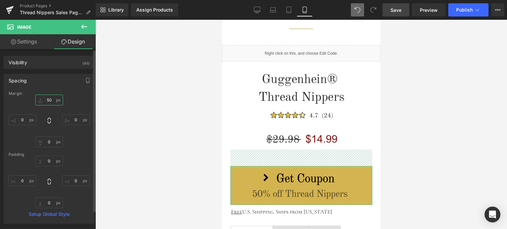
click at [51, 101] on input "50" at bounding box center [49, 100] width 28 height 11
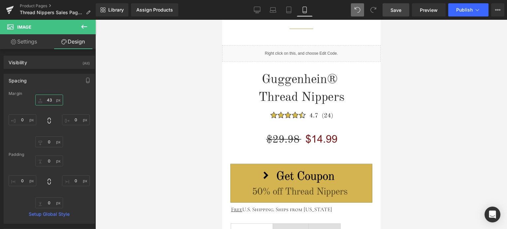
type input "43"
click at [397, 7] on span "Save" at bounding box center [395, 10] width 11 height 7
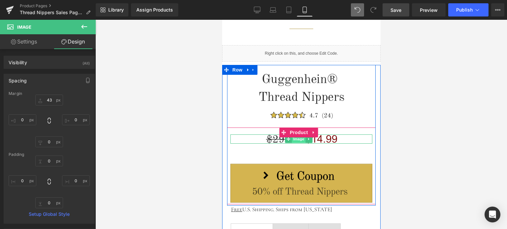
click at [300, 138] on span "Image" at bounding box center [299, 139] width 14 height 8
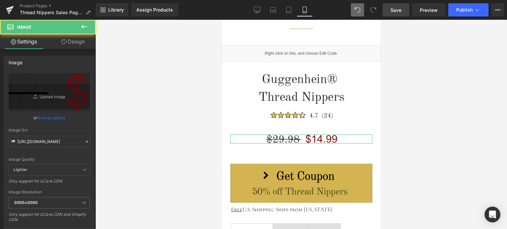
click at [71, 37] on link "Design" at bounding box center [73, 41] width 48 height 15
click at [0, 0] on div "Spacing" at bounding box center [0, 0] width 0 height 0
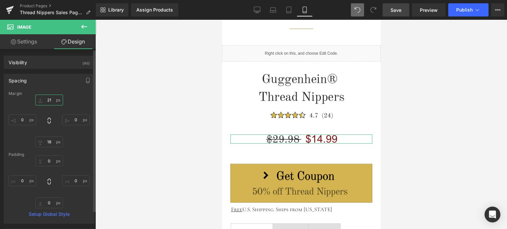
click at [51, 101] on input "21" at bounding box center [49, 100] width 28 height 11
click at [52, 99] on input "21" at bounding box center [49, 100] width 28 height 11
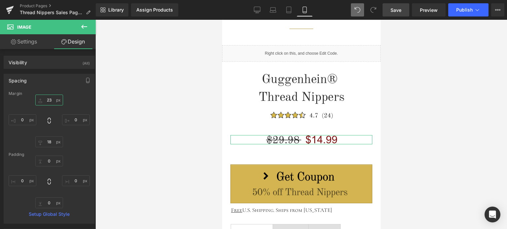
type input "23"
click at [25, 41] on link "Settings" at bounding box center [24, 41] width 48 height 15
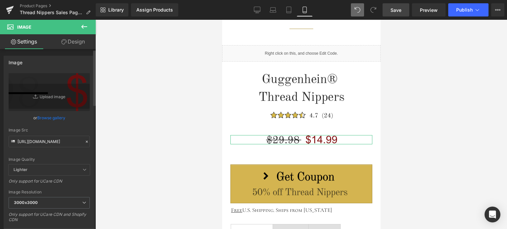
scroll to position [132, 0]
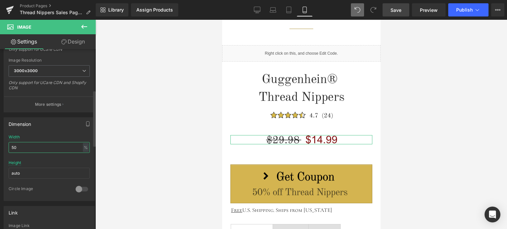
click at [16, 147] on input "50" at bounding box center [49, 147] width 81 height 11
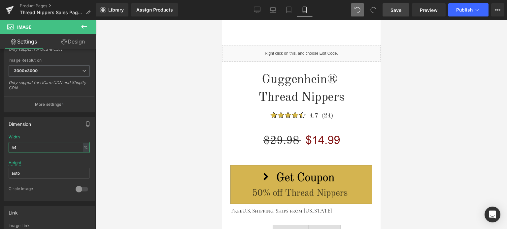
type input "54"
click at [399, 8] on span "Save" at bounding box center [395, 10] width 11 height 7
click at [398, 8] on span "Save" at bounding box center [395, 10] width 11 height 7
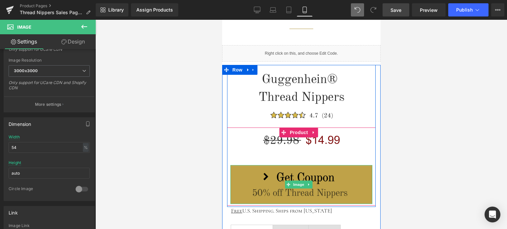
drag, startPoint x: 302, startPoint y: 181, endPoint x: 303, endPoint y: 177, distance: 3.6
click at [302, 181] on span "Image" at bounding box center [299, 185] width 14 height 8
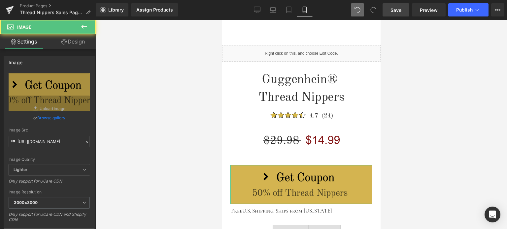
click at [68, 43] on link "Design" at bounding box center [73, 41] width 48 height 15
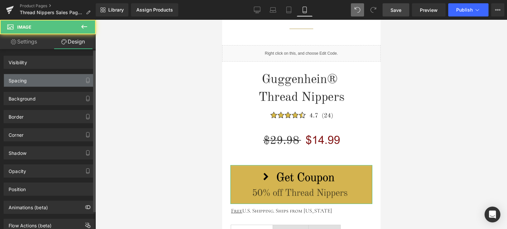
click at [38, 83] on div "Spacing" at bounding box center [49, 80] width 90 height 13
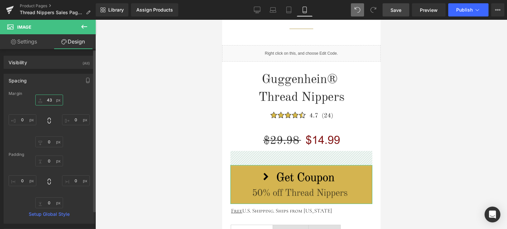
click at [51, 101] on input "text" at bounding box center [49, 100] width 28 height 11
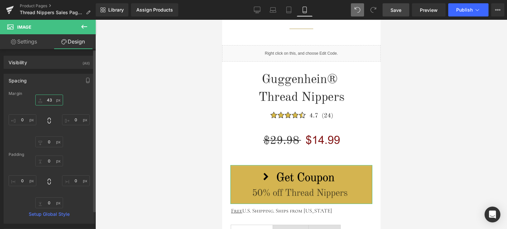
click at [49, 99] on input "text" at bounding box center [49, 100] width 28 height 11
click at [51, 100] on input "text" at bounding box center [49, 100] width 28 height 11
type input "45"
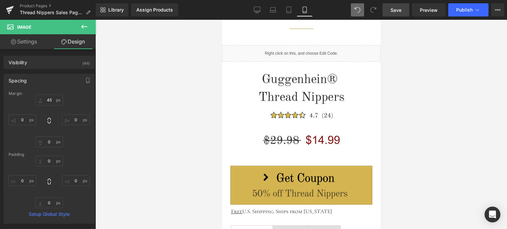
click at [394, 9] on span "Save" at bounding box center [395, 10] width 11 height 7
click at [403, 10] on link "Save" at bounding box center [395, 9] width 27 height 13
